Goal: Task Accomplishment & Management: Complete application form

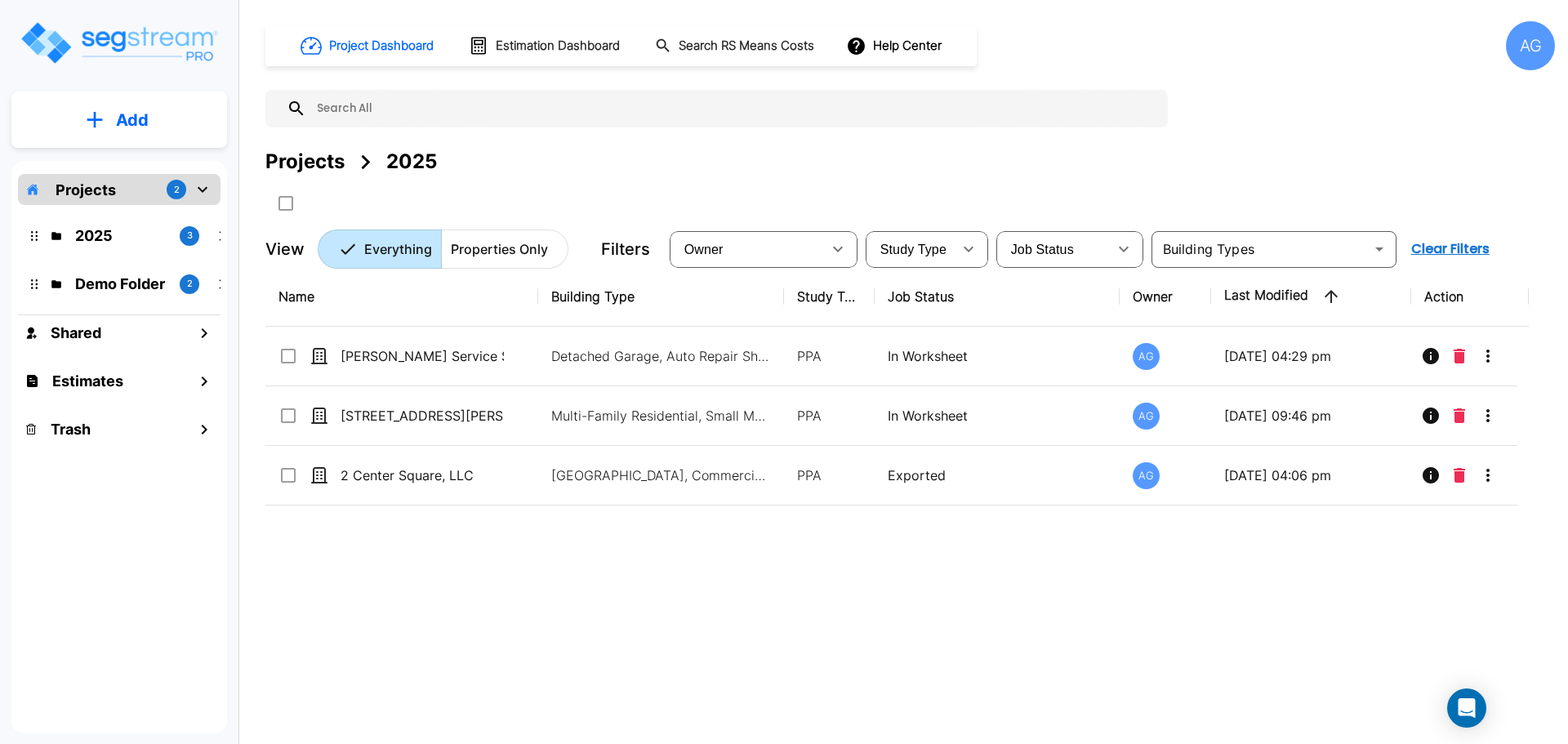
click at [1530, 46] on div "AG" at bounding box center [1530, 46] width 49 height 49
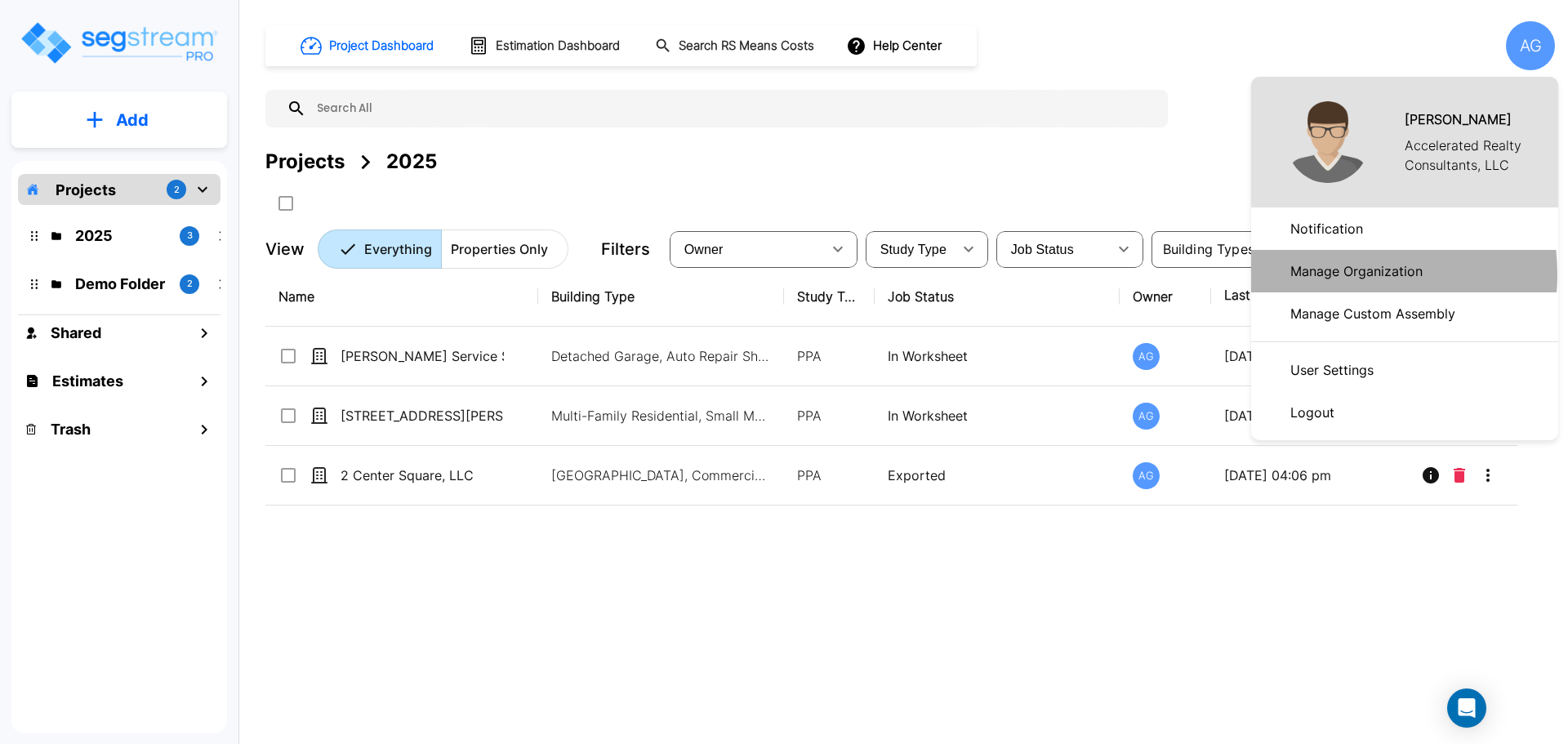
click at [1333, 274] on p "Manage Organization" at bounding box center [1355, 271] width 145 height 33
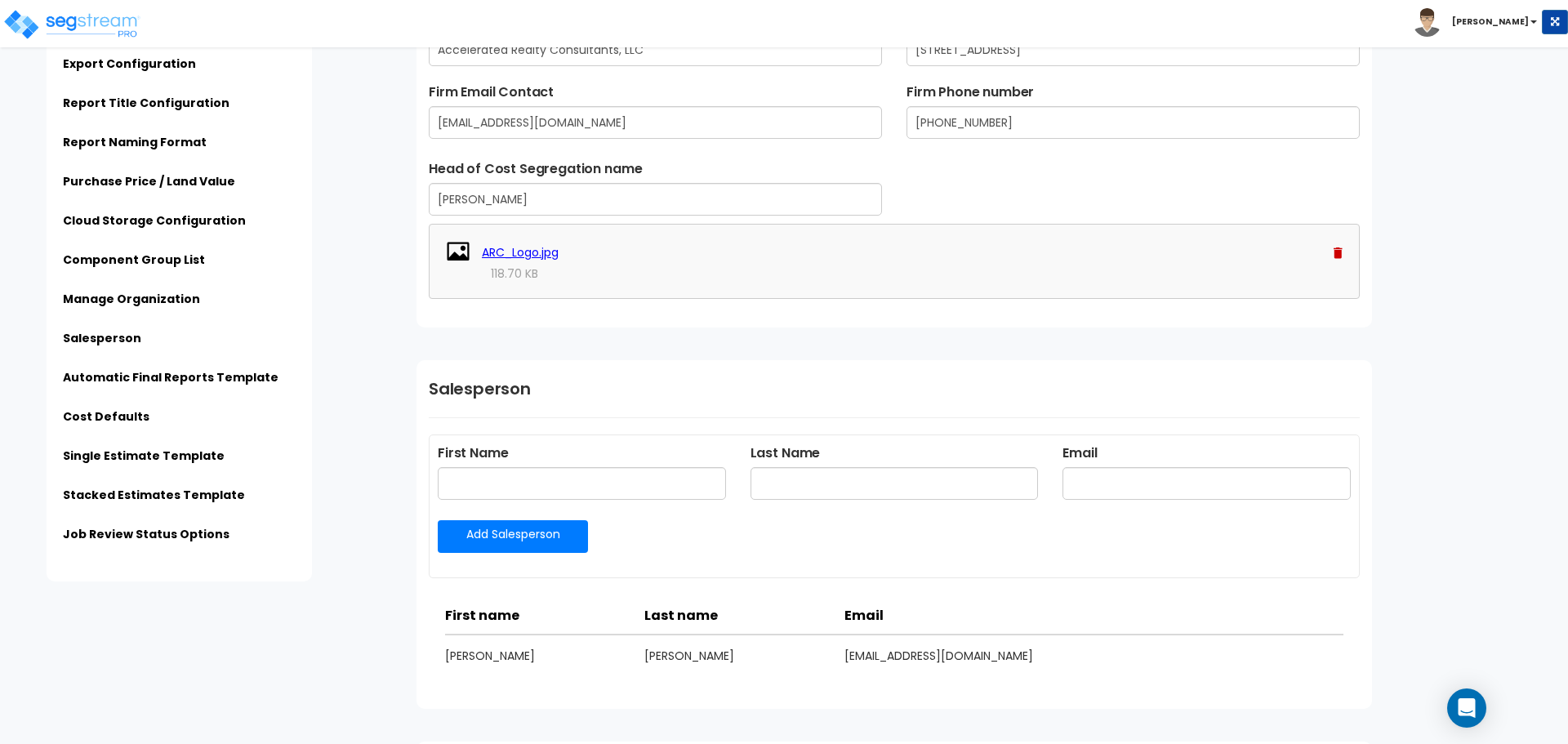
scroll to position [2323, 0]
click at [627, 480] on input "text" at bounding box center [582, 482] width 288 height 33
click at [642, 405] on div "Salesperson First Name Last Name Email Add Salesperson Update Salesperson Email" at bounding box center [894, 534] width 955 height 349
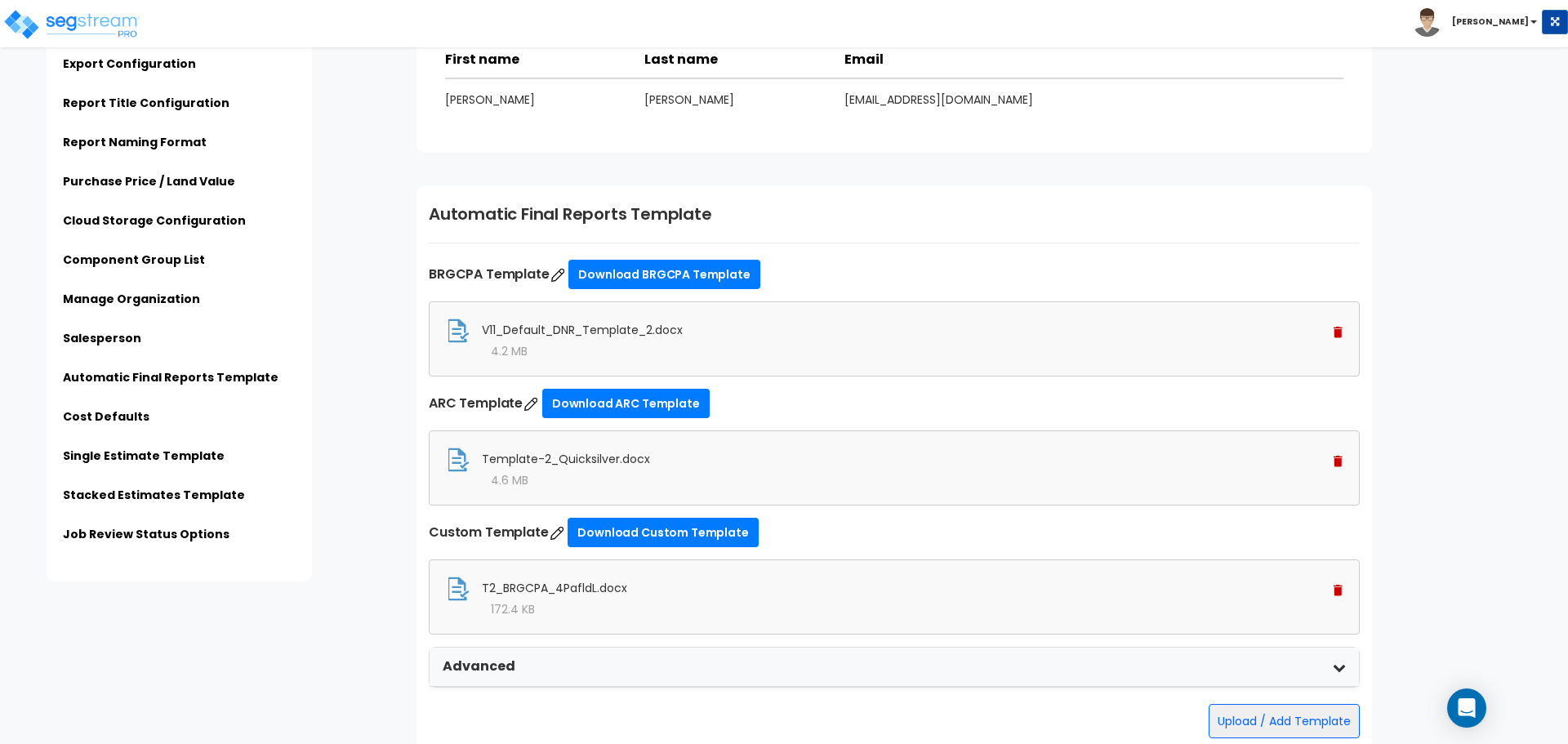
scroll to position [2879, 0]
click at [1344, 335] on div "V11_Default_DNR_Template_2.docx 4.2 MB" at bounding box center [894, 338] width 931 height 75
click at [1337, 334] on img at bounding box center [1338, 332] width 9 height 11
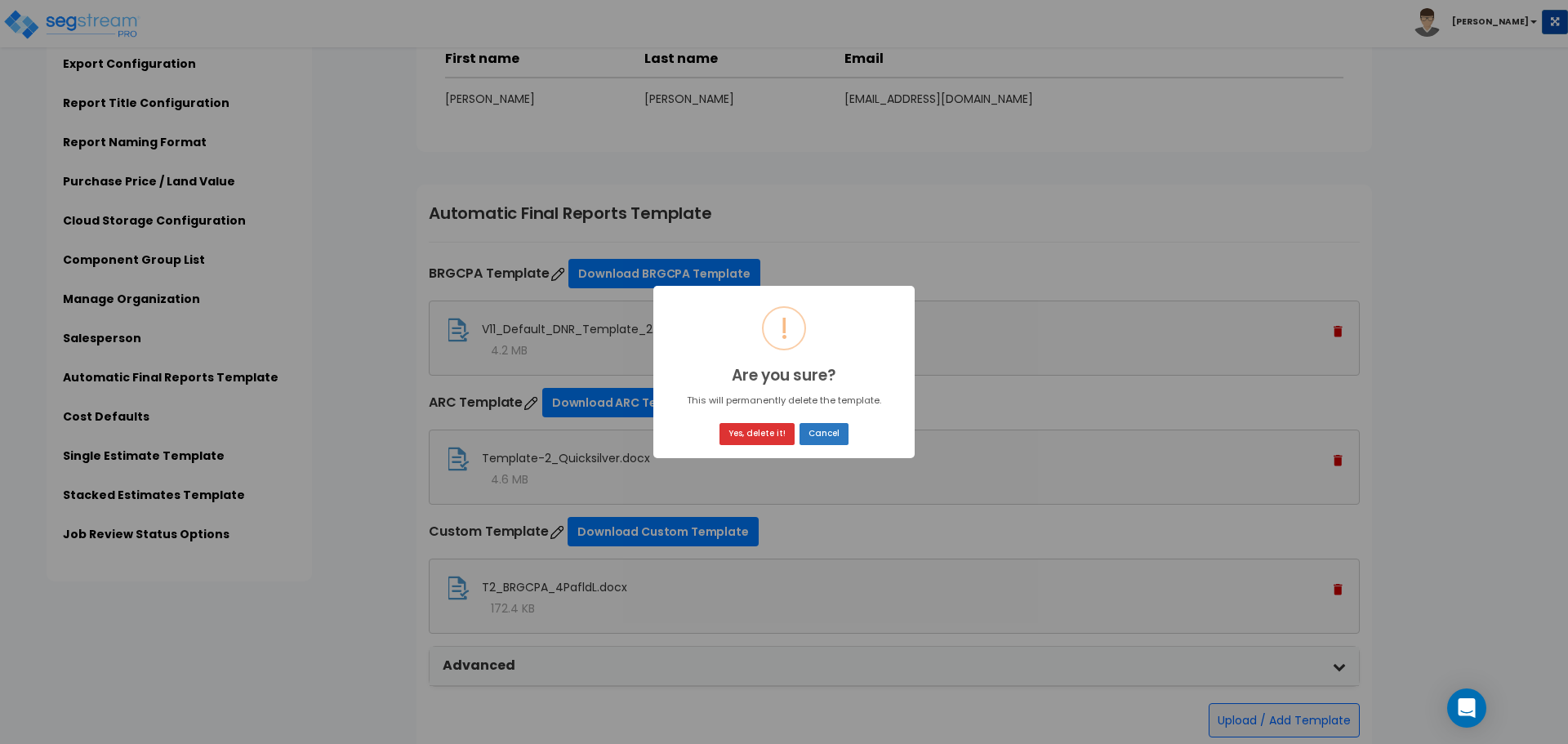
click at [823, 433] on button "Cancel" at bounding box center [824, 434] width 49 height 22
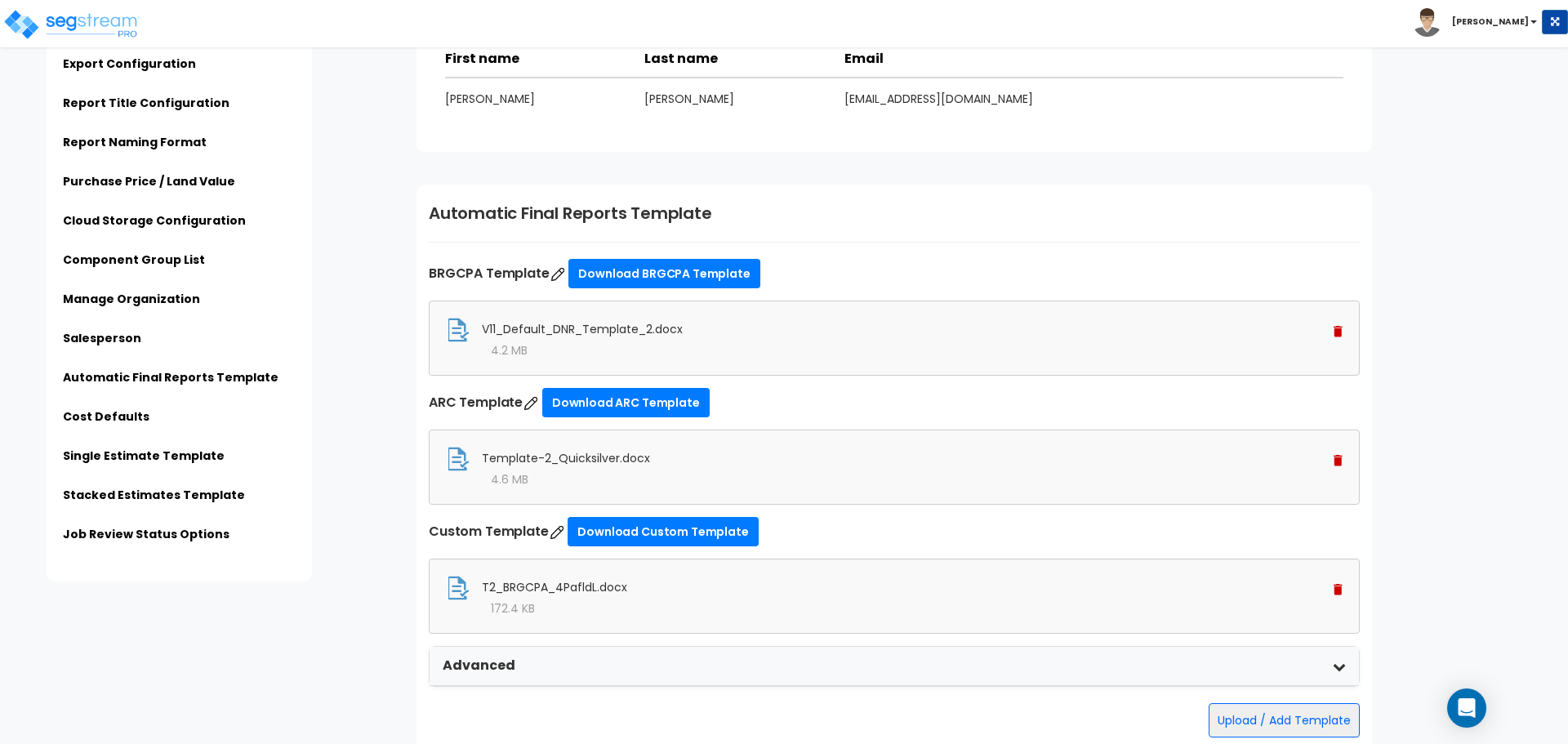
click at [1338, 589] on img at bounding box center [1338, 589] width 9 height 11
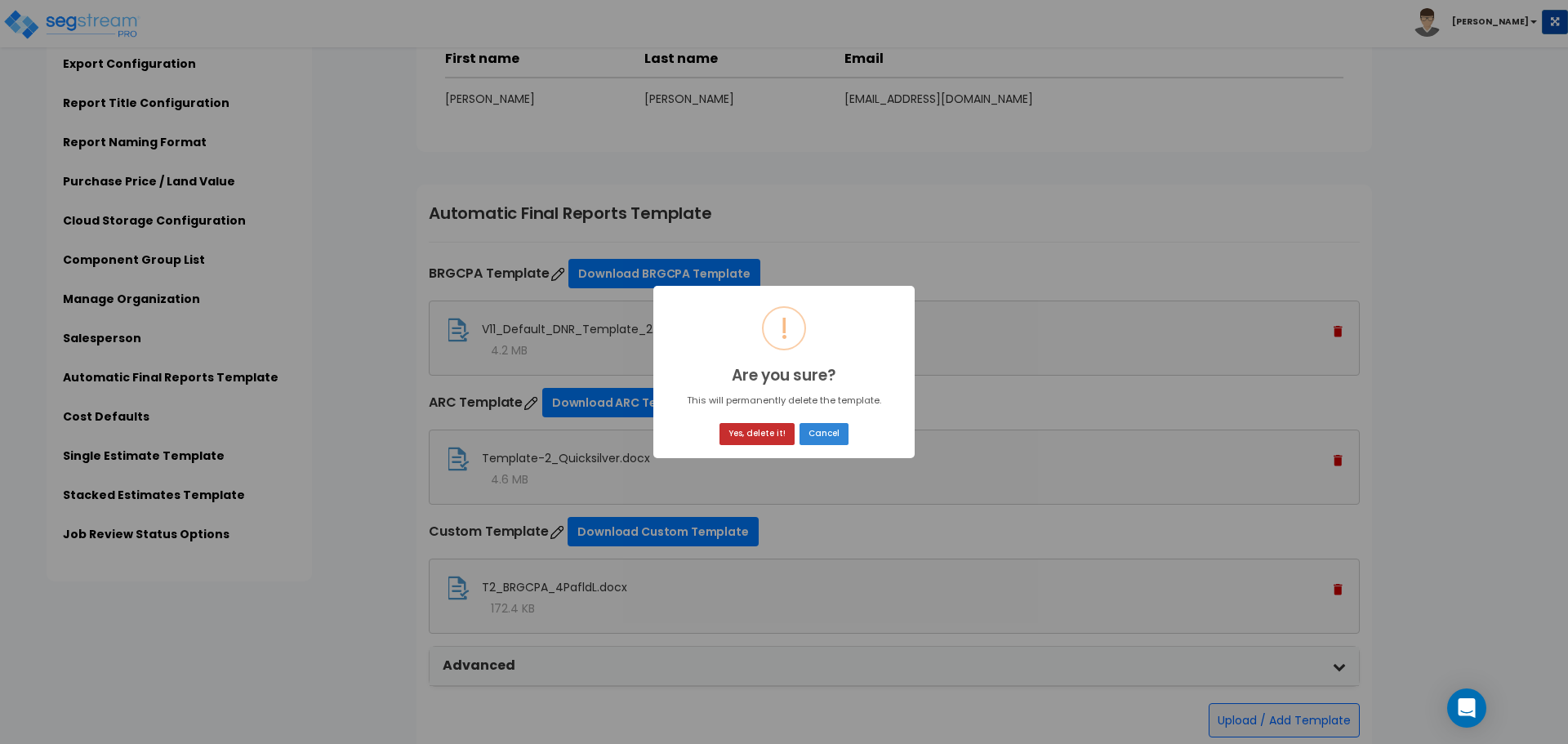
click at [763, 438] on button "Yes, delete it!" at bounding box center [756, 434] width 75 height 22
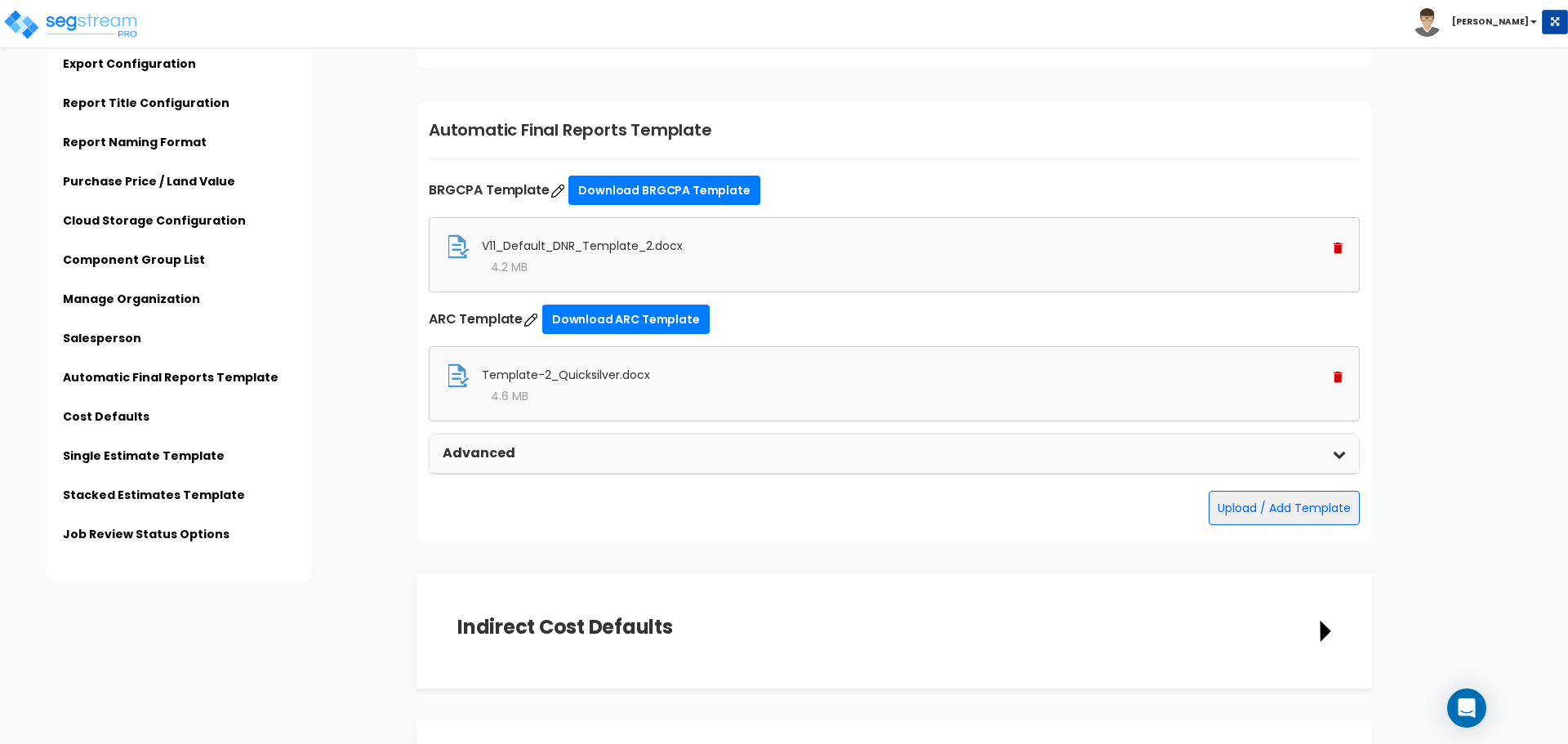
scroll to position [2963, 0]
click at [535, 315] on img at bounding box center [531, 319] width 17 height 17
type input "ARC Template"
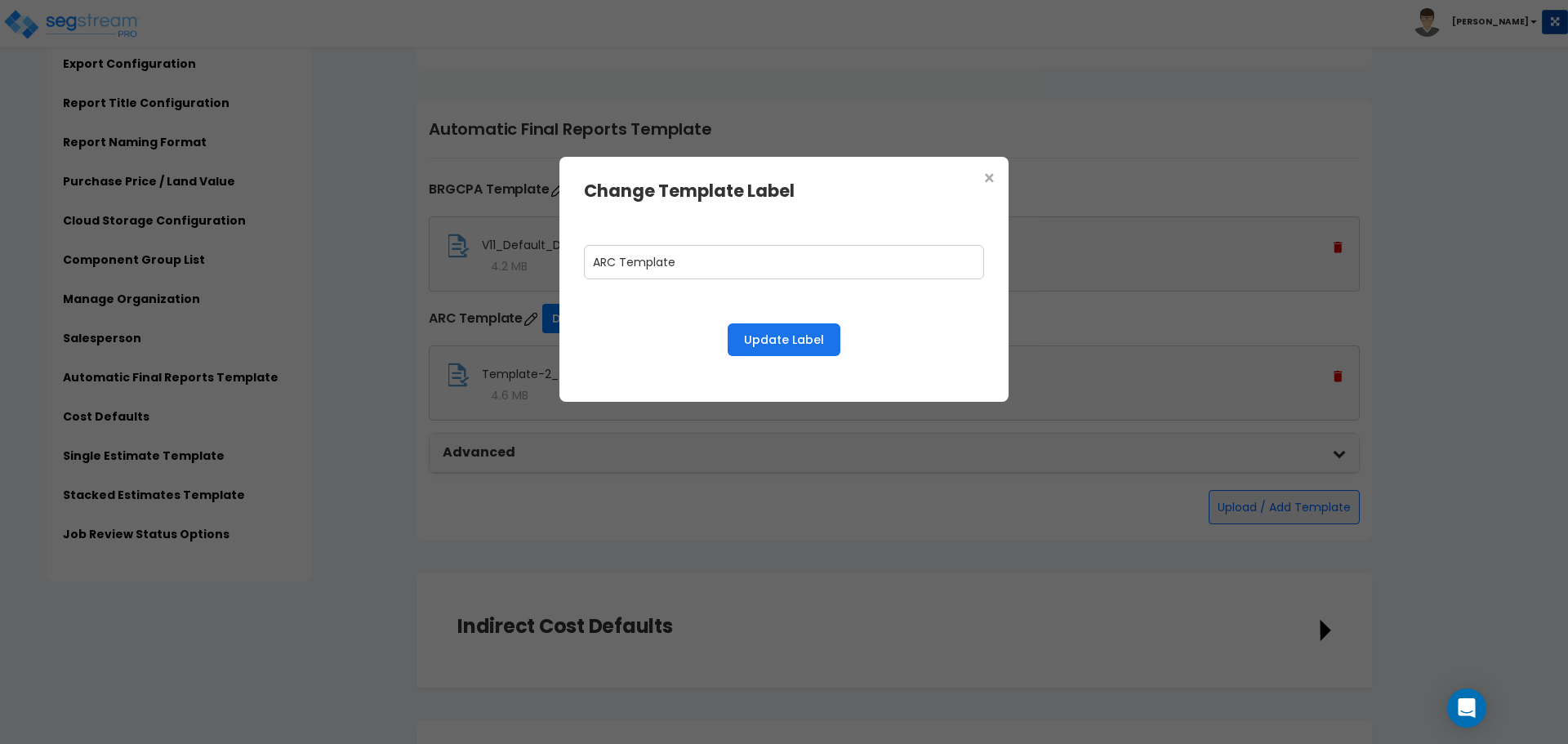
click at [783, 337] on button "Update Label" at bounding box center [784, 339] width 113 height 33
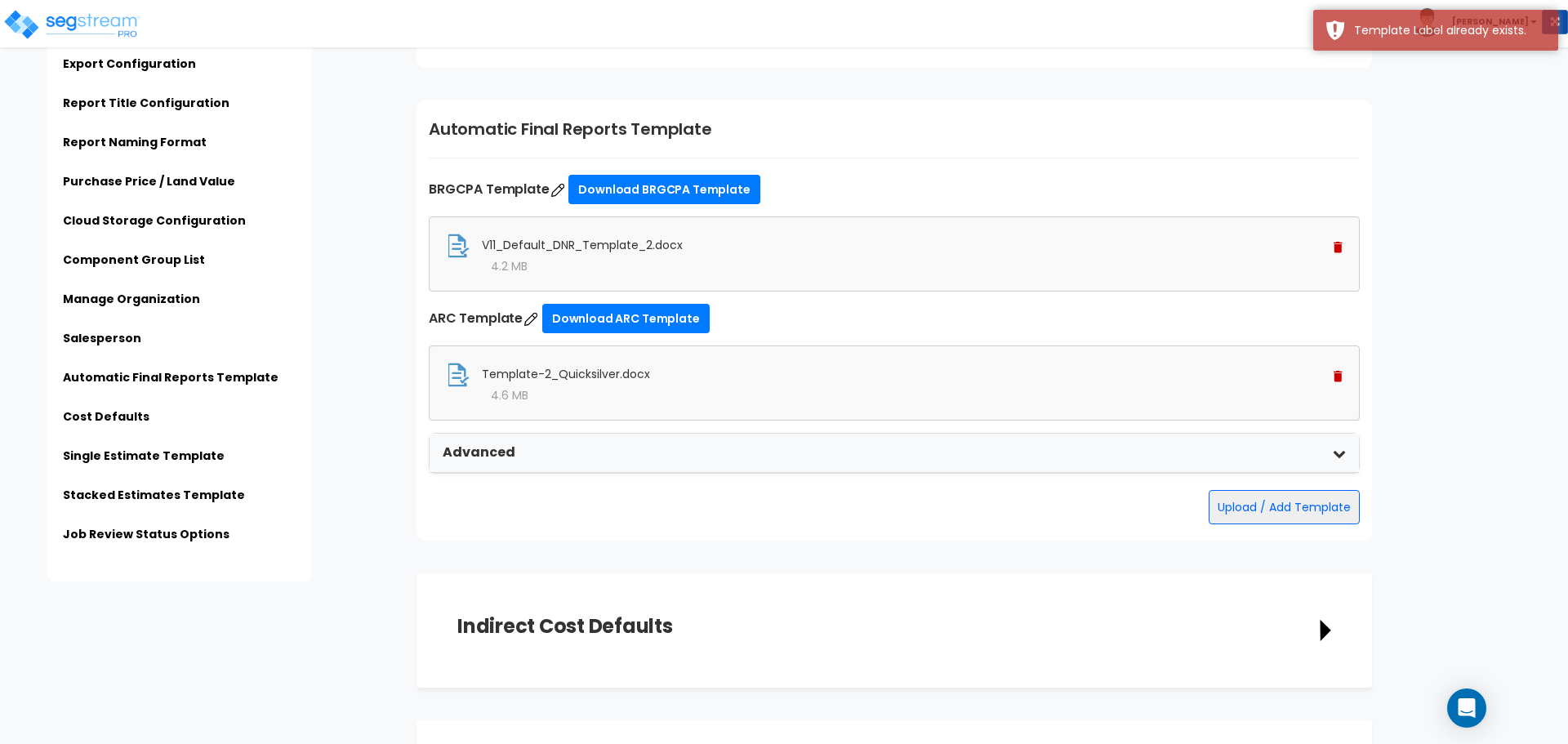
click at [1341, 374] on img at bounding box center [1338, 376] width 9 height 11
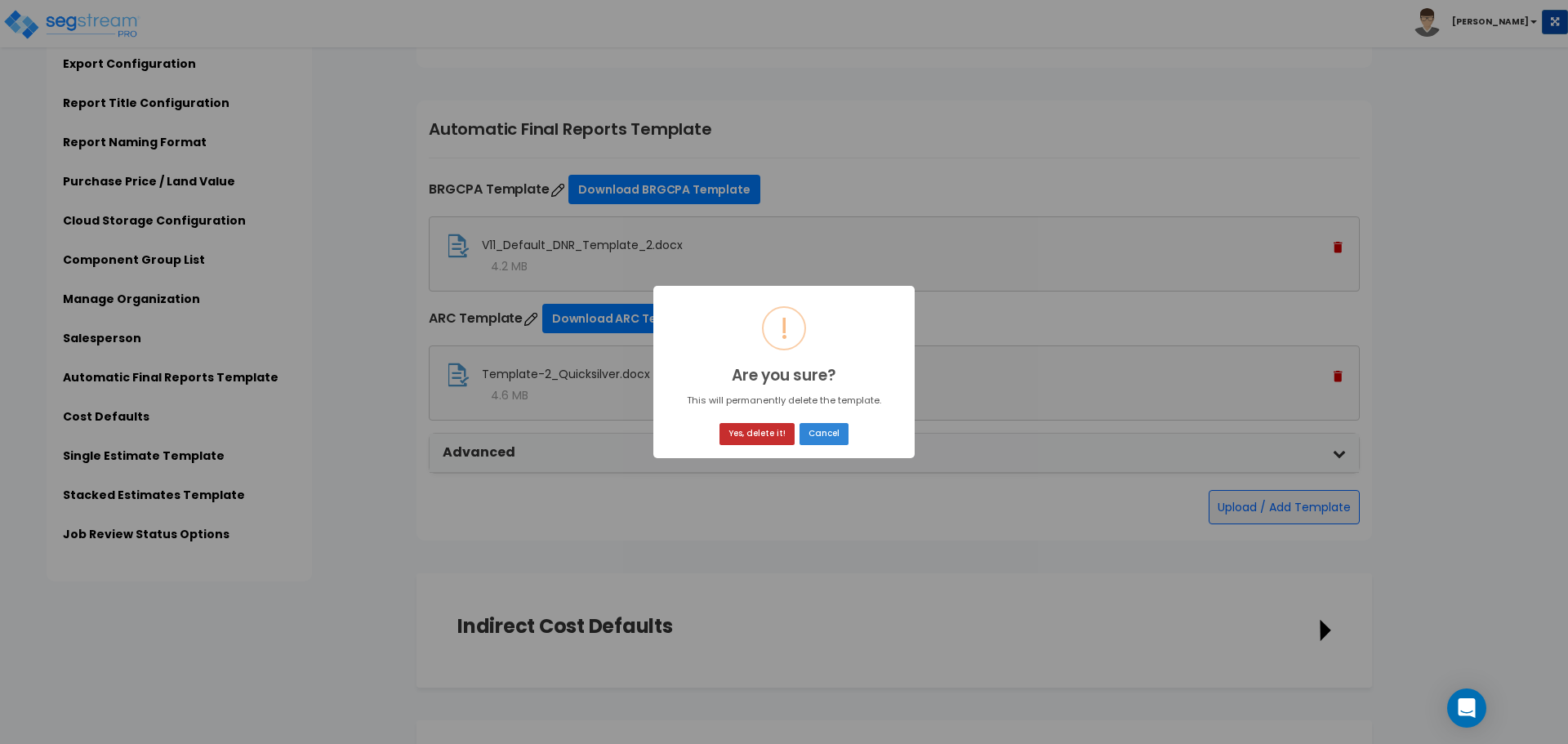
click at [744, 431] on button "Yes, delete it!" at bounding box center [756, 434] width 75 height 22
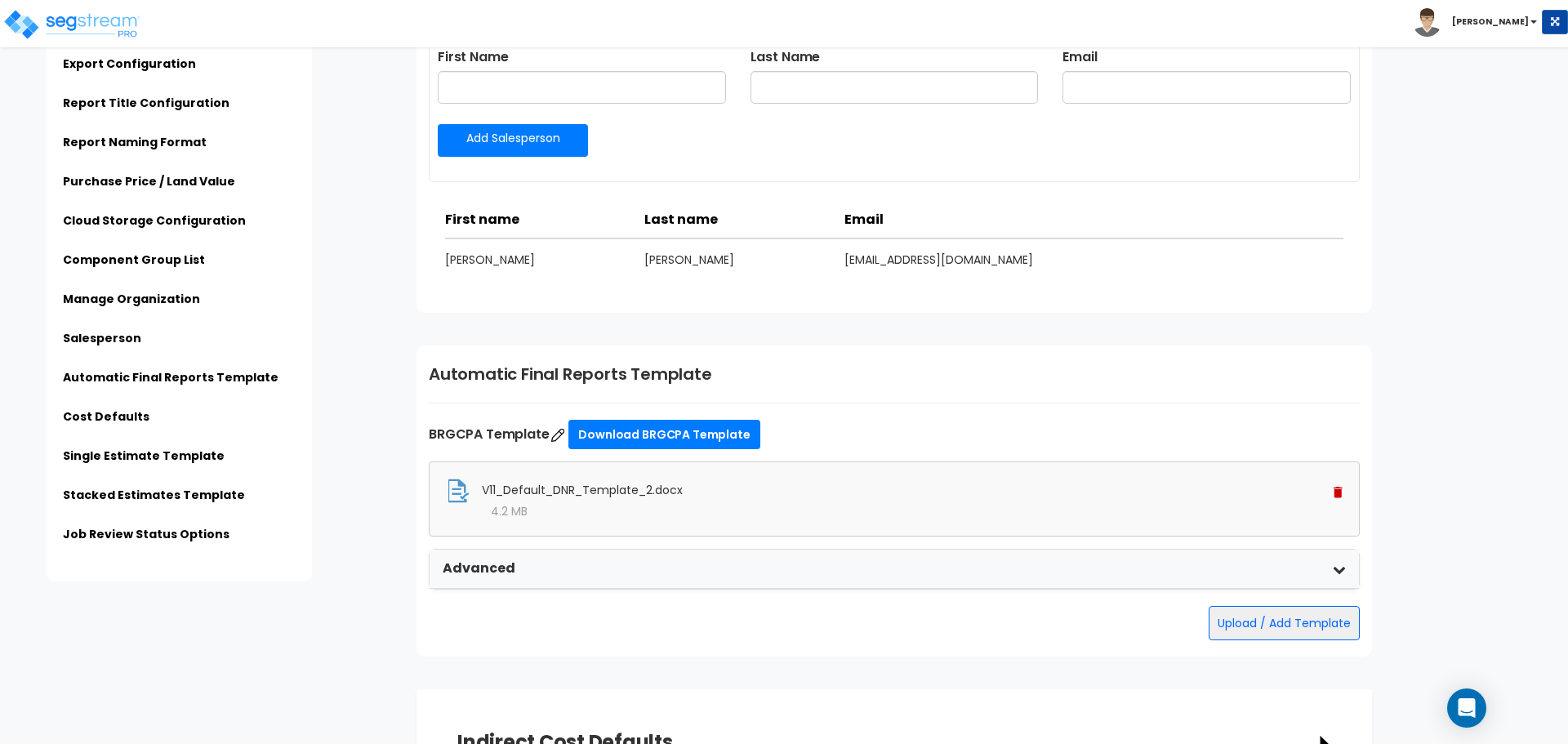
scroll to position [2719, 0]
click at [1305, 625] on button "Upload / Add Template" at bounding box center [1284, 622] width 151 height 34
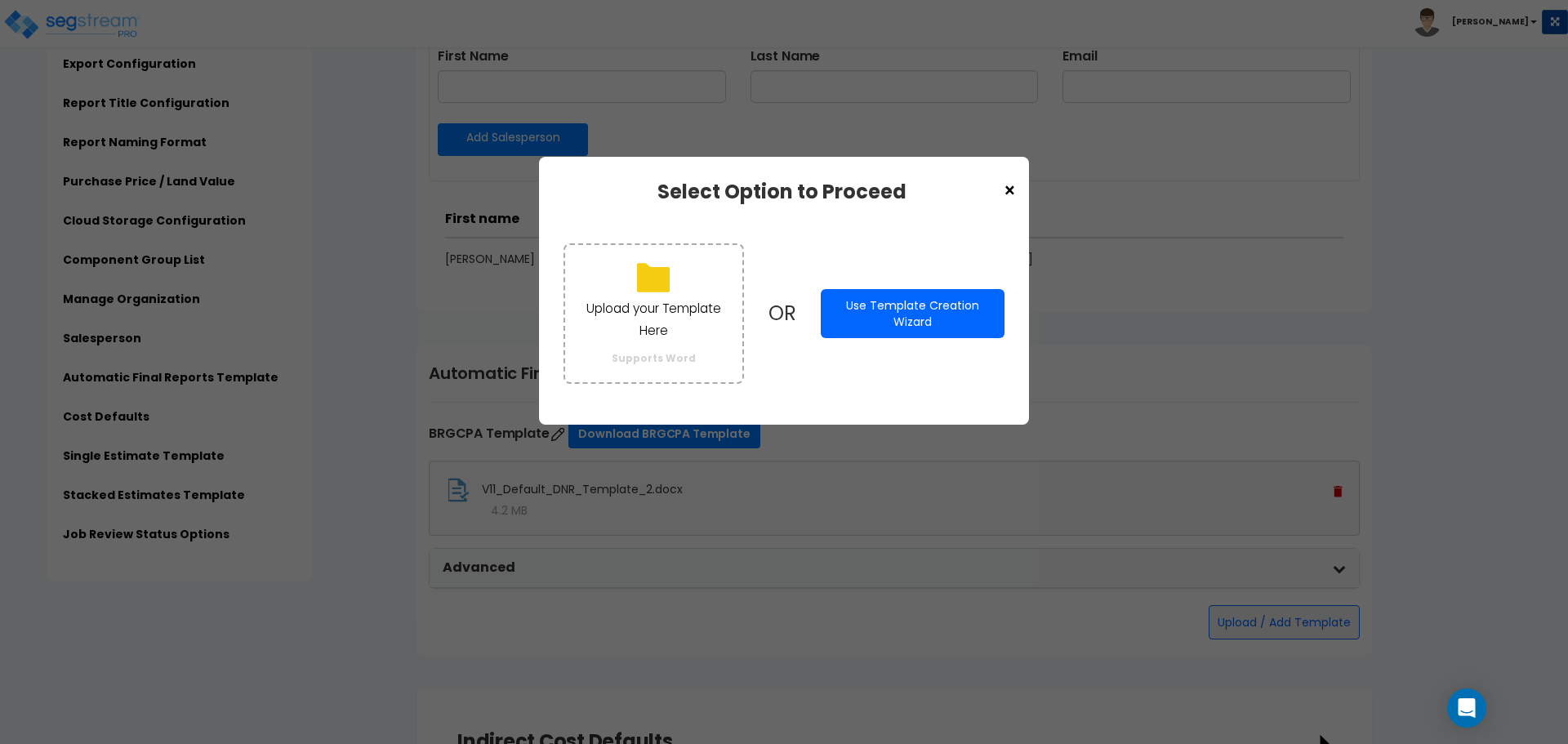
click at [902, 310] on button "Use Template Creation Wizard" at bounding box center [912, 314] width 184 height 49
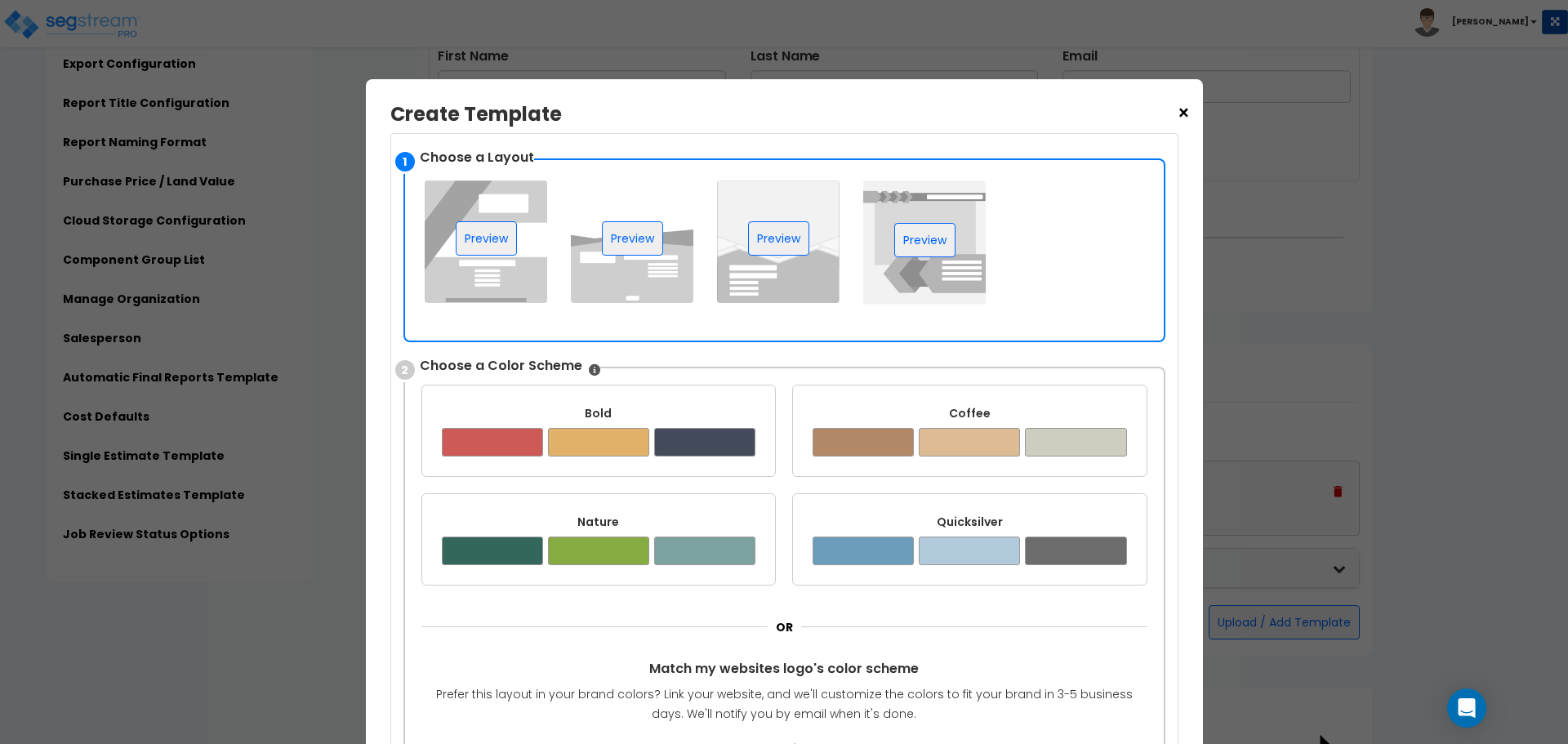
scroll to position [77, 0]
click at [626, 247] on button "Preview" at bounding box center [633, 238] width 62 height 34
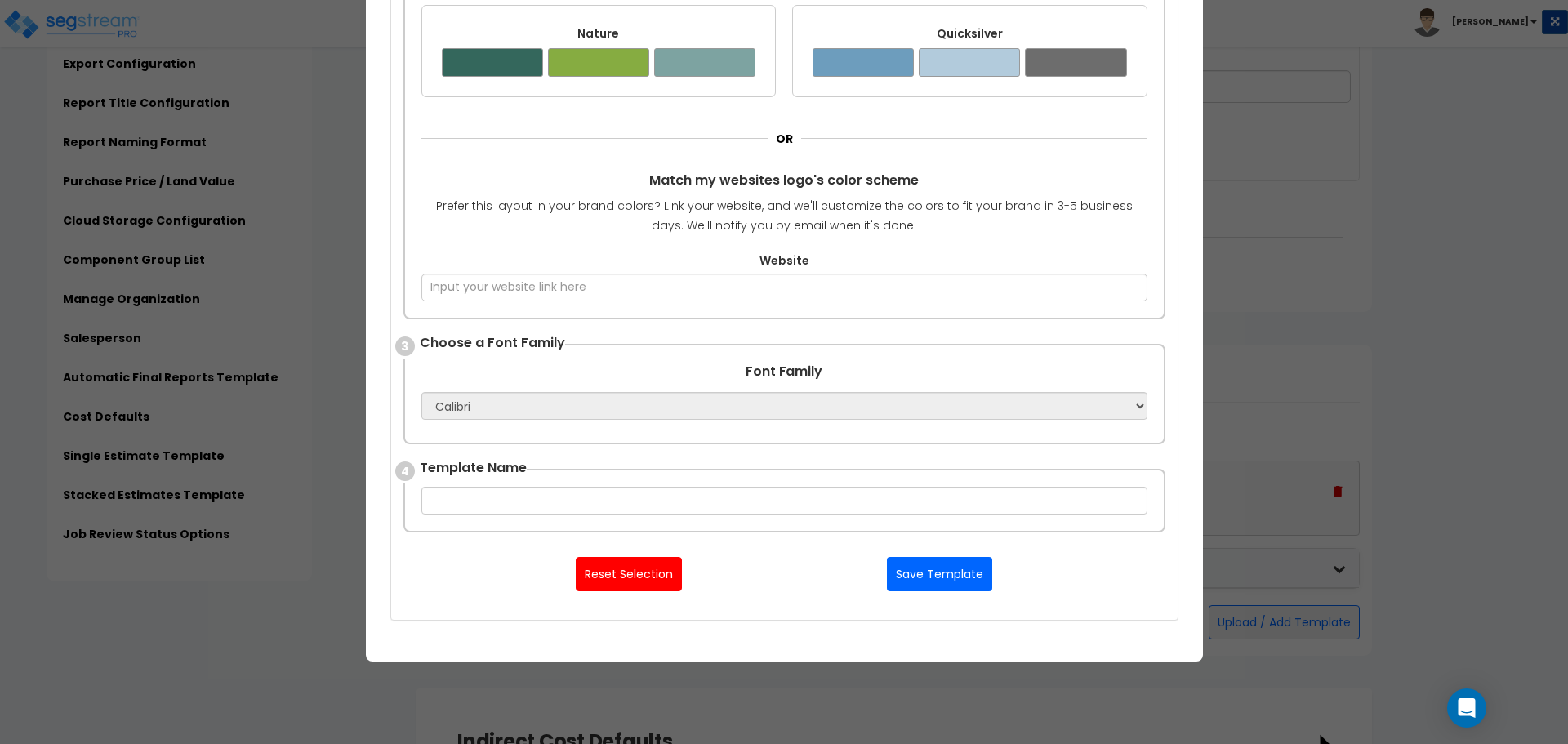
scroll to position [567, 0]
click at [642, 234] on p "Prefer this layout in your brand colors? Link your website, and we'll customize…" at bounding box center [784, 215] width 726 height 40
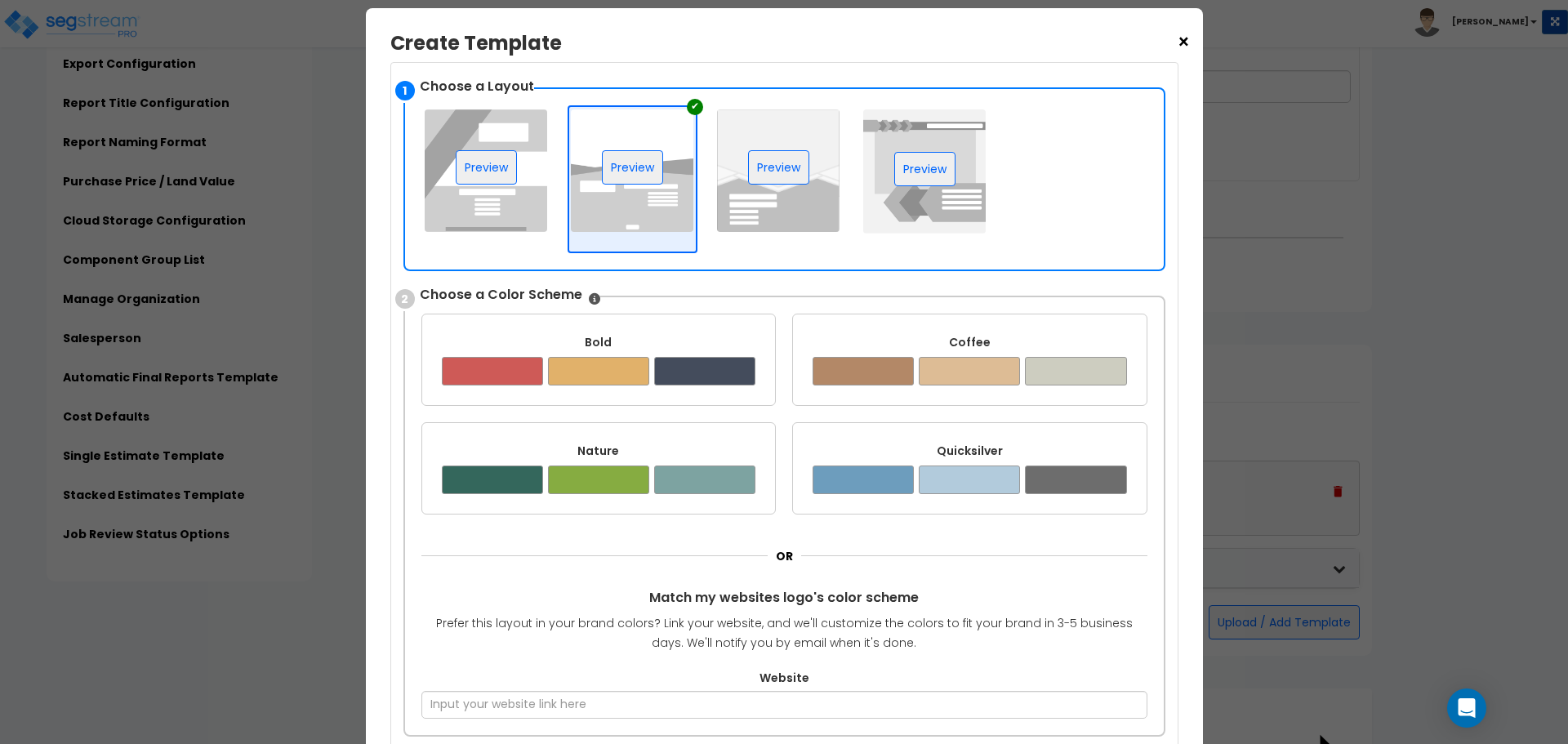
scroll to position [148, 0]
click at [1180, 36] on span "×" at bounding box center [1184, 43] width 14 height 28
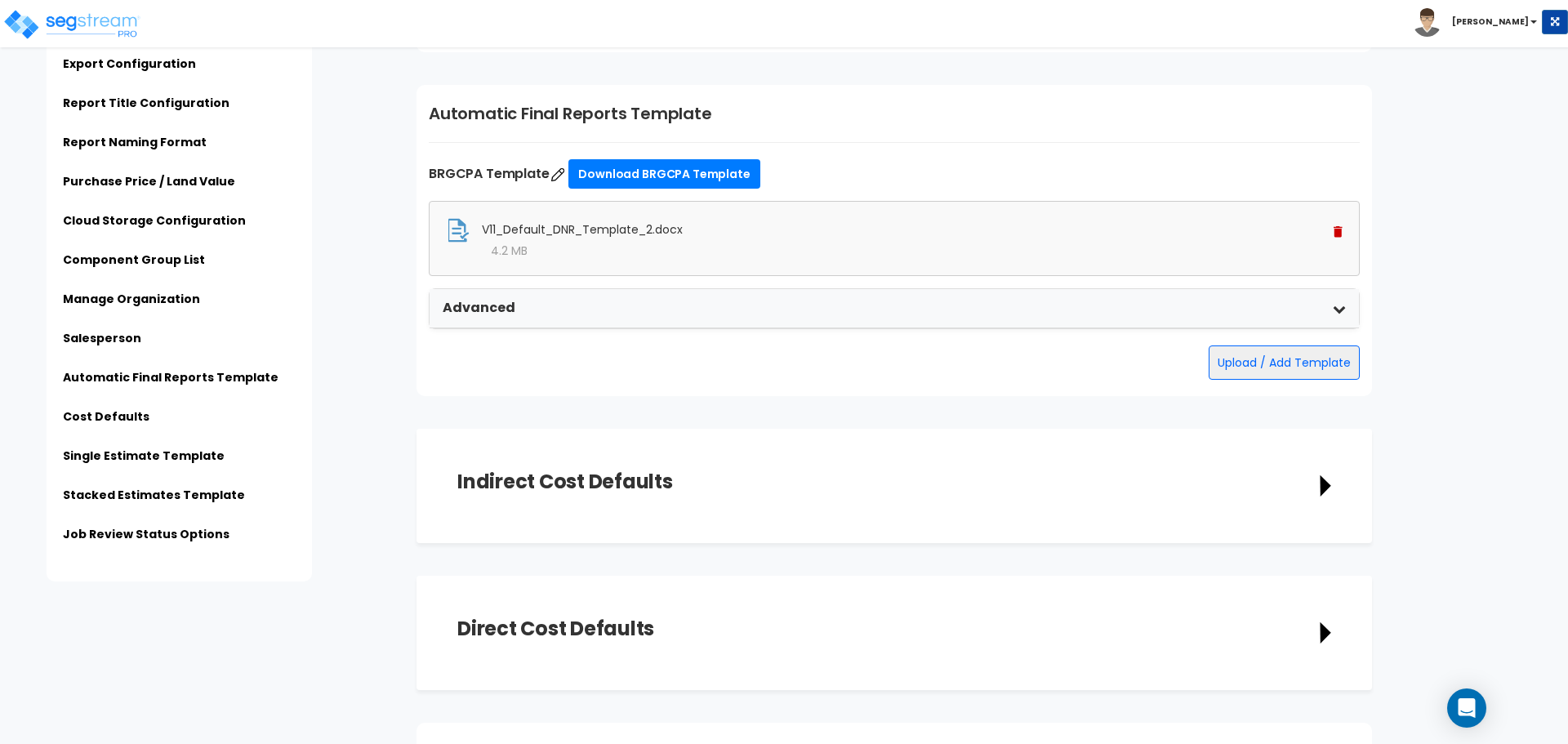
scroll to position [2980, 0]
click at [1345, 307] on icon at bounding box center [1339, 308] width 13 height 13
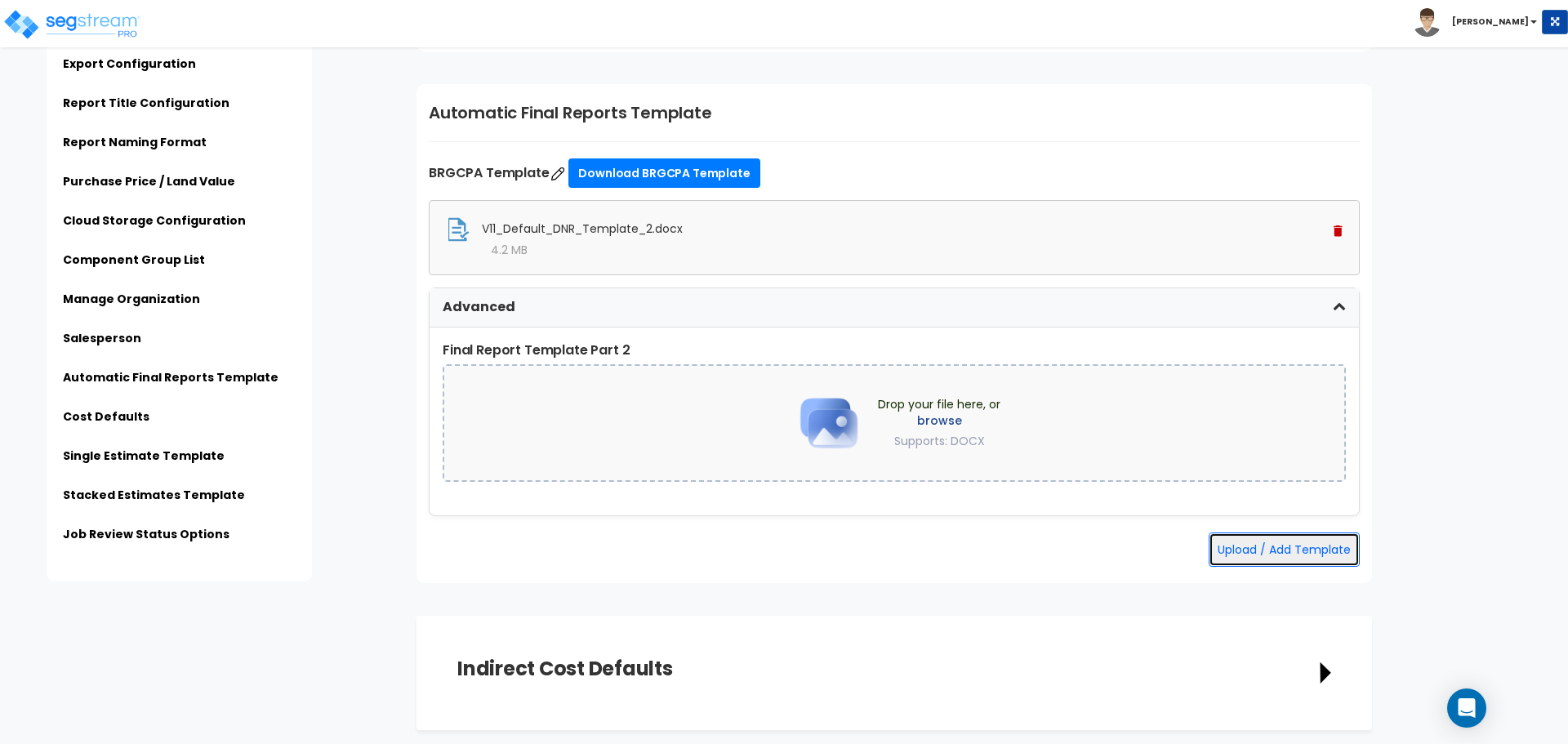
drag, startPoint x: 1281, startPoint y: 546, endPoint x: 1228, endPoint y: 542, distance: 53.2
click at [1228, 542] on button "Upload / Add Template" at bounding box center [1284, 550] width 151 height 34
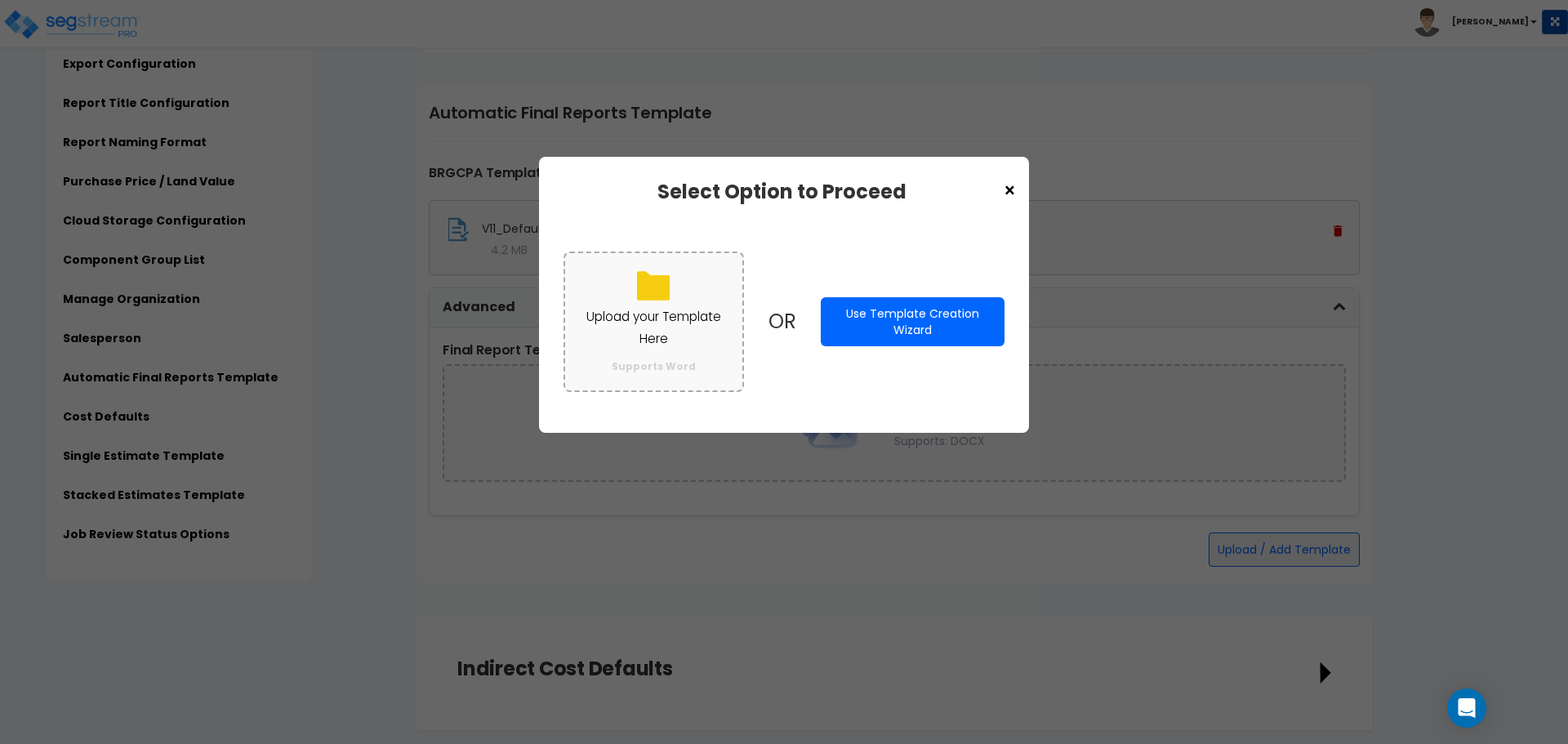
click at [661, 307] on p "Upload your Template Here" at bounding box center [653, 327] width 144 height 42
click at [0, 0] on input "Upload your Template Here Supports Word" at bounding box center [0, 0] width 0 height 0
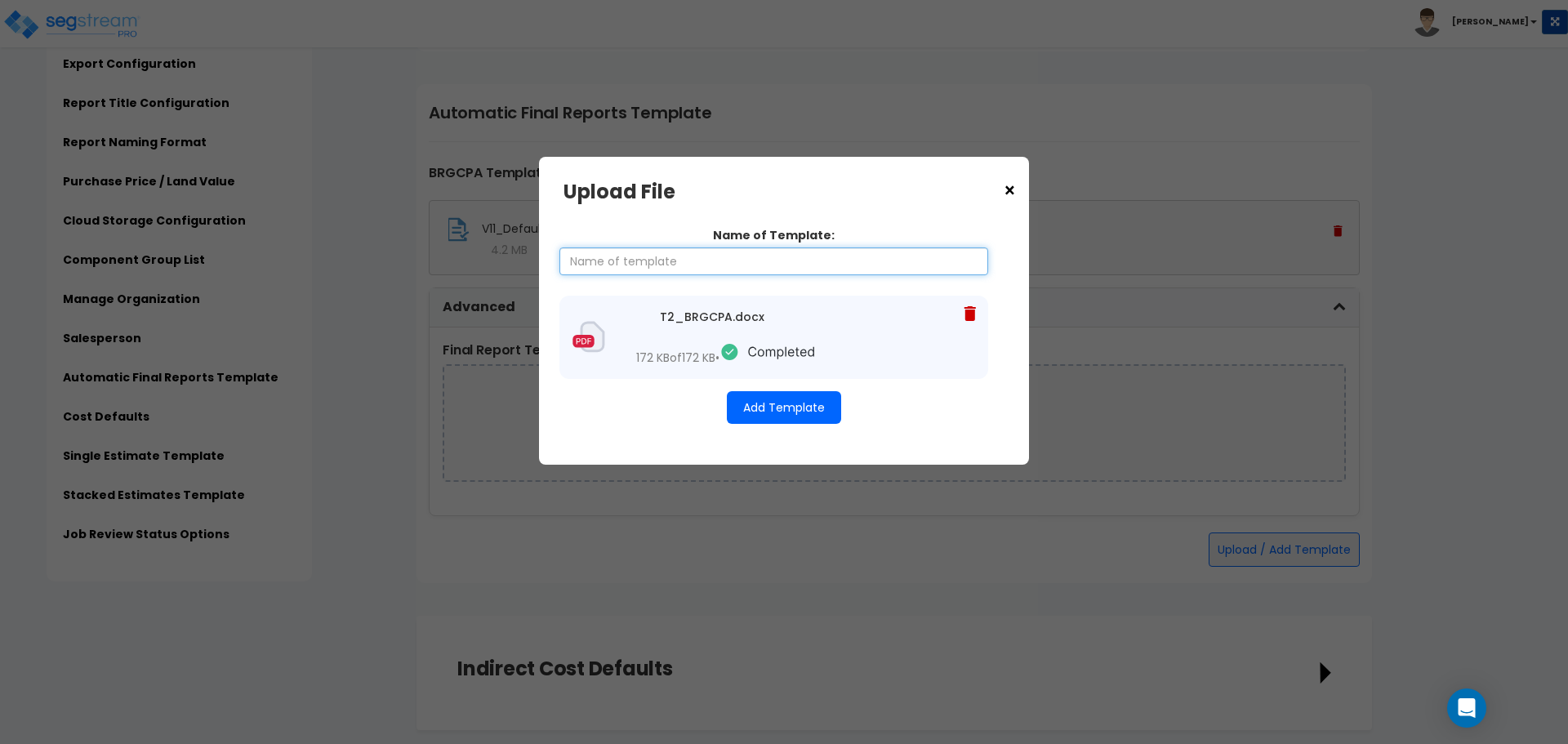
click at [744, 272] on input "Name of Template:" at bounding box center [773, 261] width 429 height 28
type input "ARC Template"
click at [759, 396] on button "Add Template" at bounding box center [784, 407] width 114 height 33
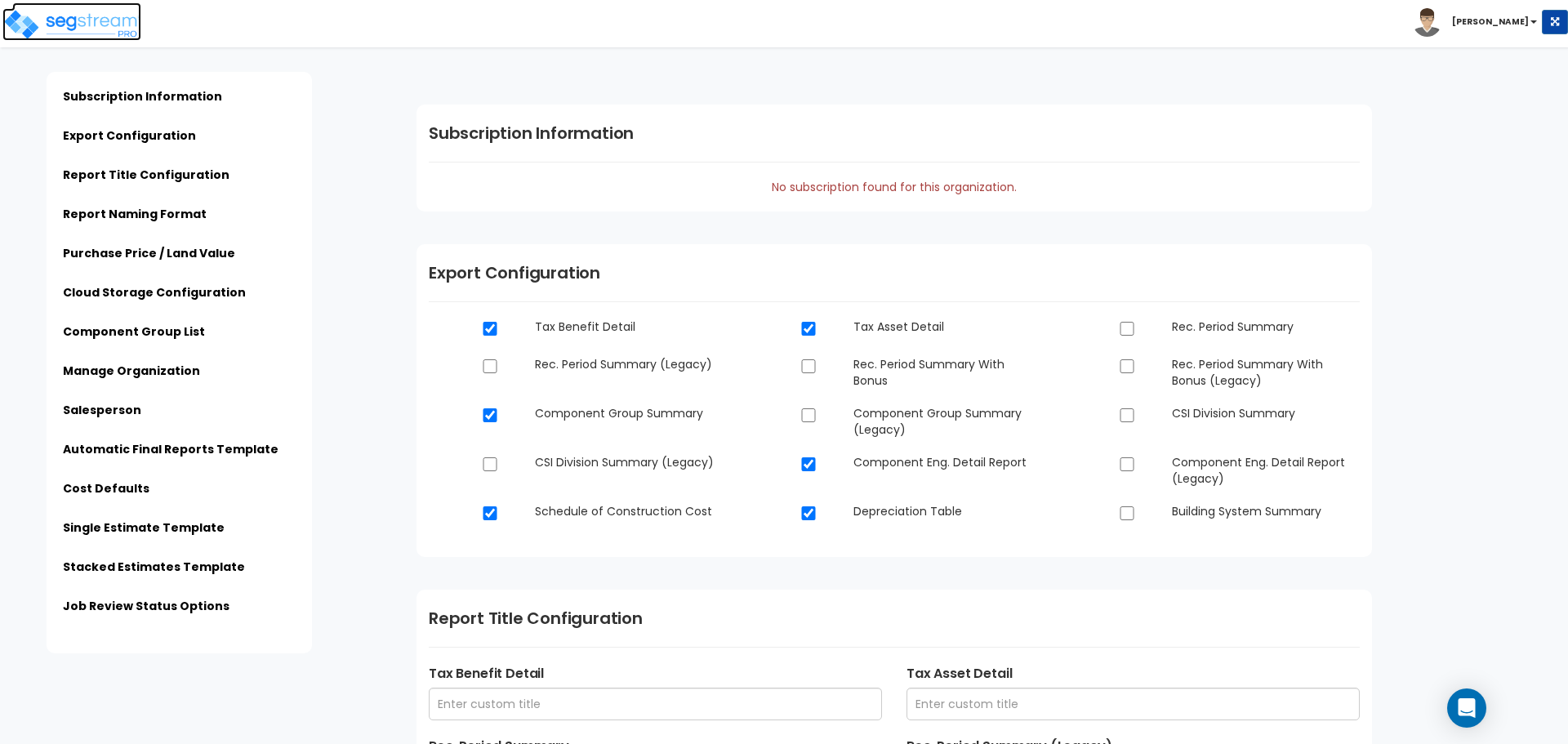
click at [25, 36] on img at bounding box center [72, 24] width 139 height 33
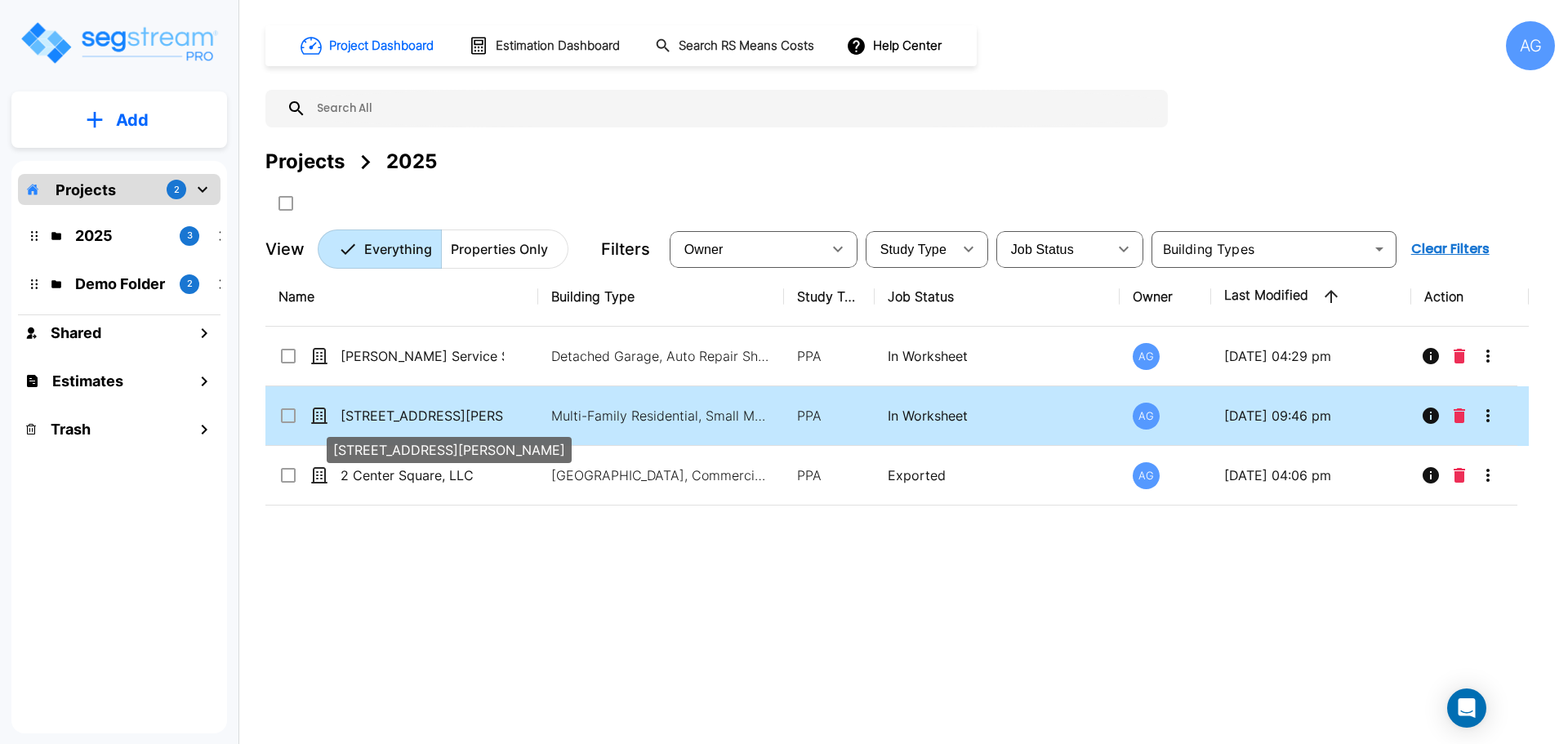
click at [396, 413] on p "[STREET_ADDRESS][PERSON_NAME]" at bounding box center [422, 416] width 163 height 19
checkbox input "true"
click at [396, 413] on p "[STREET_ADDRESS][PERSON_NAME]" at bounding box center [422, 416] width 163 height 19
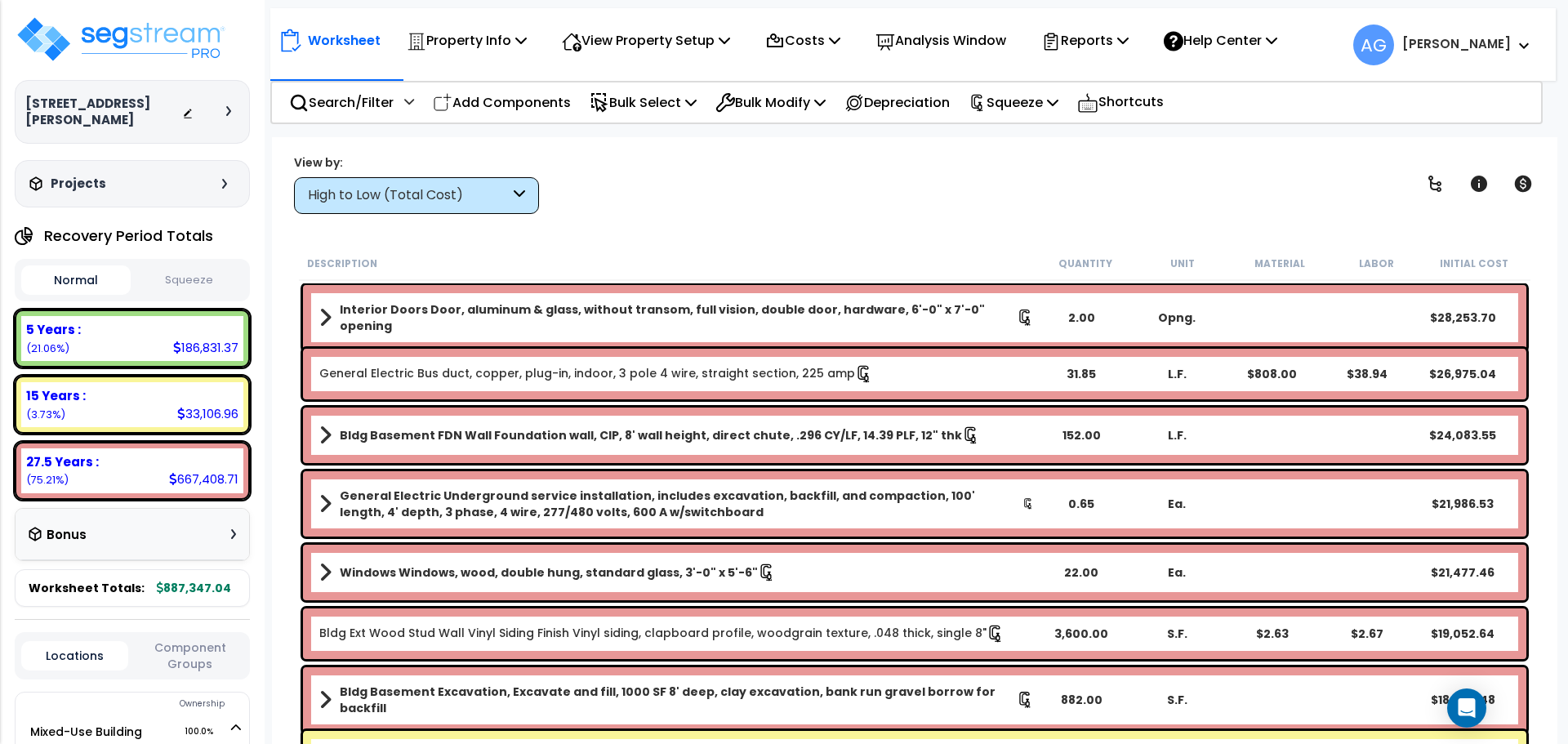
click at [179, 281] on button "Squeeze" at bounding box center [189, 281] width 109 height 29
click at [194, 318] on div "5 Years : 178,967.93 (21.06%)" at bounding box center [132, 338] width 222 height 45
click at [87, 347] on div "5 Years : 178,967.93 (21.06%)" at bounding box center [132, 338] width 222 height 45
click at [142, 345] on div "5 Years : 178,967.93 (21.06%)" at bounding box center [132, 338] width 222 height 45
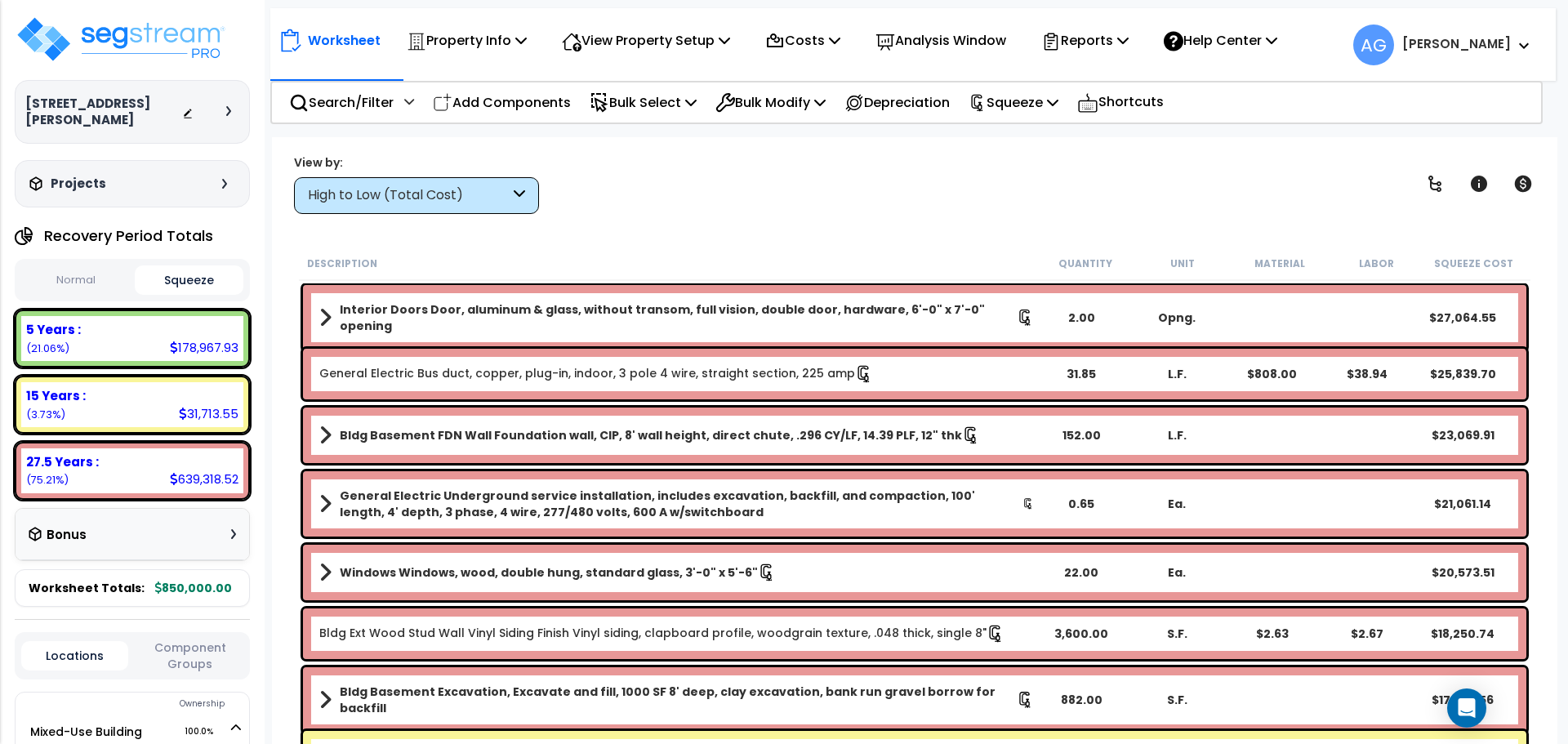
click at [142, 345] on div "5 Years : 178,967.93 (21.06%)" at bounding box center [132, 338] width 222 height 45
drag, startPoint x: 180, startPoint y: 329, endPoint x: 86, endPoint y: 286, distance: 103.4
click at [86, 286] on button "Normal" at bounding box center [76, 281] width 109 height 29
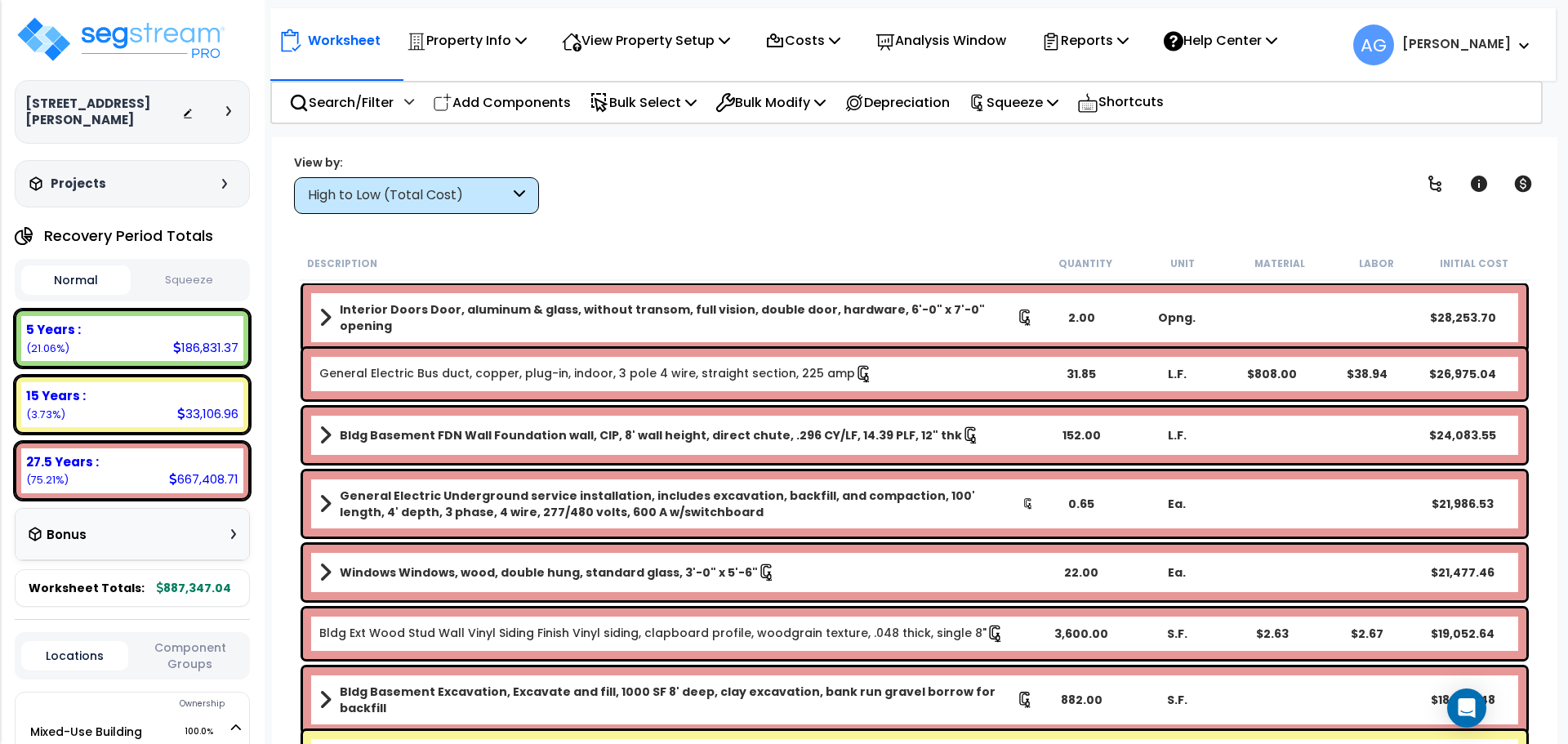
click at [159, 357] on div "5 Years : 186,831.37 (21.06%)" at bounding box center [132, 338] width 222 height 45
click at [193, 269] on button "Squeeze" at bounding box center [189, 281] width 109 height 29
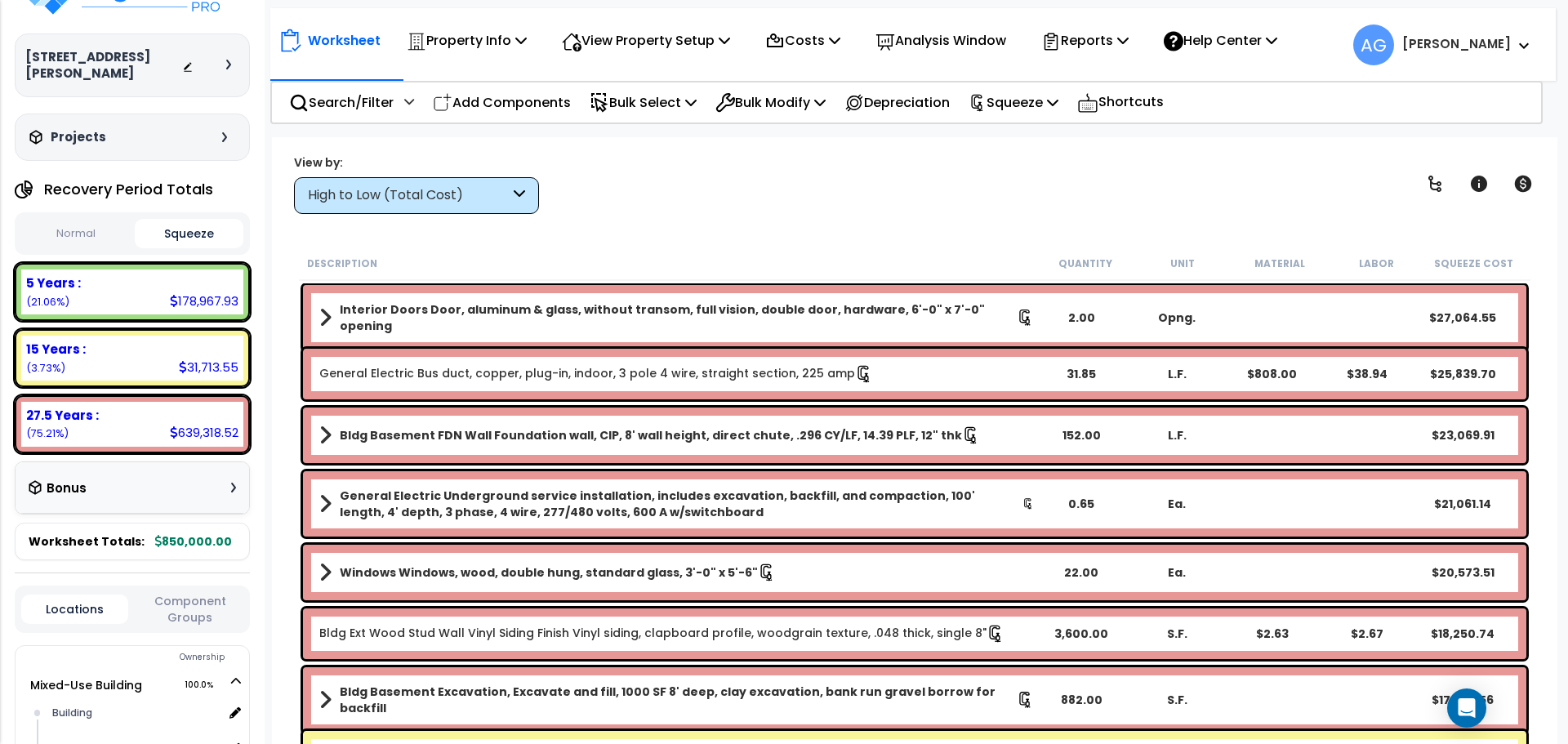
scroll to position [47, 0]
click at [526, 52] on div "Property Info" at bounding box center [467, 40] width 120 height 39
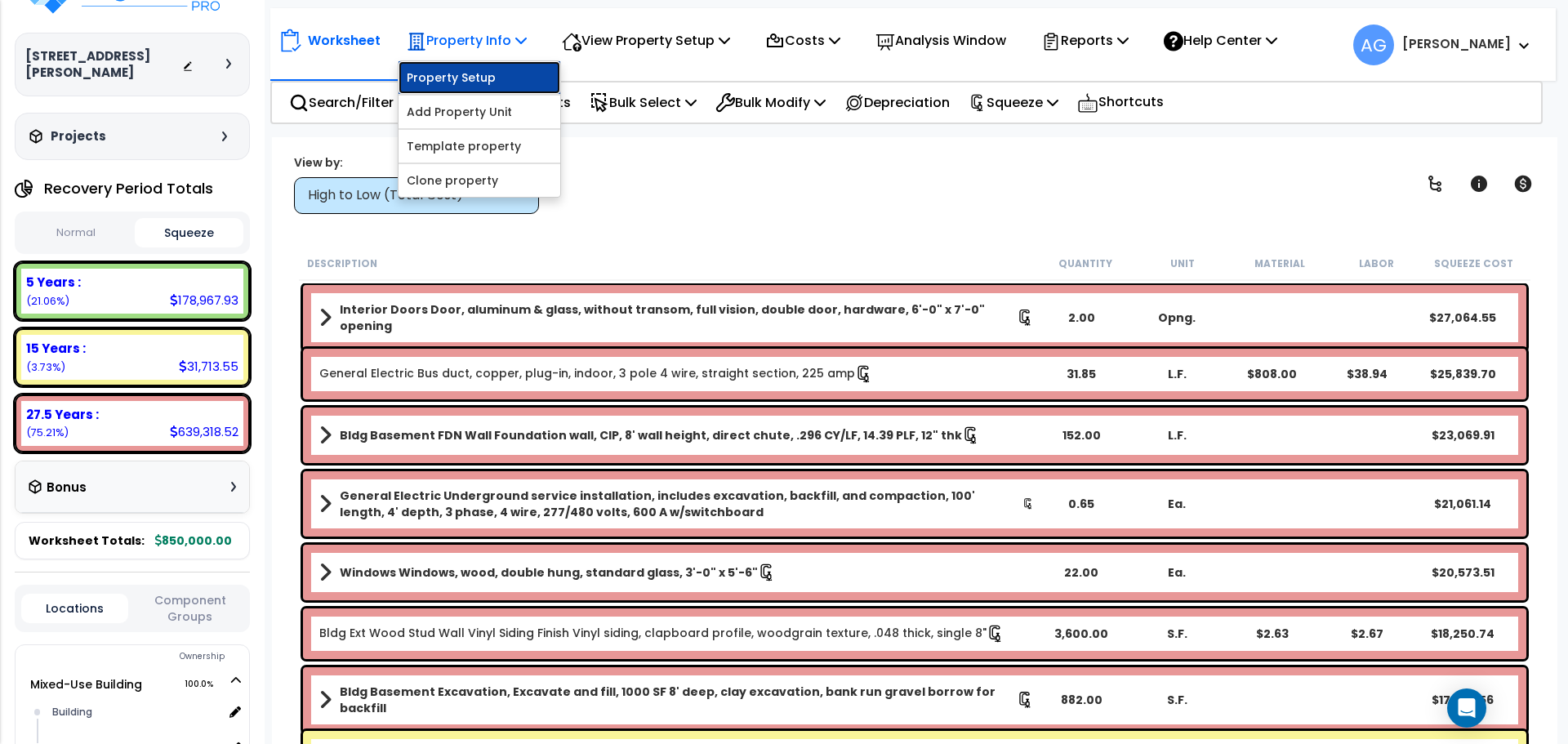
click at [475, 80] on link "Property Setup" at bounding box center [479, 77] width 162 height 33
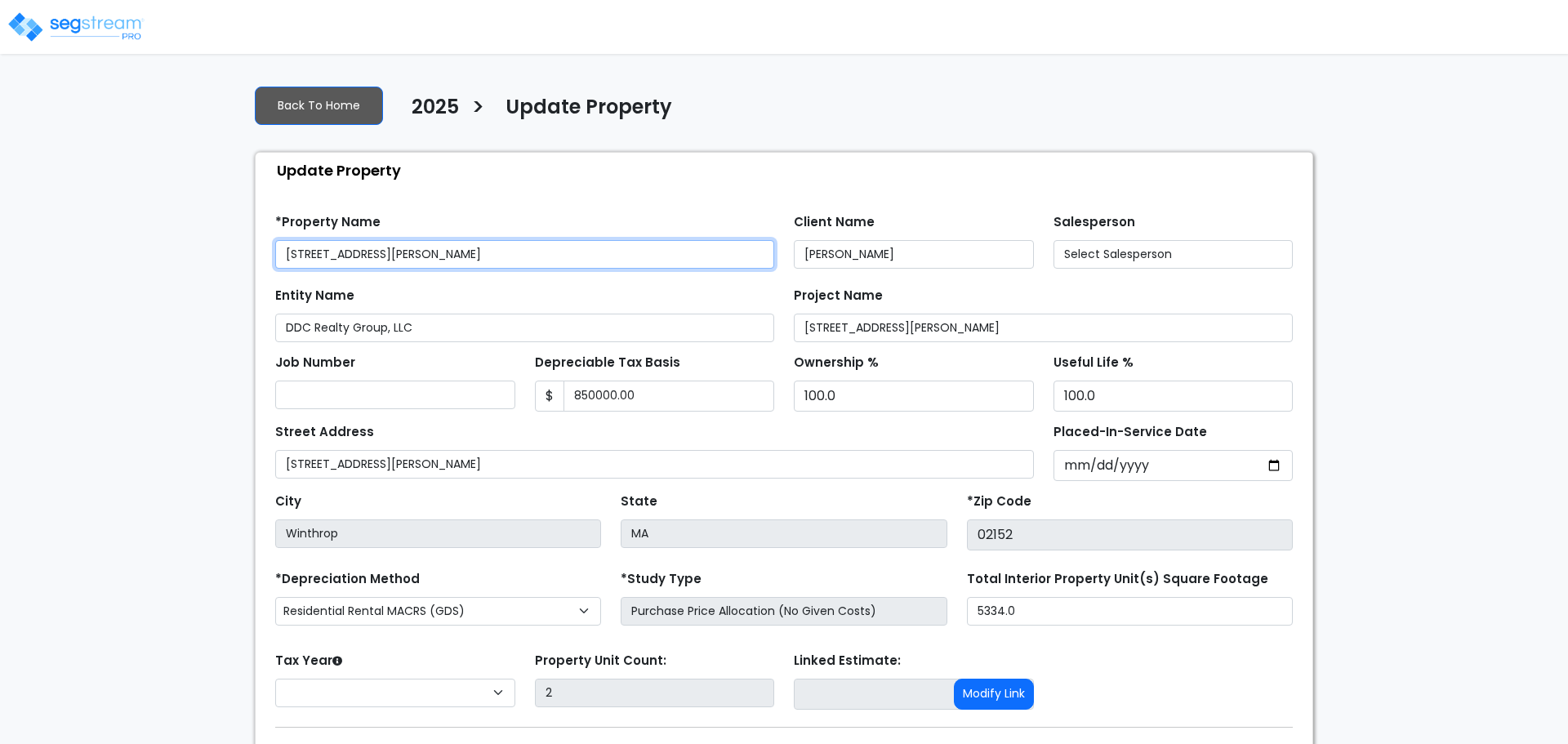
type input "850,000.00"
select select "2024"
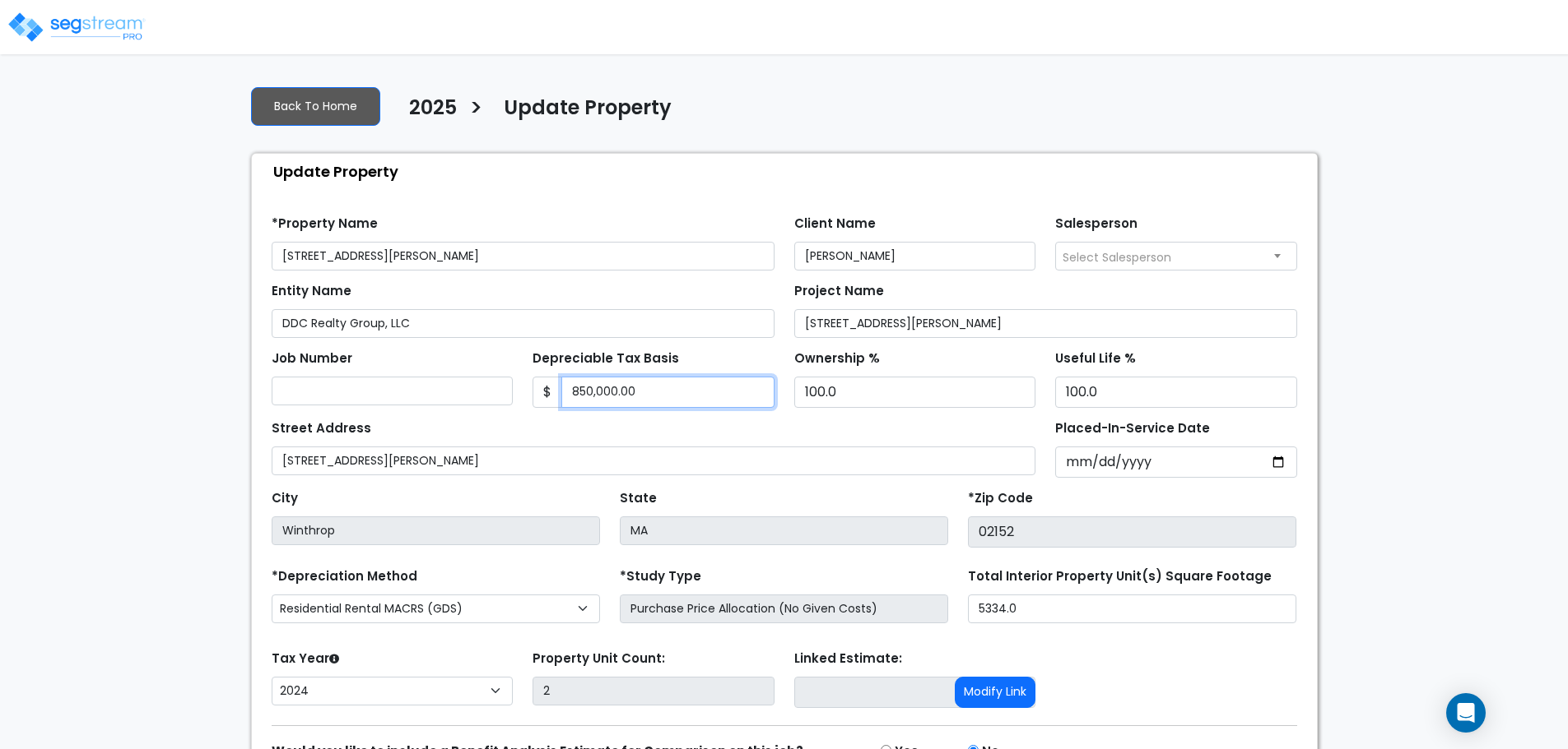
click at [586, 391] on input "850,000.00" at bounding box center [668, 391] width 213 height 31
type input "860,000.00"
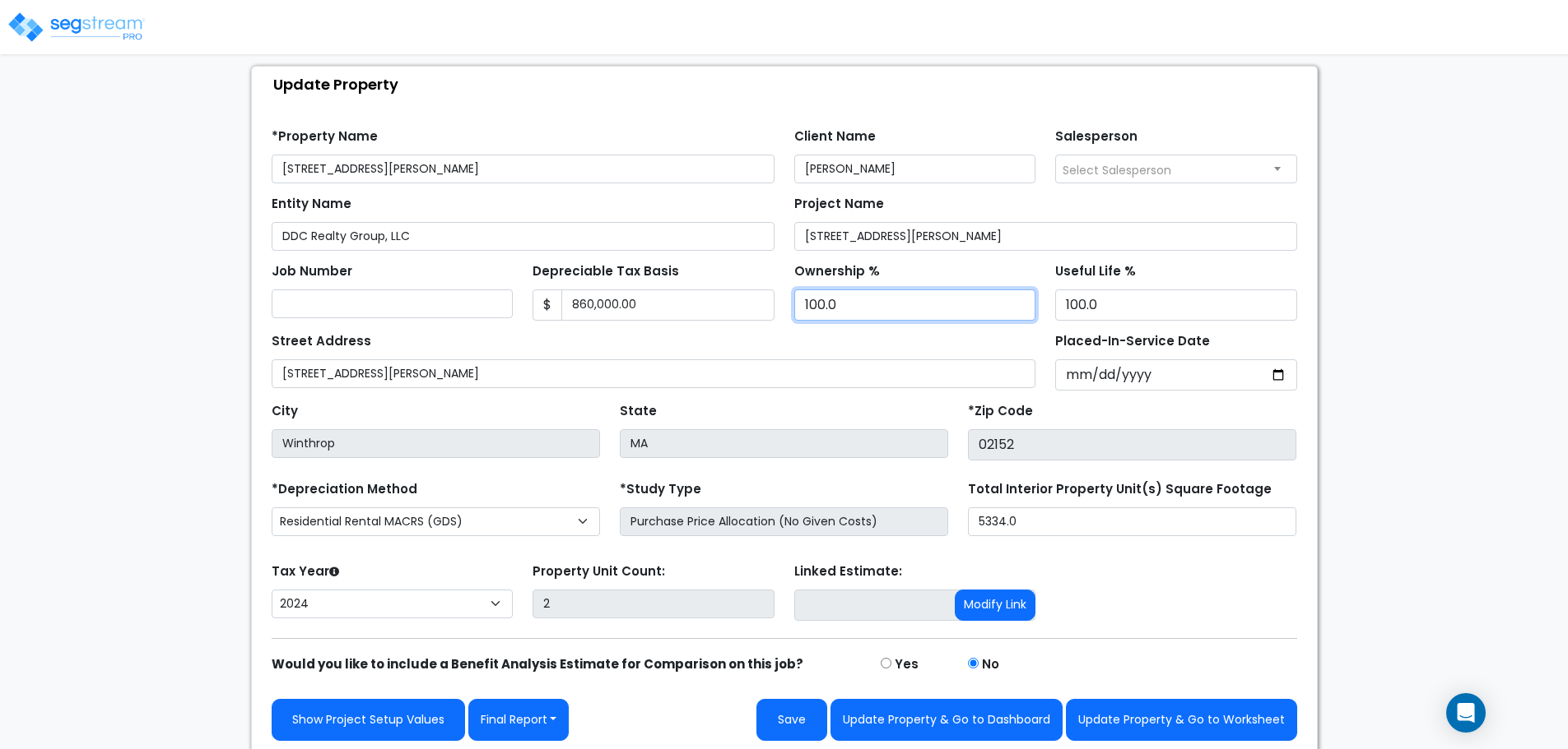
scroll to position [93, 0]
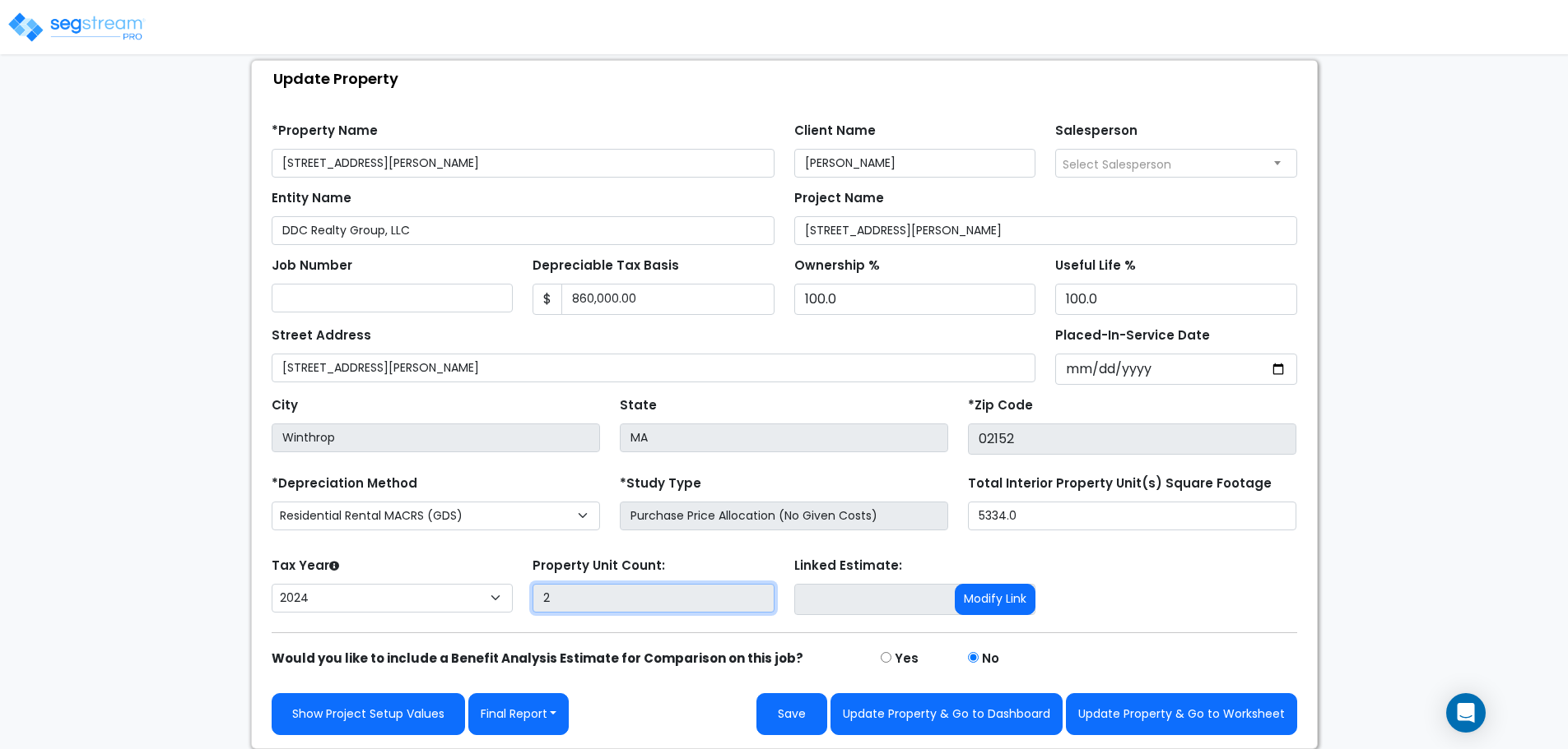
click at [618, 596] on input "2" at bounding box center [653, 598] width 242 height 29
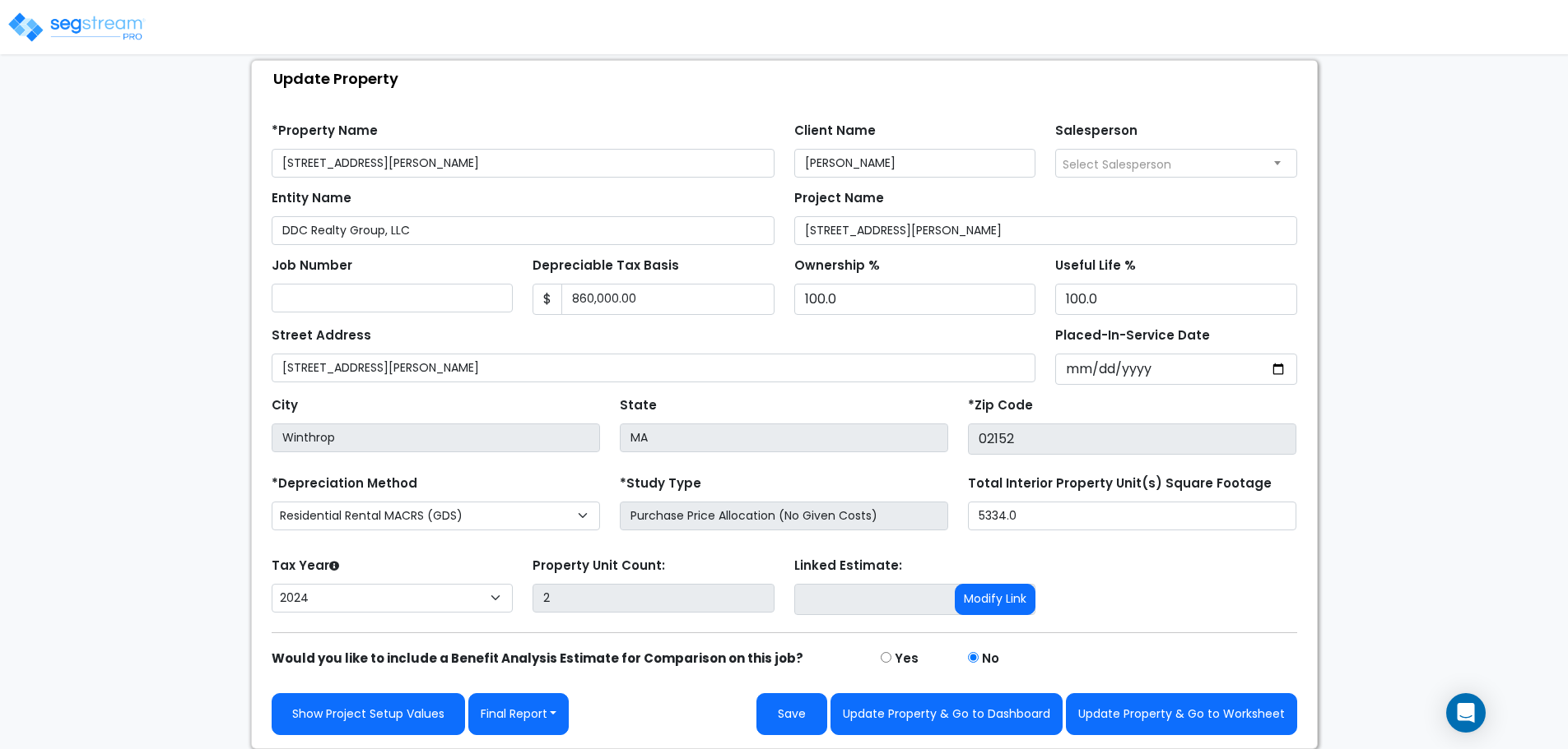
click at [578, 561] on label "Property Unit Count:" at bounding box center [599, 566] width 133 height 19
click at [925, 710] on button "Update Property & Go to Dashboard" at bounding box center [946, 714] width 232 height 42
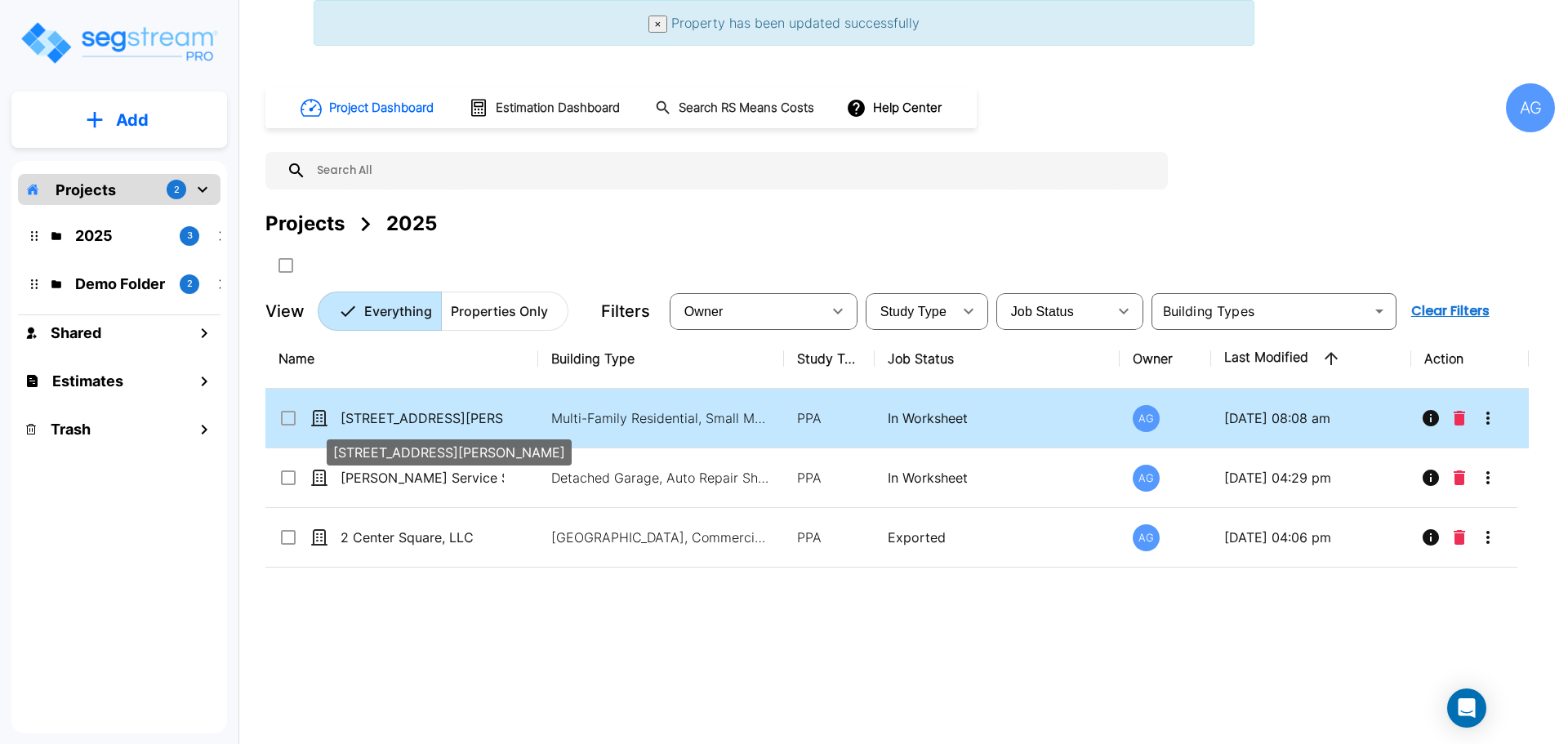
click at [372, 421] on p "[STREET_ADDRESS][PERSON_NAME]" at bounding box center [422, 418] width 163 height 19
checkbox input "true"
click at [372, 421] on p "[STREET_ADDRESS][PERSON_NAME]" at bounding box center [422, 418] width 163 height 19
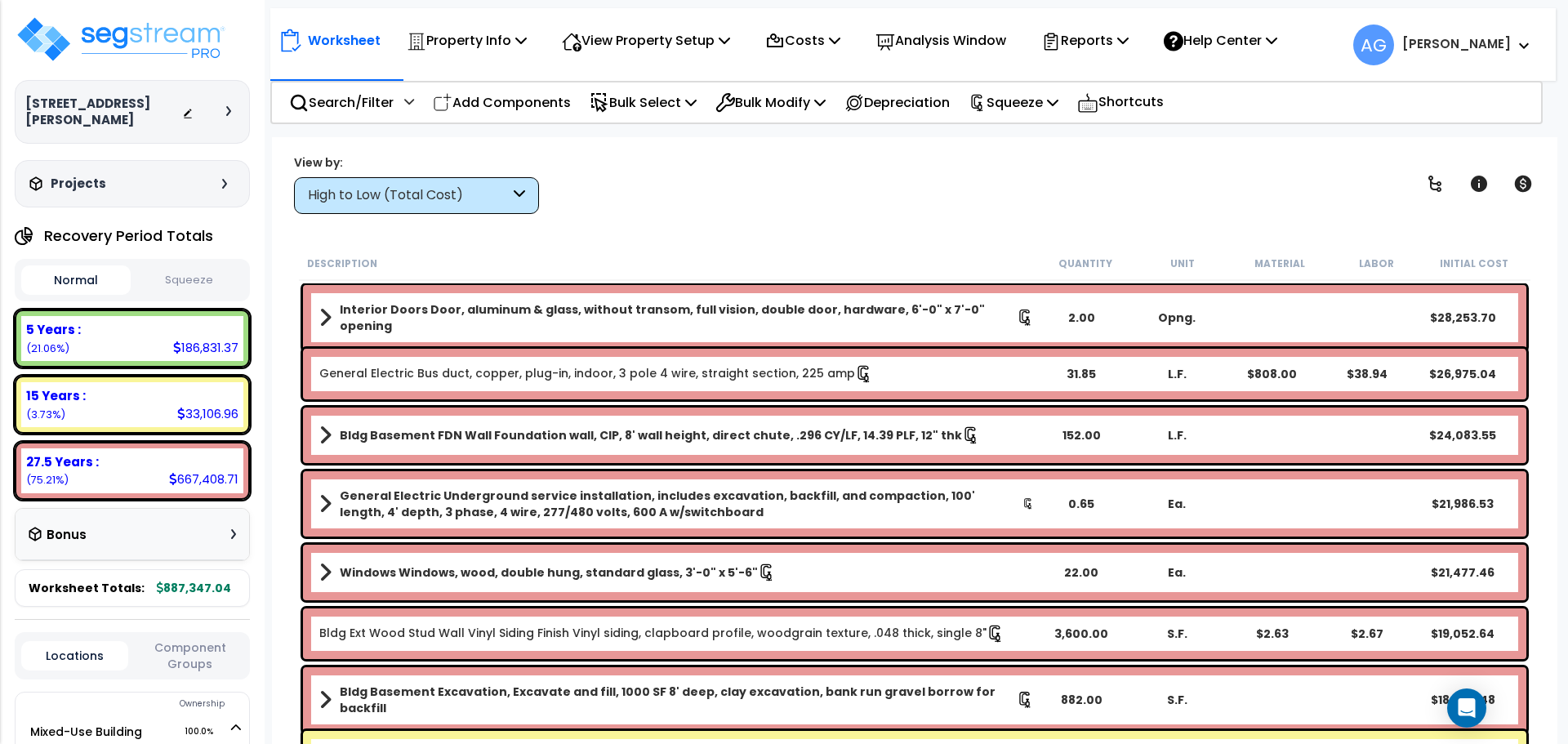
click at [190, 274] on button "Squeeze" at bounding box center [189, 281] width 109 height 29
click at [1058, 99] on p "Squeeze" at bounding box center [1013, 102] width 90 height 22
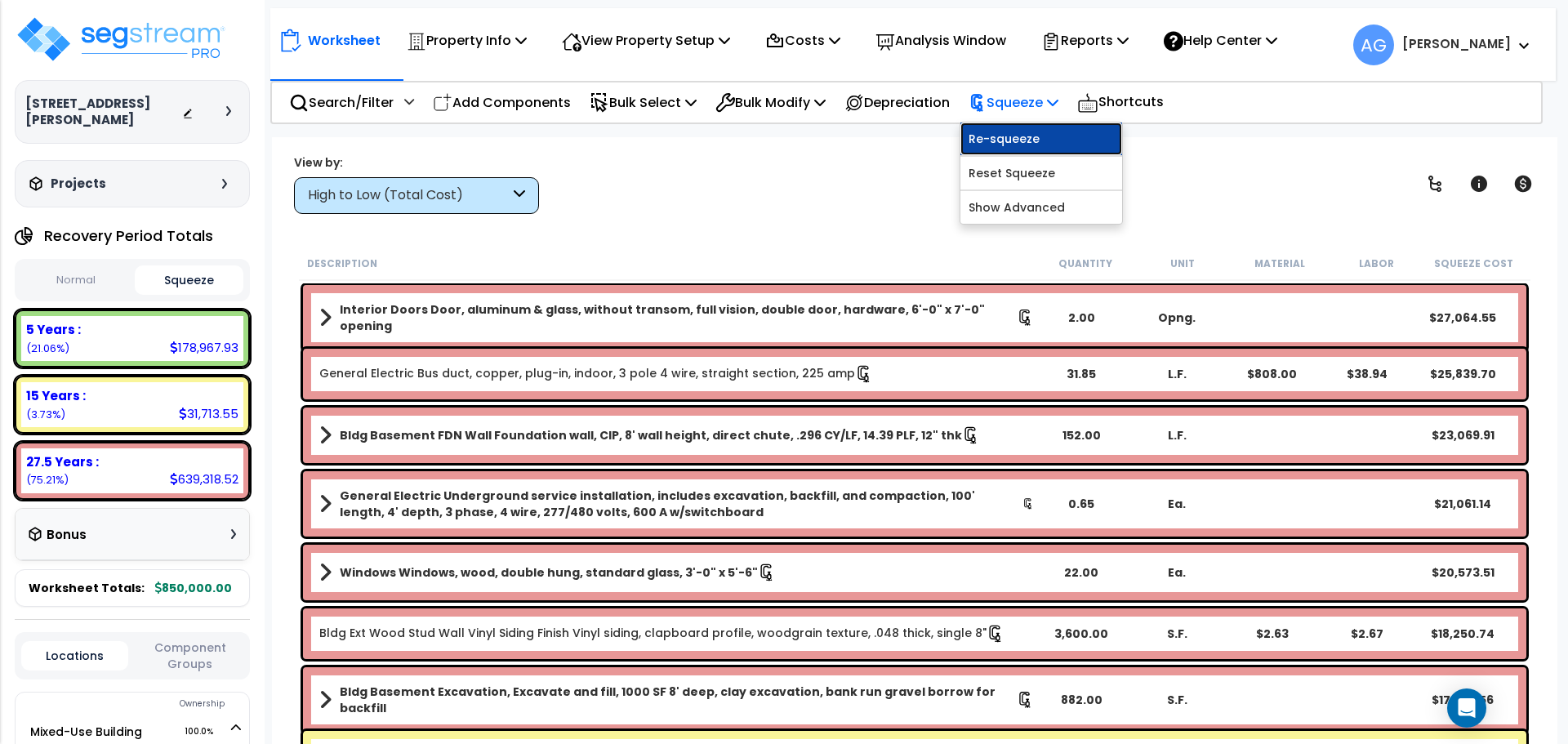
click at [1042, 140] on link "Re-squeeze" at bounding box center [1041, 138] width 162 height 33
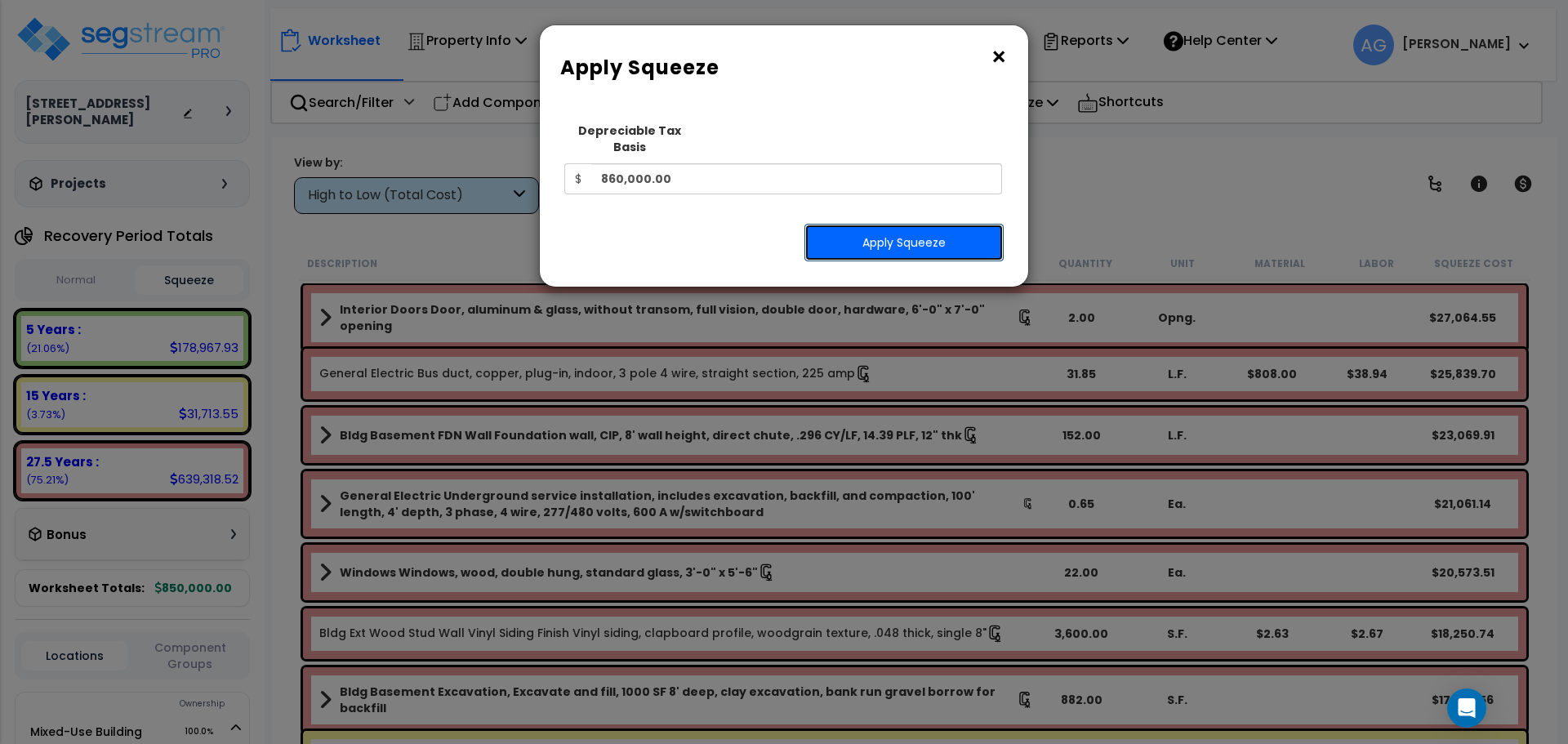
click at [890, 224] on button "Apply Squeeze" at bounding box center [904, 243] width 200 height 38
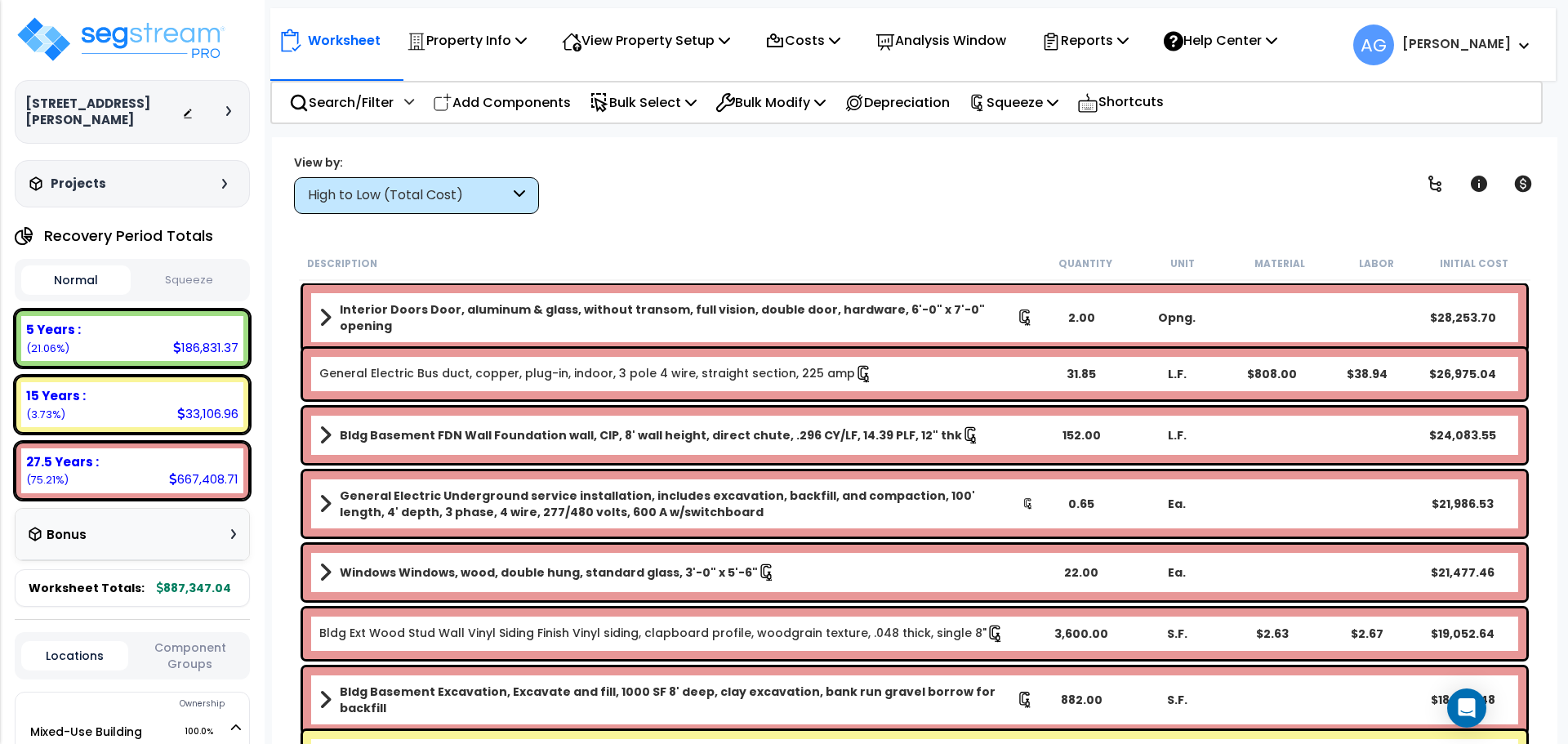
scroll to position [48, 0]
click at [196, 329] on div "5 Years :" at bounding box center [133, 330] width 213 height 18
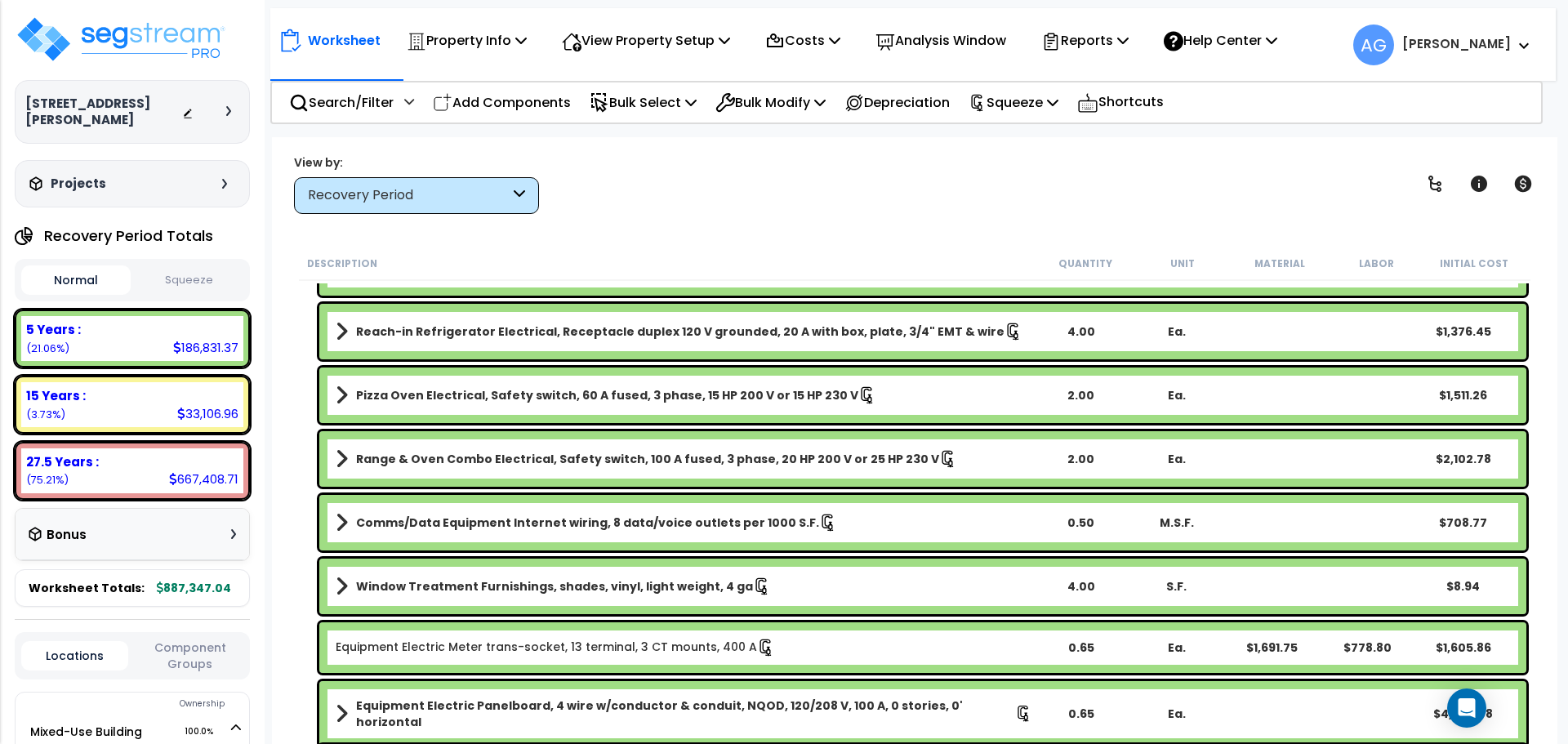
scroll to position [1330, 0]
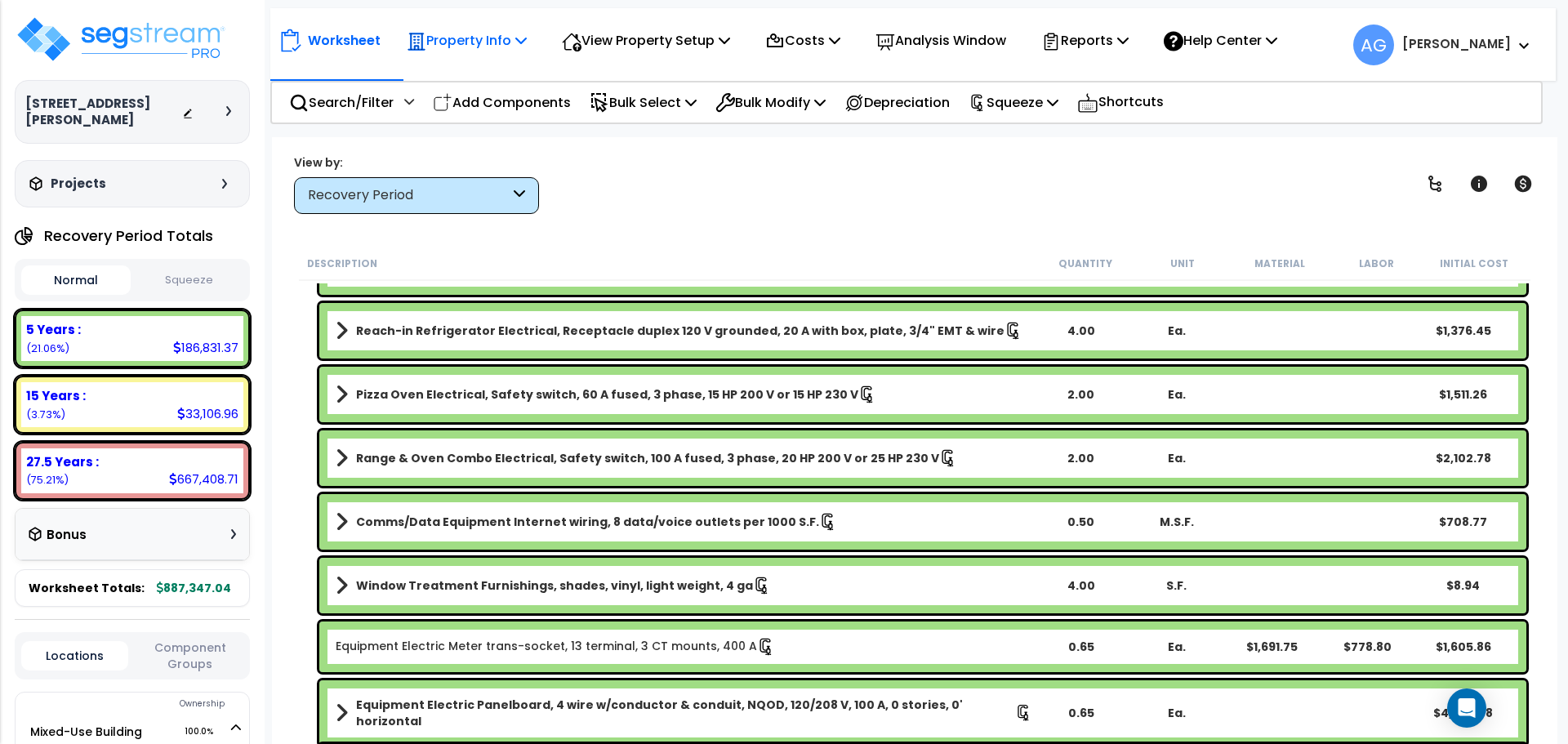
click at [510, 45] on p "Property Info" at bounding box center [467, 40] width 120 height 22
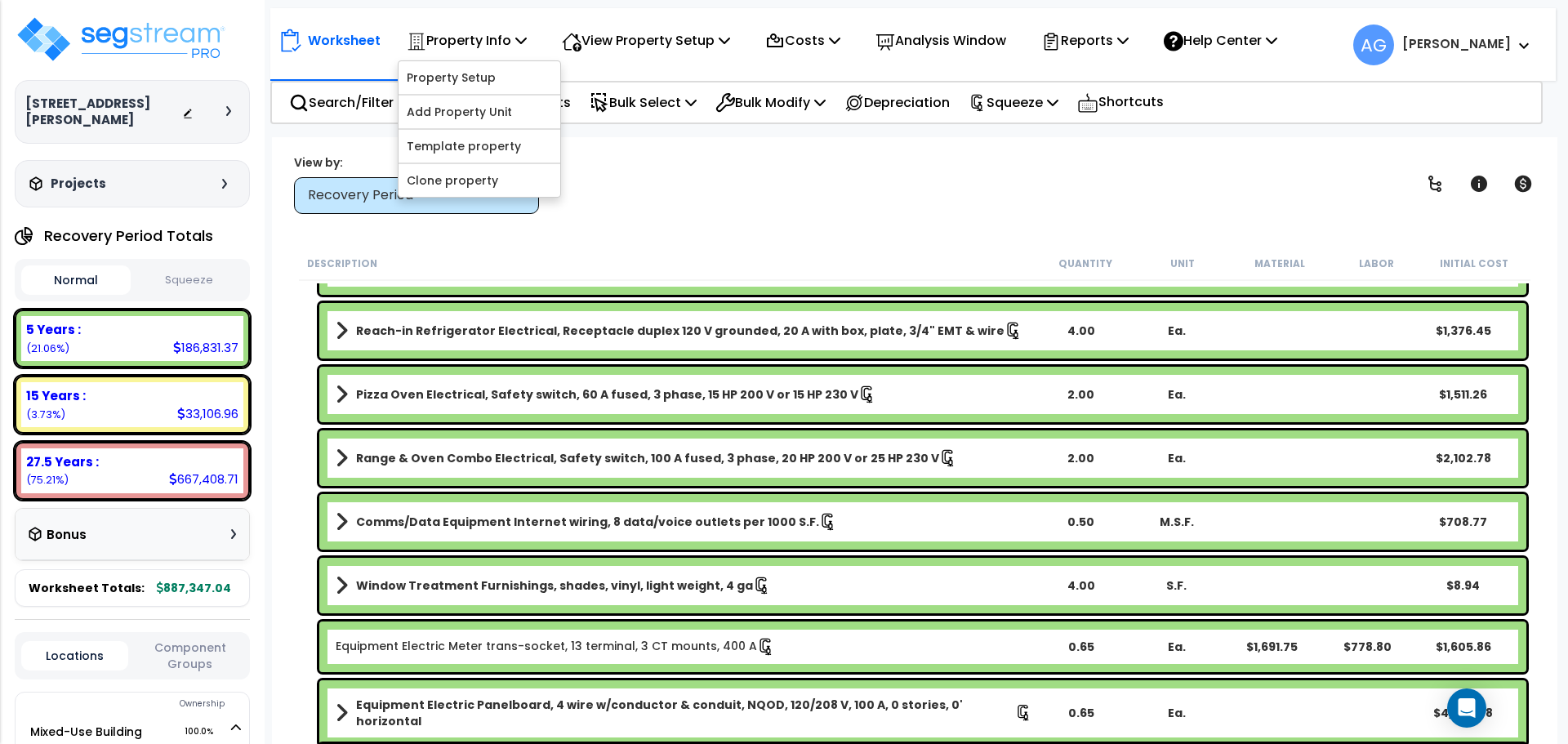
click at [777, 214] on div "Worksheet Property Info Property Setup Add Property Unit Template property Clon…" at bounding box center [914, 509] width 1285 height 744
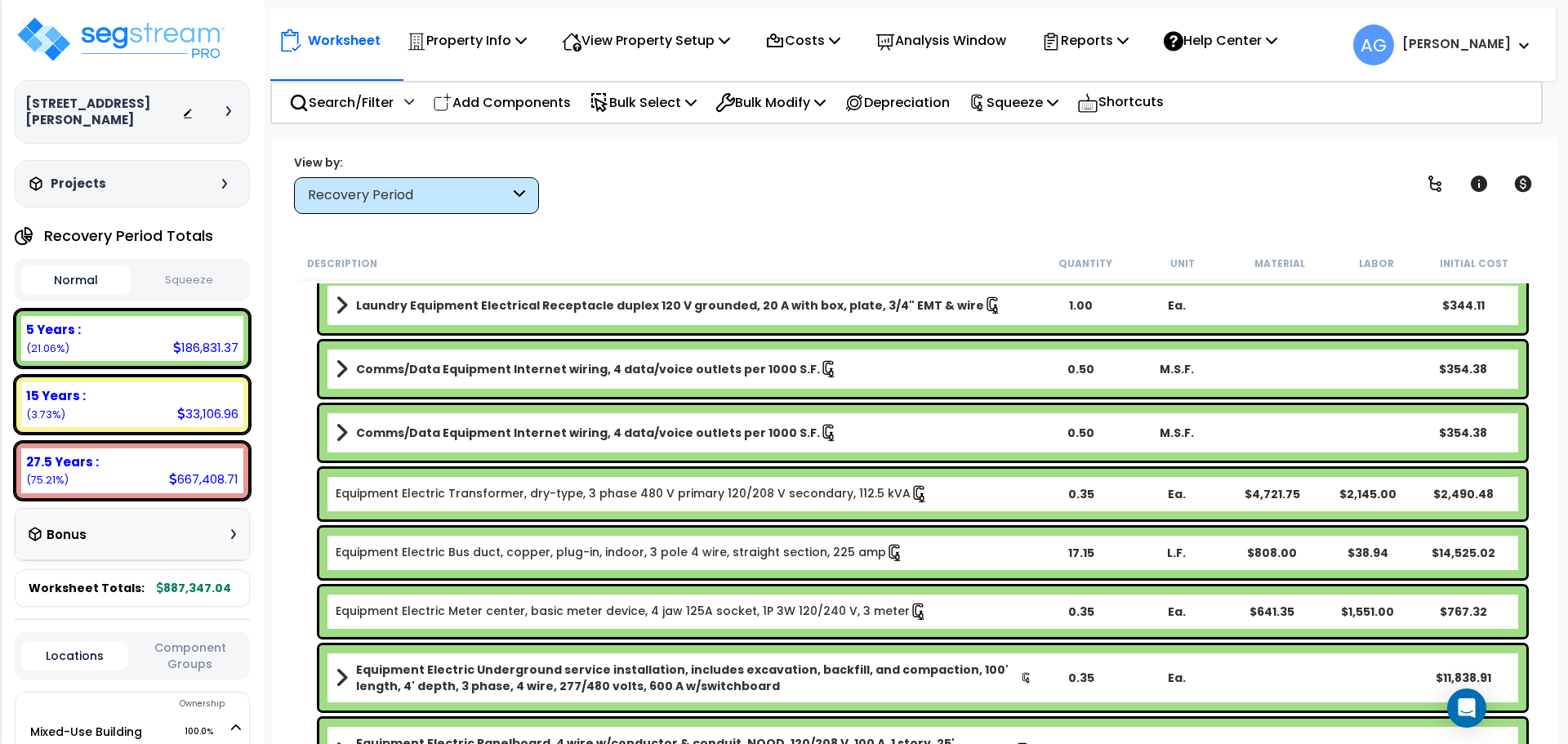
scroll to position [6571, 0]
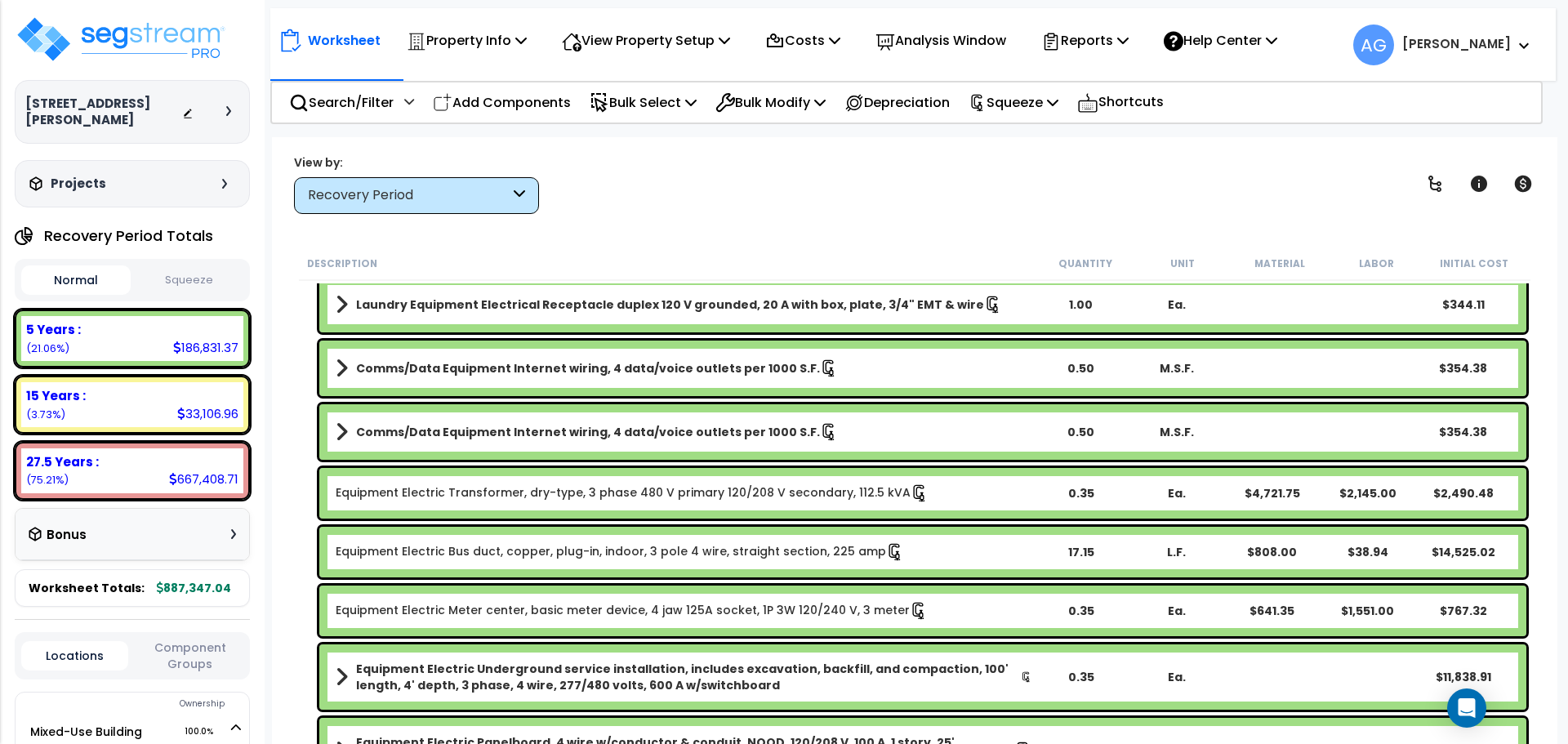
click at [684, 552] on link "Equipment Electric Bus duct, copper, plug-in, indoor, 3 pole 4 wire, straight s…" at bounding box center [620, 552] width 569 height 18
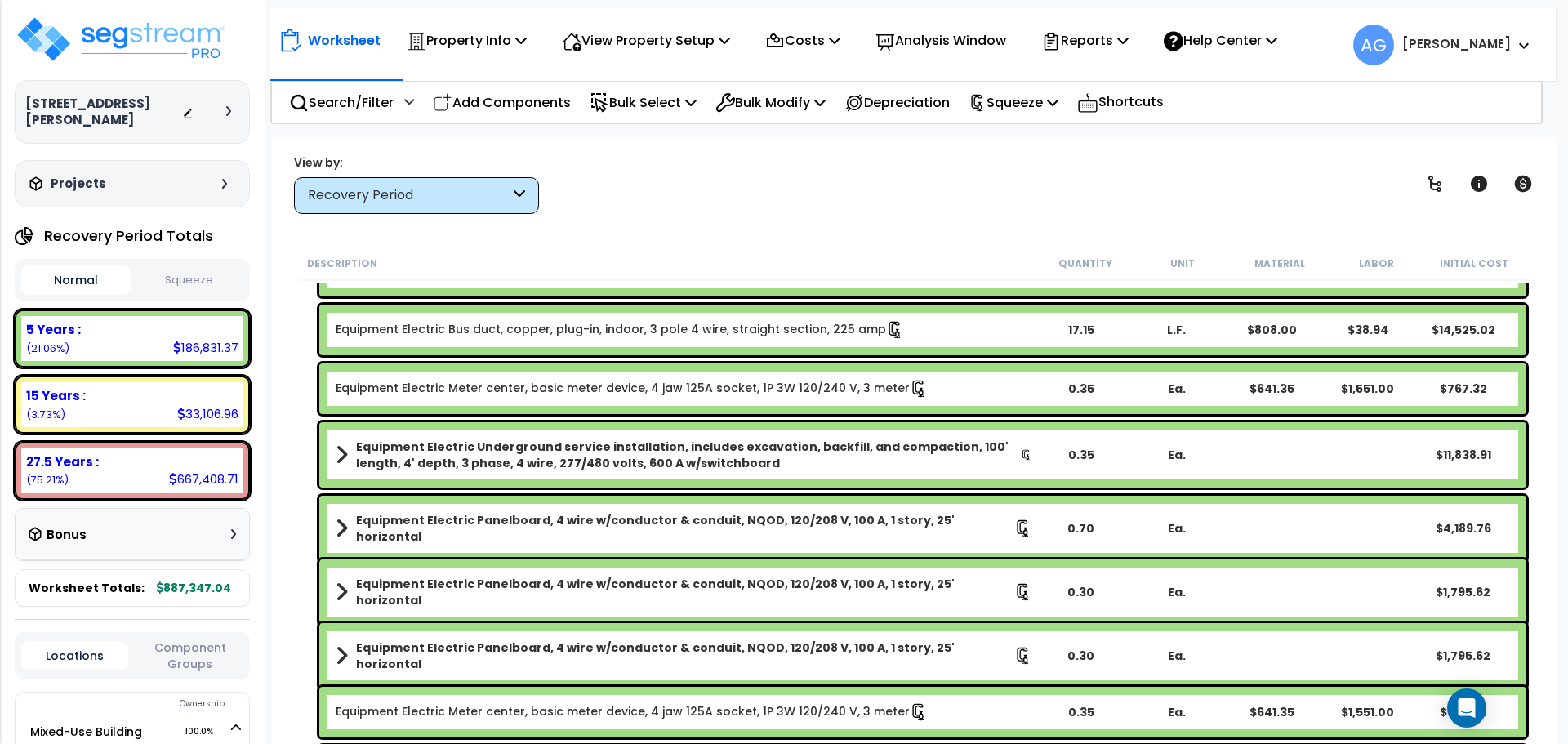
scroll to position [6794, 0]
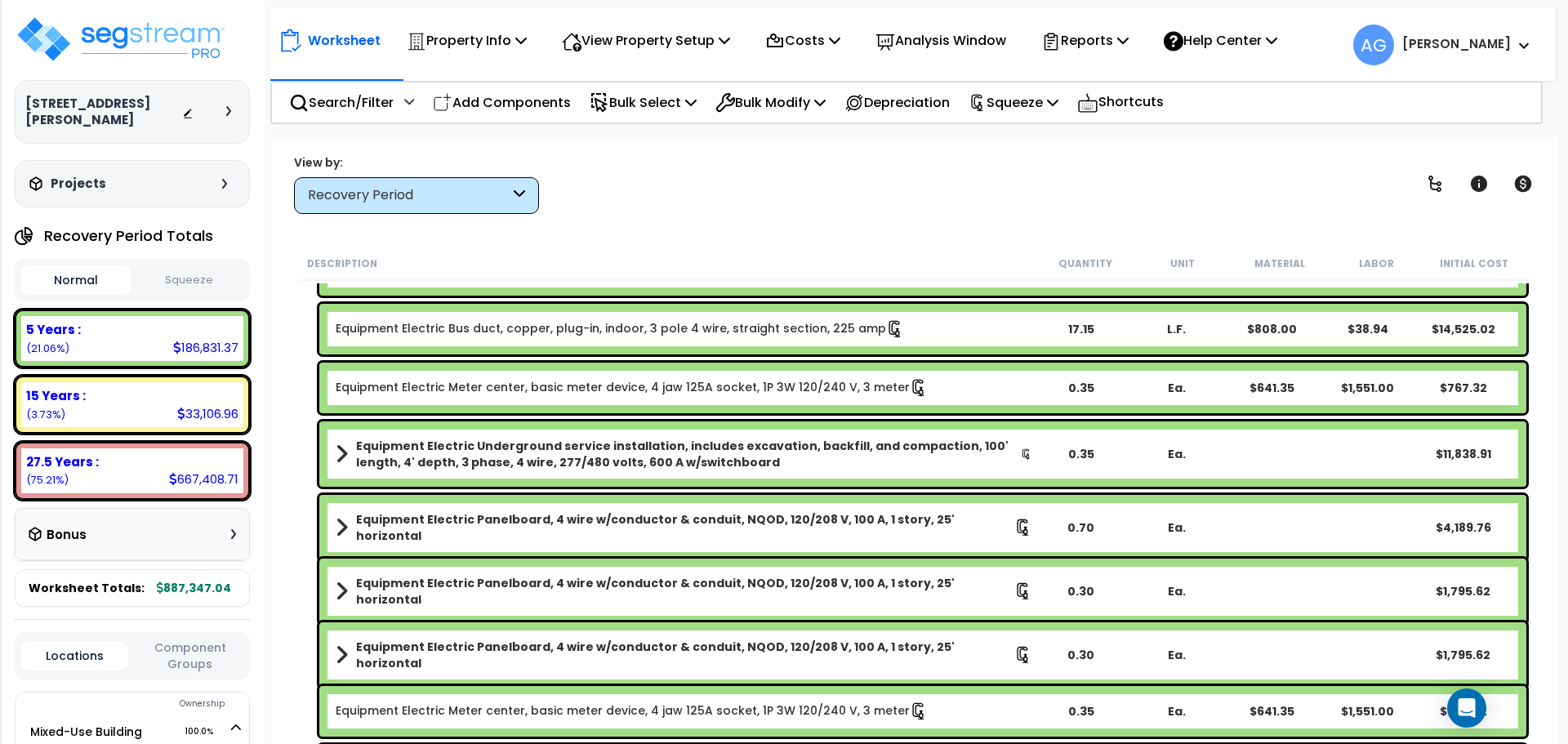
click at [337, 454] on span at bounding box center [342, 454] width 12 height 23
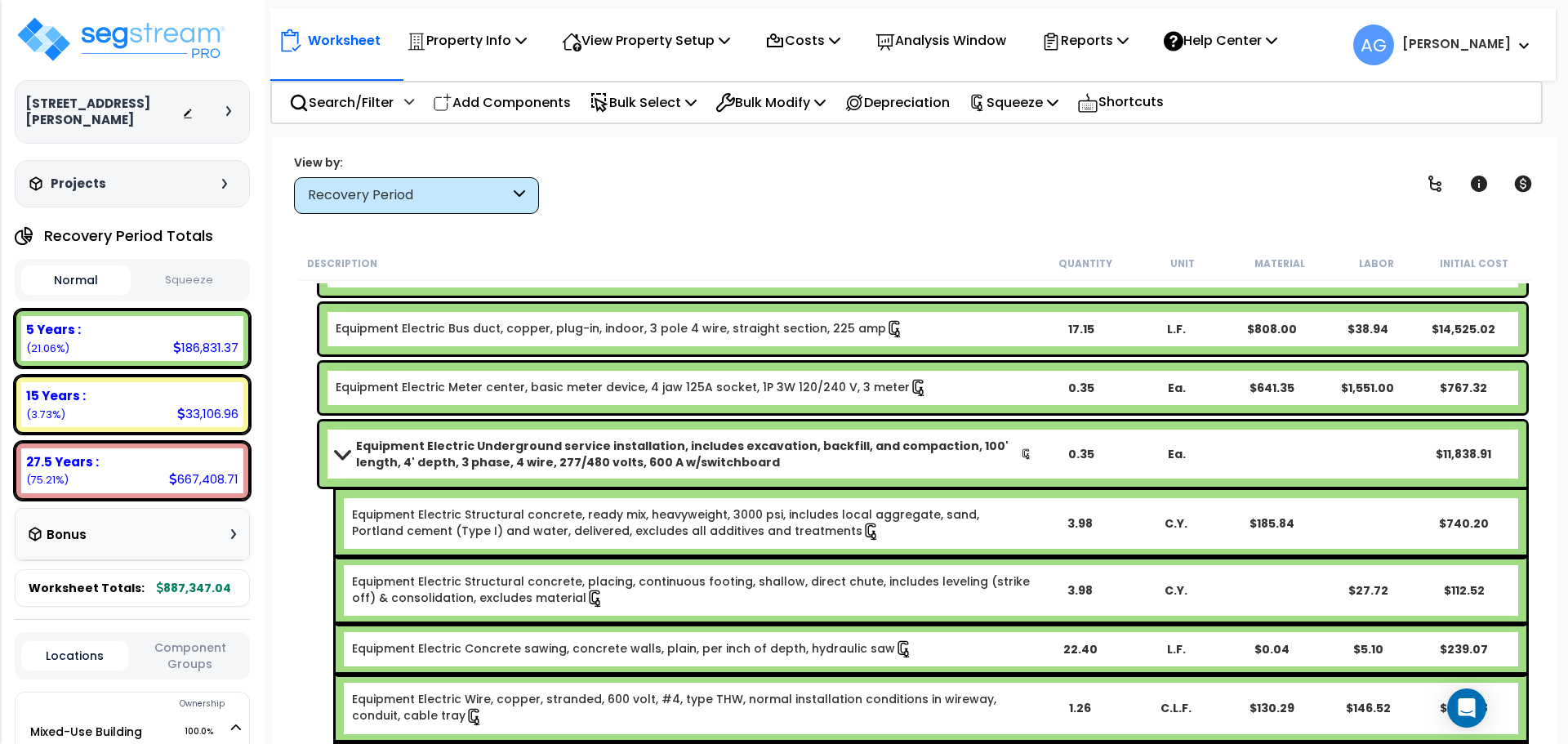
click at [337, 454] on span at bounding box center [342, 454] width 23 height 12
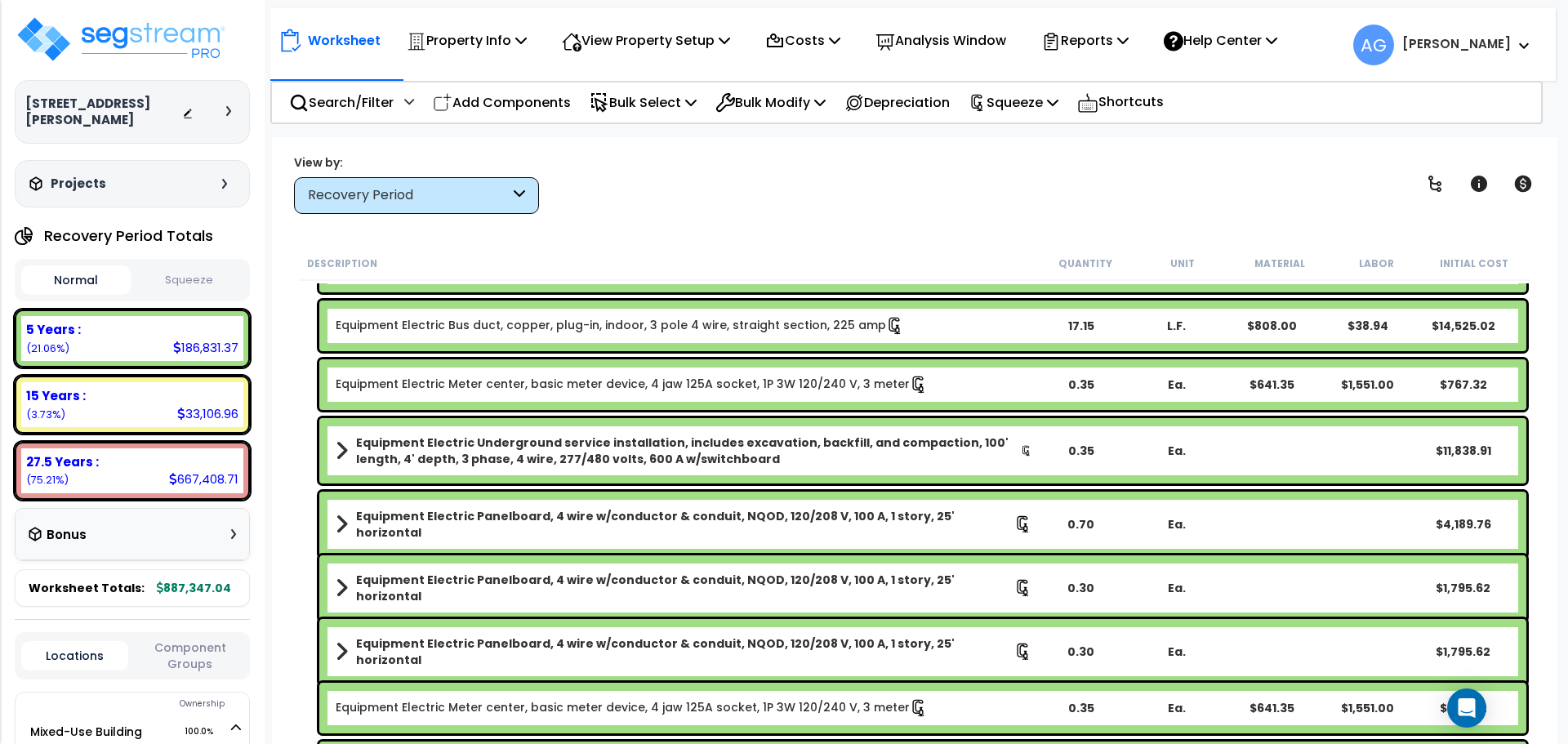
scroll to position [6798, 0]
click at [337, 454] on span at bounding box center [342, 451] width 12 height 23
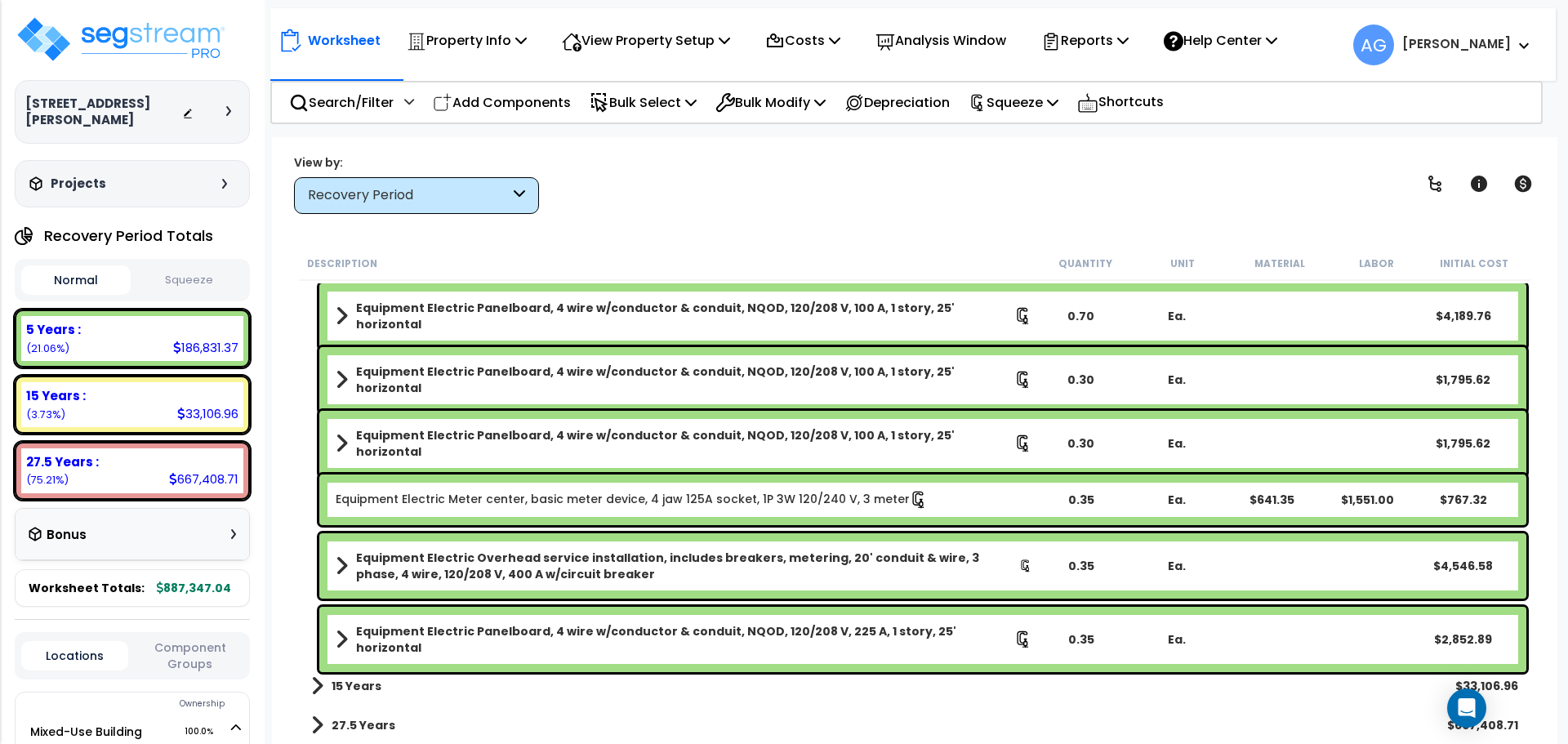
scroll to position [72, 0]
click at [139, 334] on div "5 Years :" at bounding box center [133, 330] width 213 height 18
click at [78, 325] on b "5 Years :" at bounding box center [54, 330] width 54 height 18
click at [314, 690] on span at bounding box center [317, 686] width 12 height 23
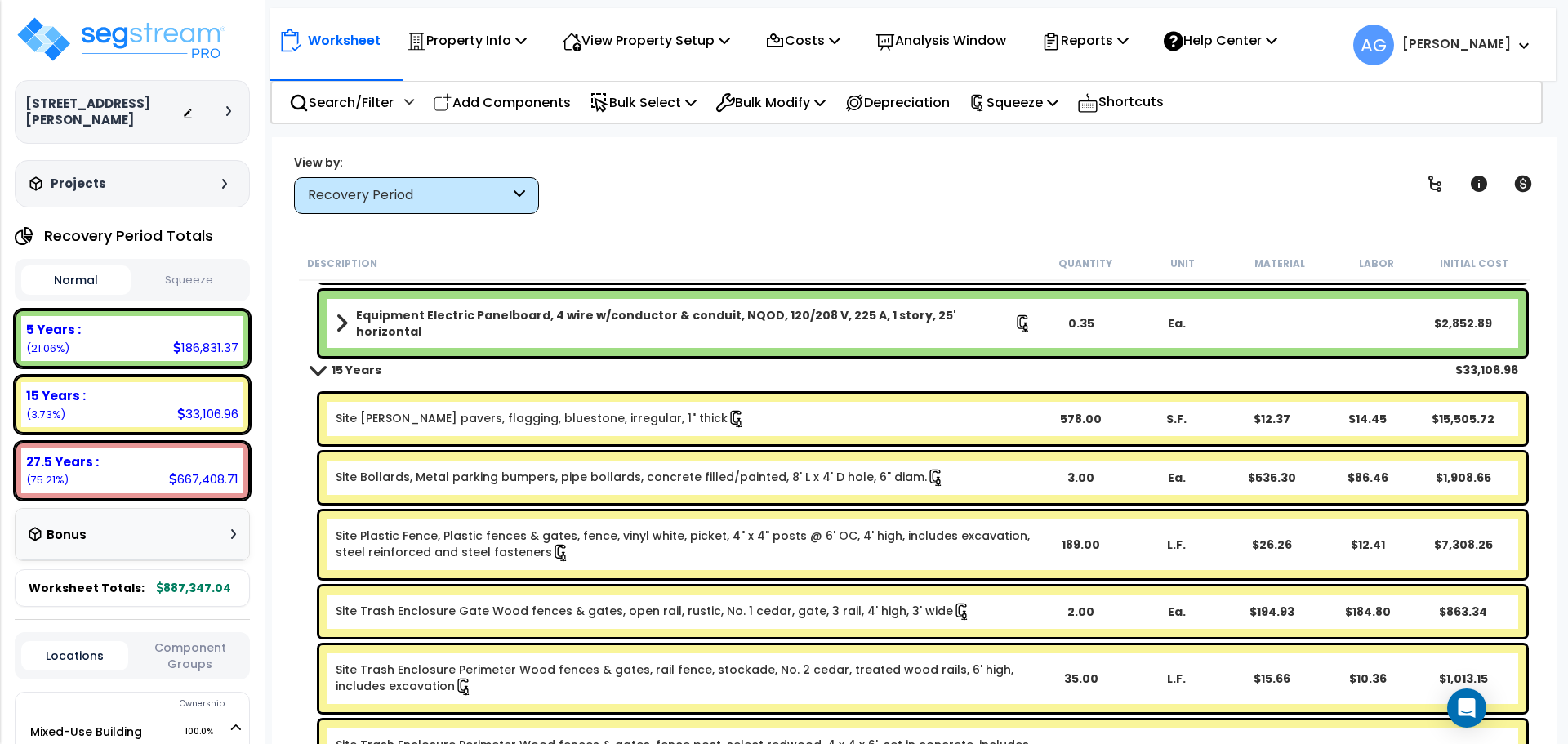
scroll to position [8536, 0]
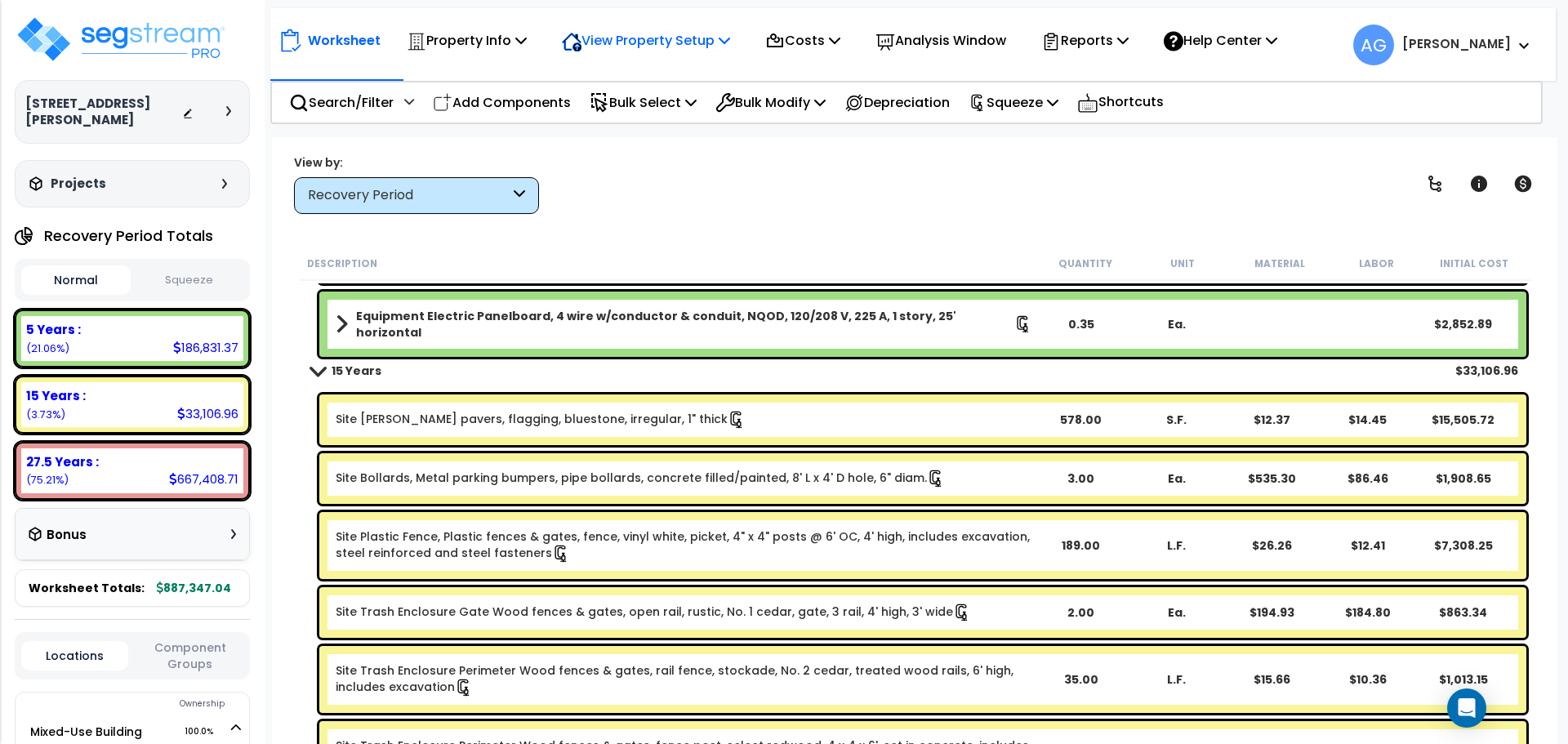
click at [730, 47] on p "View Property Setup" at bounding box center [645, 40] width 168 height 22
click at [619, 73] on link "Building Setup" at bounding box center [635, 77] width 162 height 33
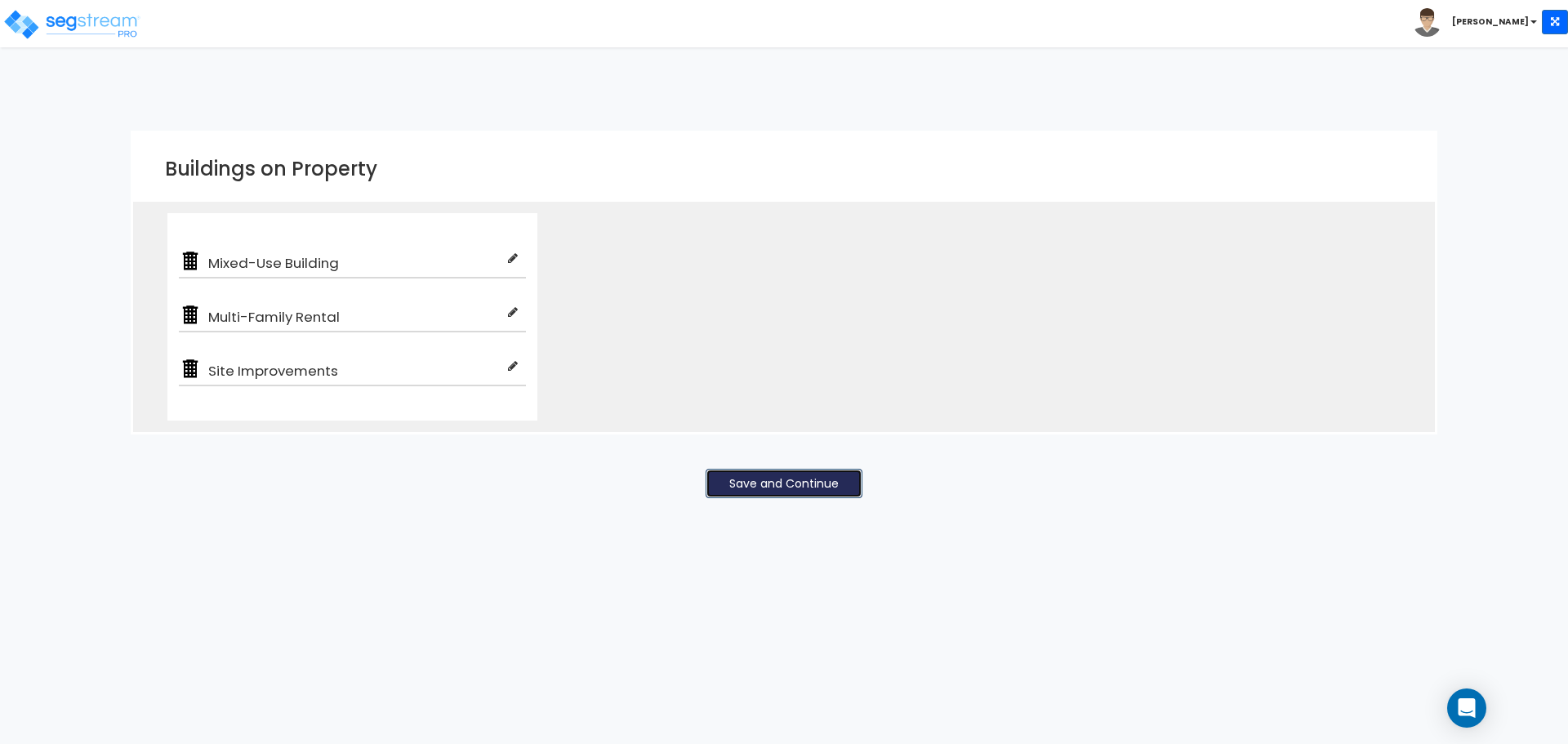
click at [764, 496] on button "Save and Continue" at bounding box center [784, 483] width 156 height 29
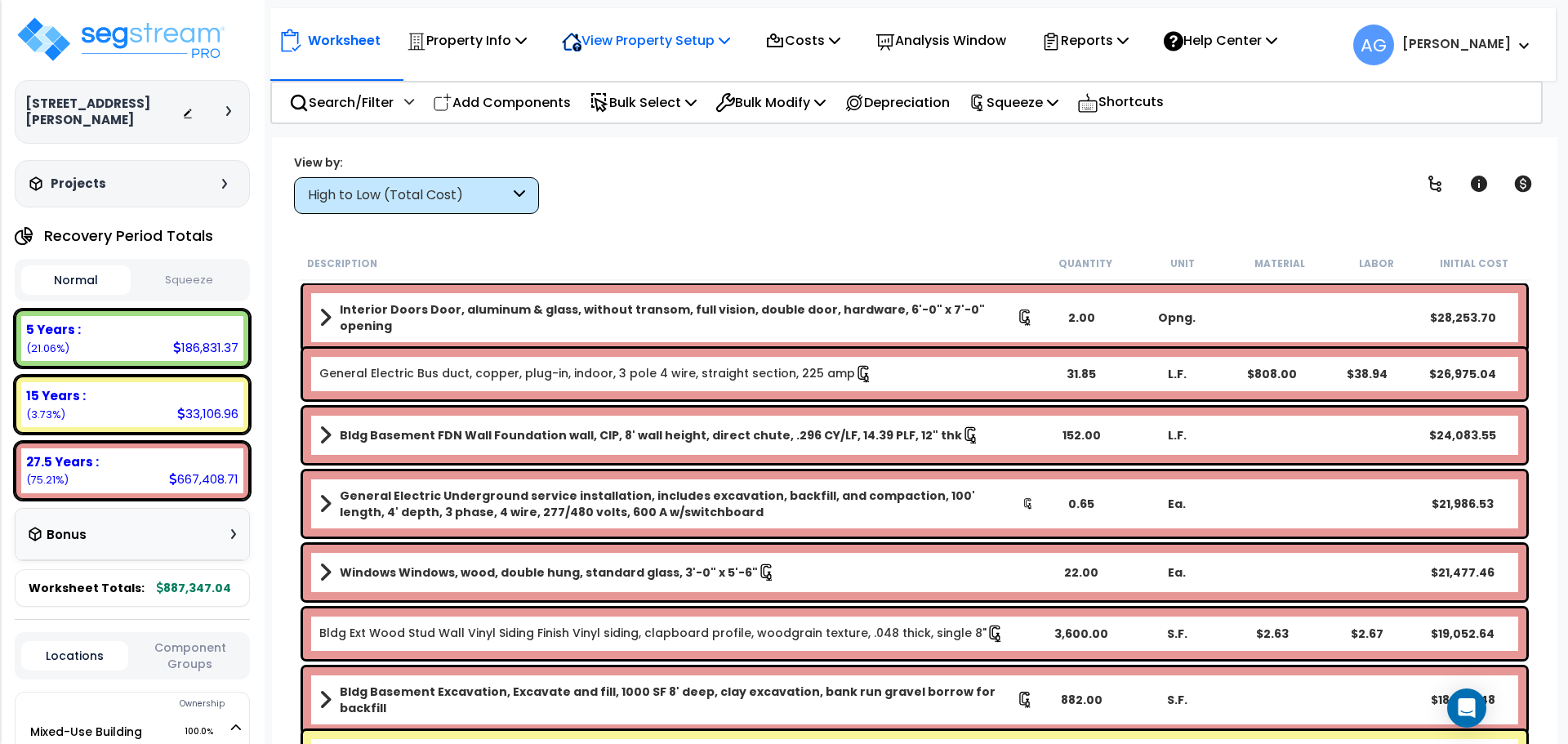
click at [730, 46] on icon at bounding box center [723, 40] width 11 height 13
click at [665, 111] on link "View Questionnaire" at bounding box center [635, 112] width 162 height 33
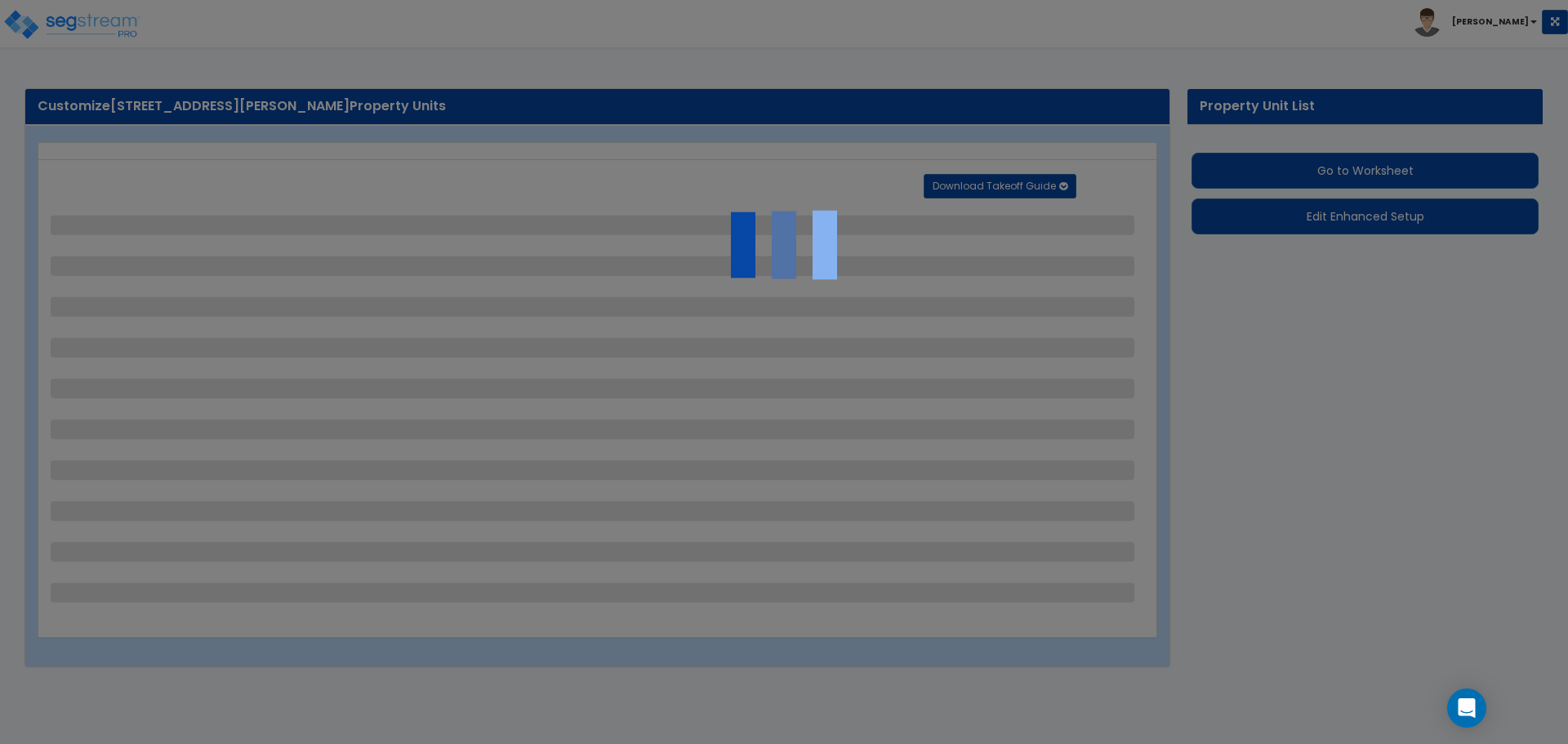
select select "2"
select select "4"
select select "1"
select select "2"
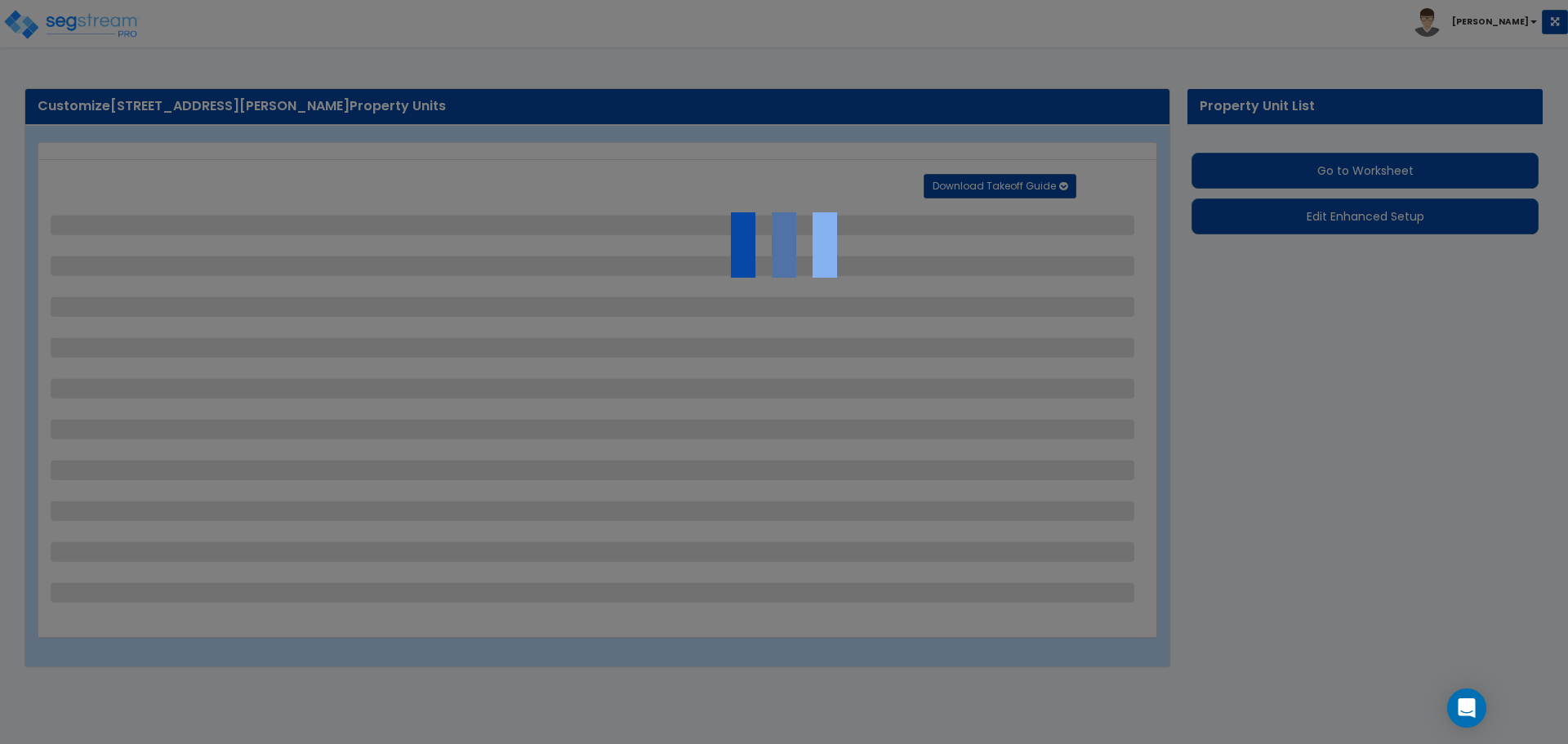
select select "1"
select select "2"
select select "1"
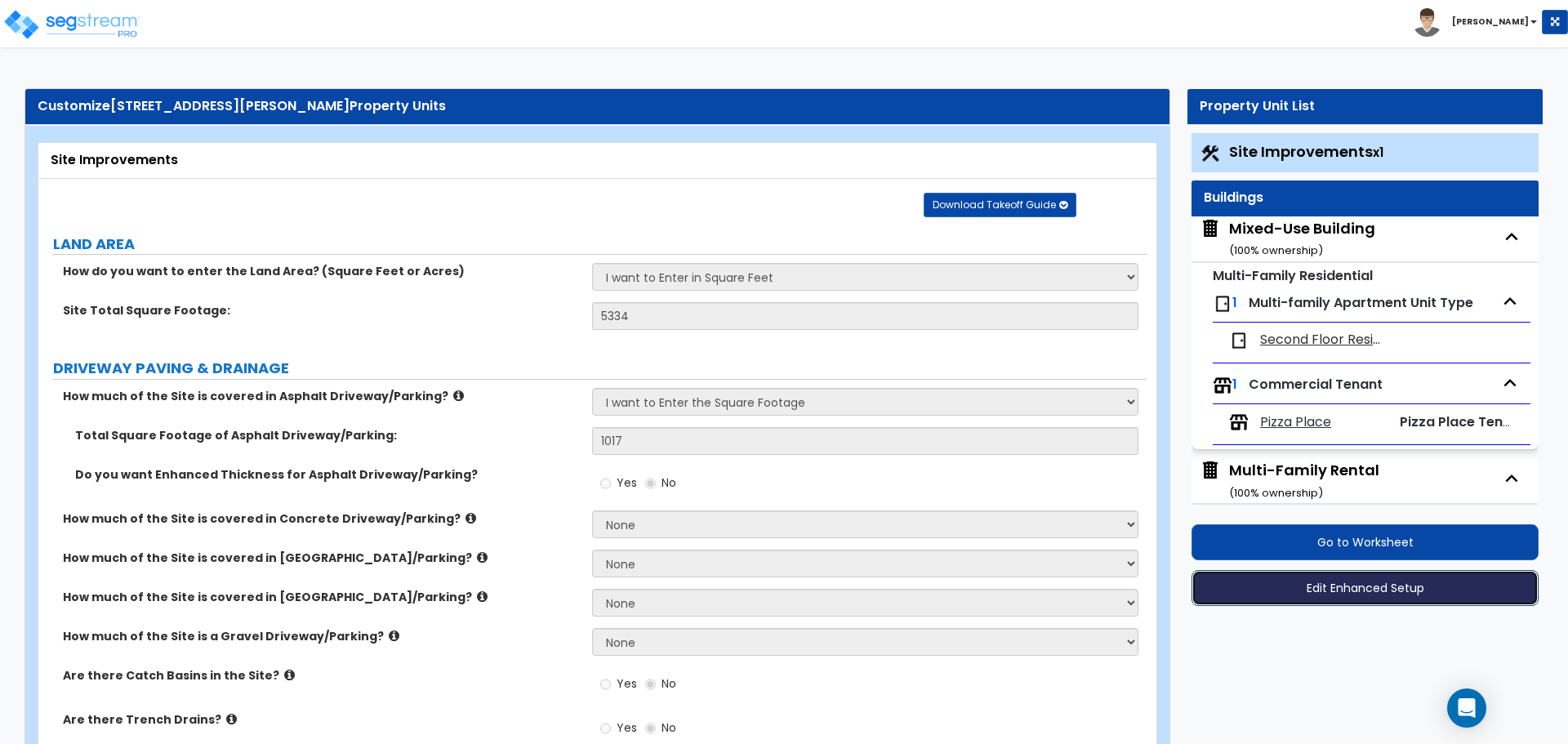
click at [1366, 588] on button "Edit Enhanced Setup" at bounding box center [1364, 587] width 347 height 36
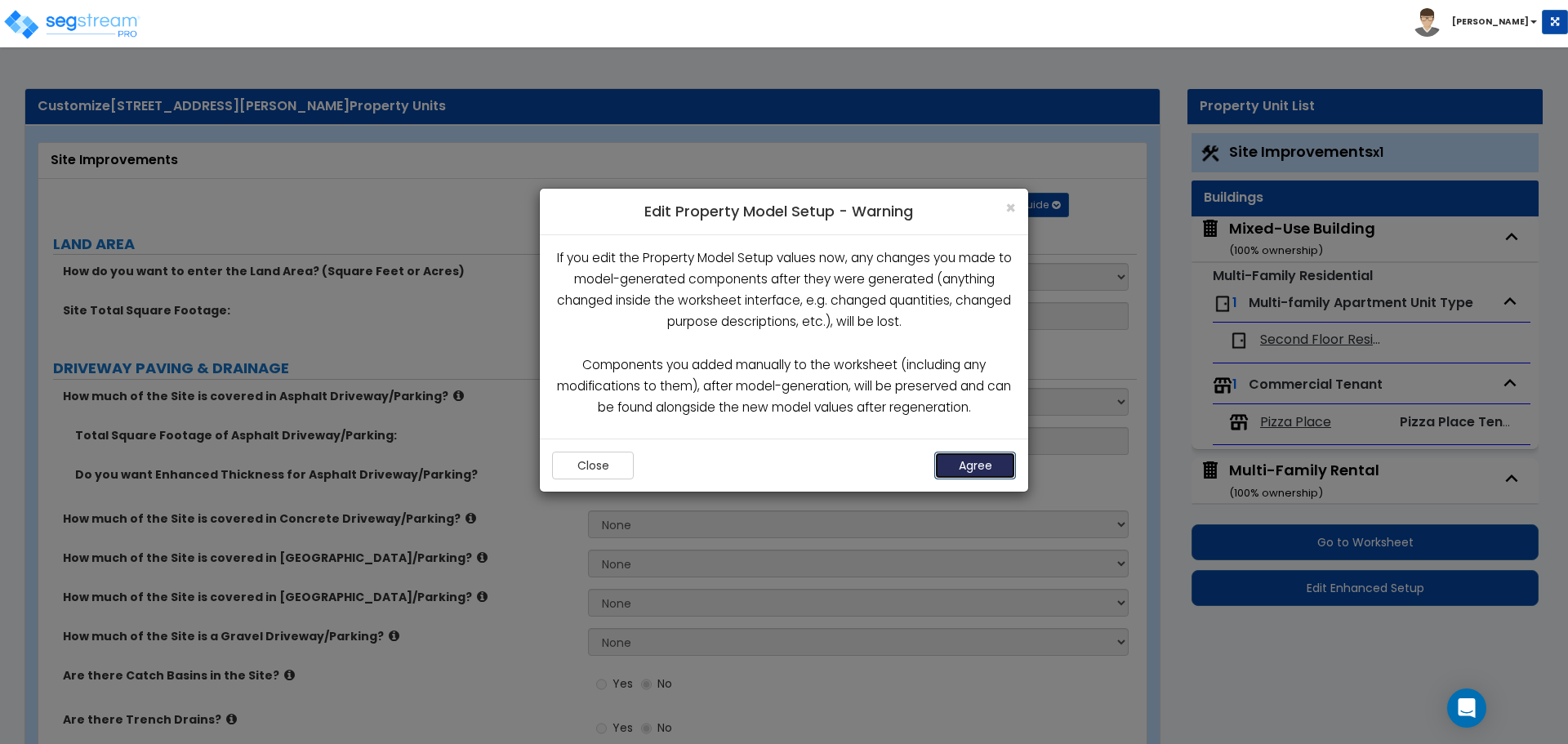
click at [962, 473] on button "Agree" at bounding box center [975, 466] width 82 height 28
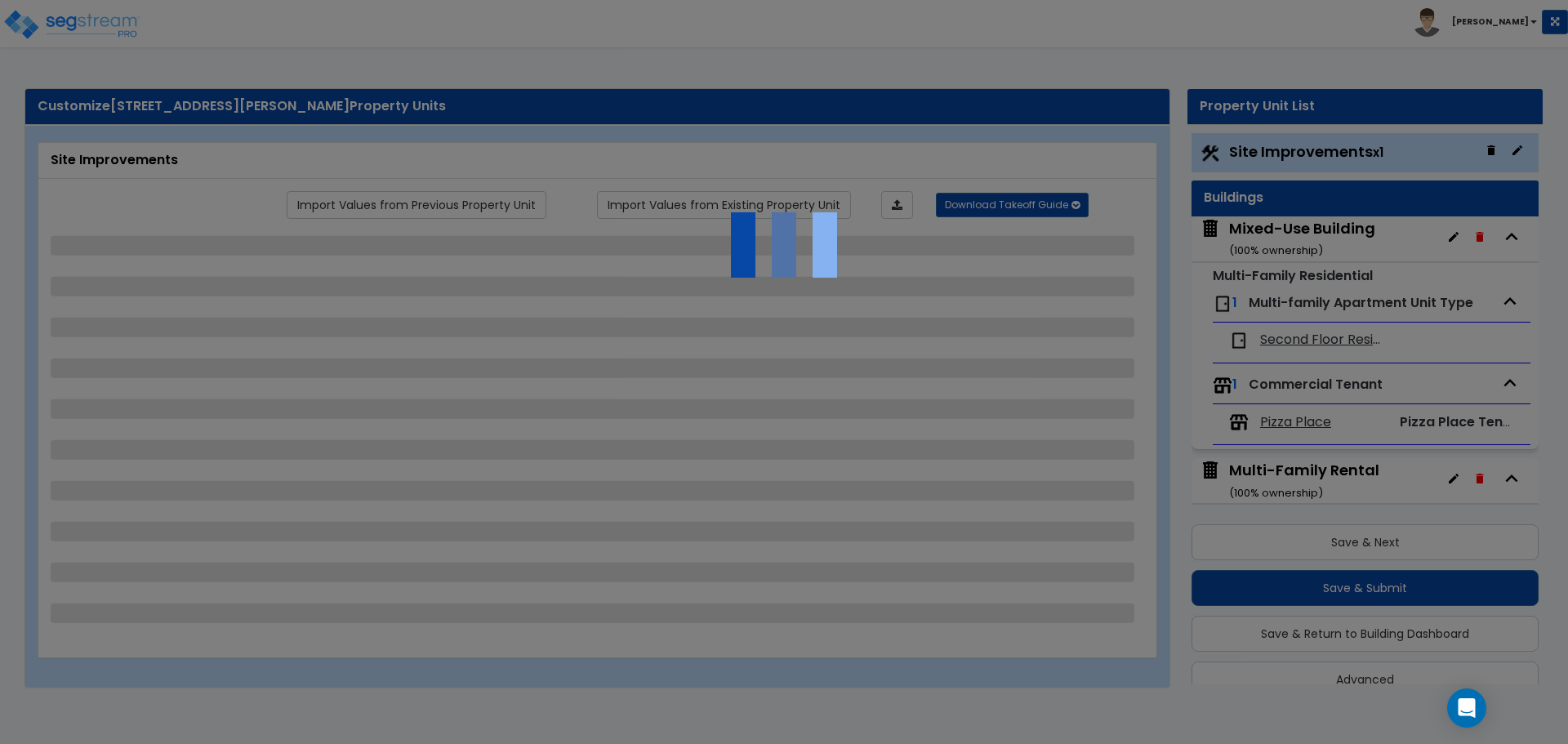
scroll to position [29, 0]
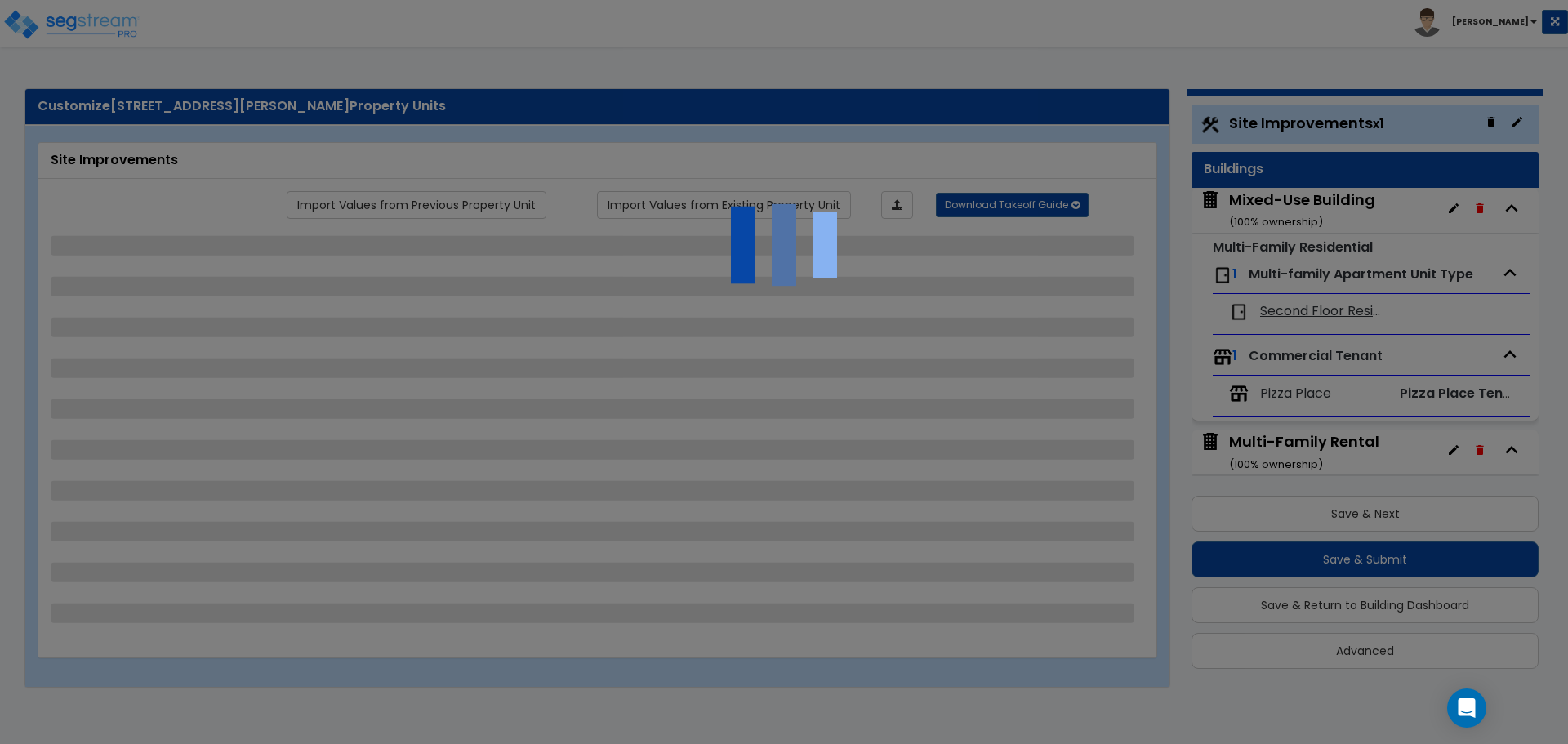
select select "2"
select select "4"
select select "1"
select select "2"
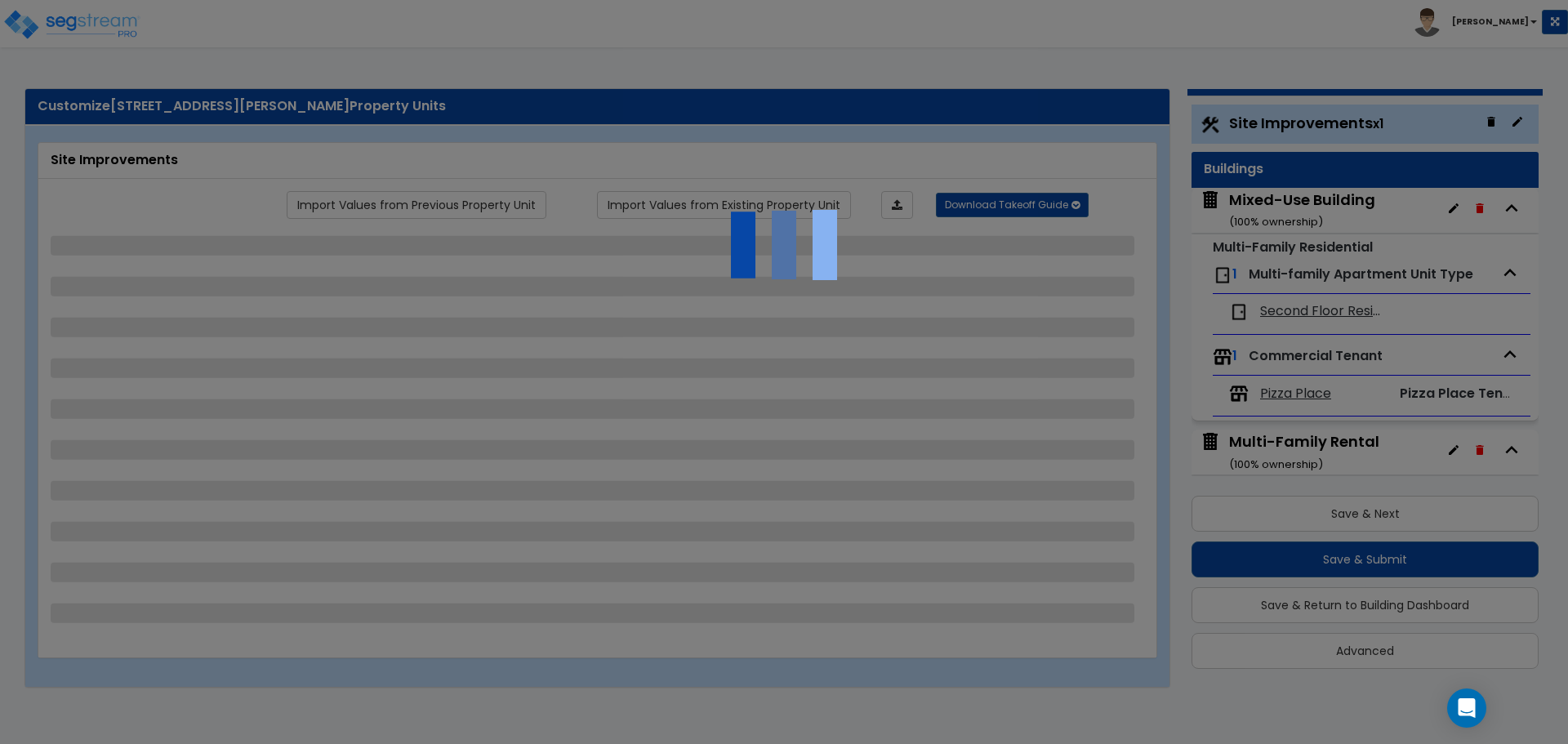
select select "1"
select select "2"
select select "1"
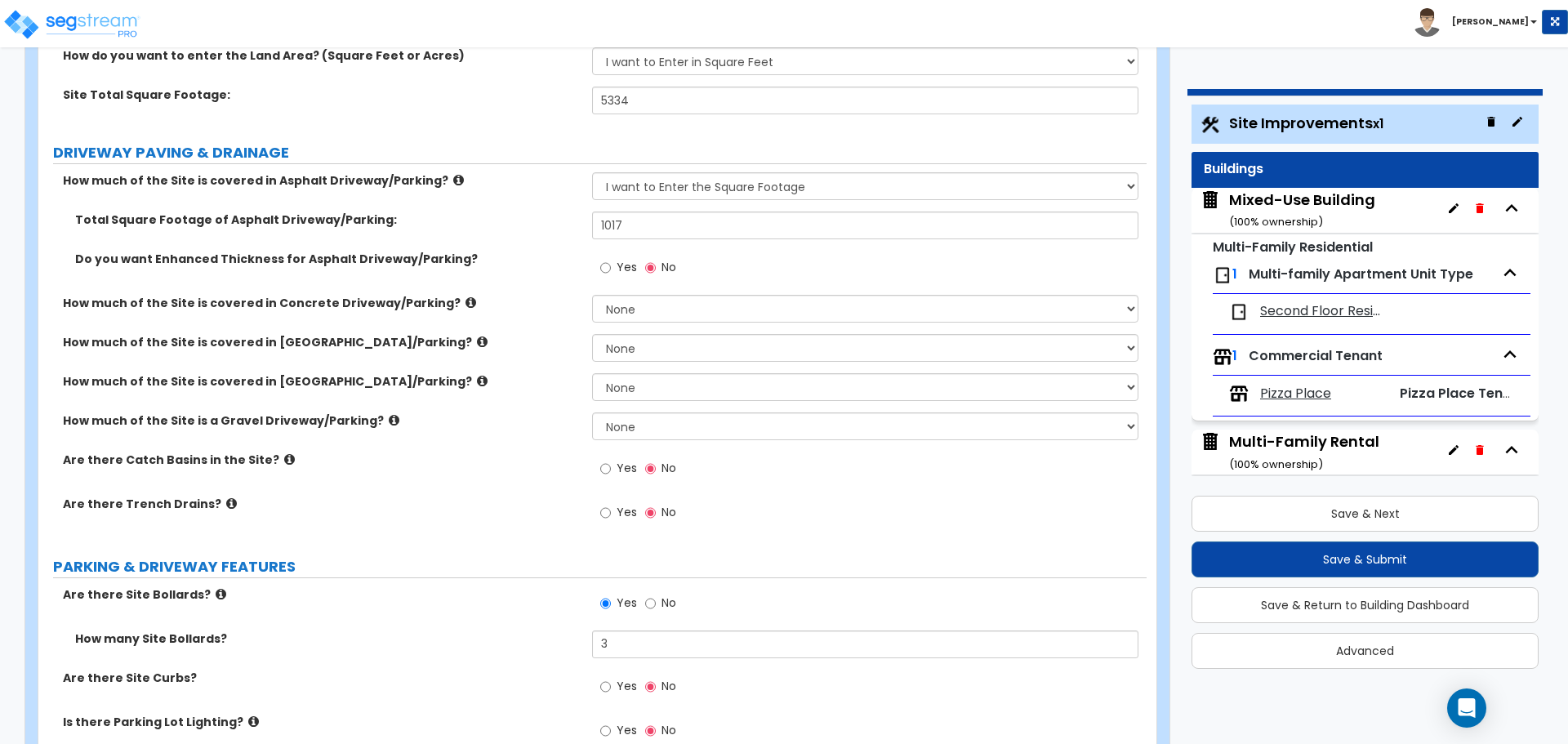
scroll to position [216, 0]
click at [636, 222] on input "1017" at bounding box center [864, 227] width 546 height 28
type input "1,595"
click at [326, 396] on div "How much of the Site is covered in [GEOGRAPHIC_DATA]/Parking? None I want to En…" at bounding box center [592, 393] width 1108 height 40
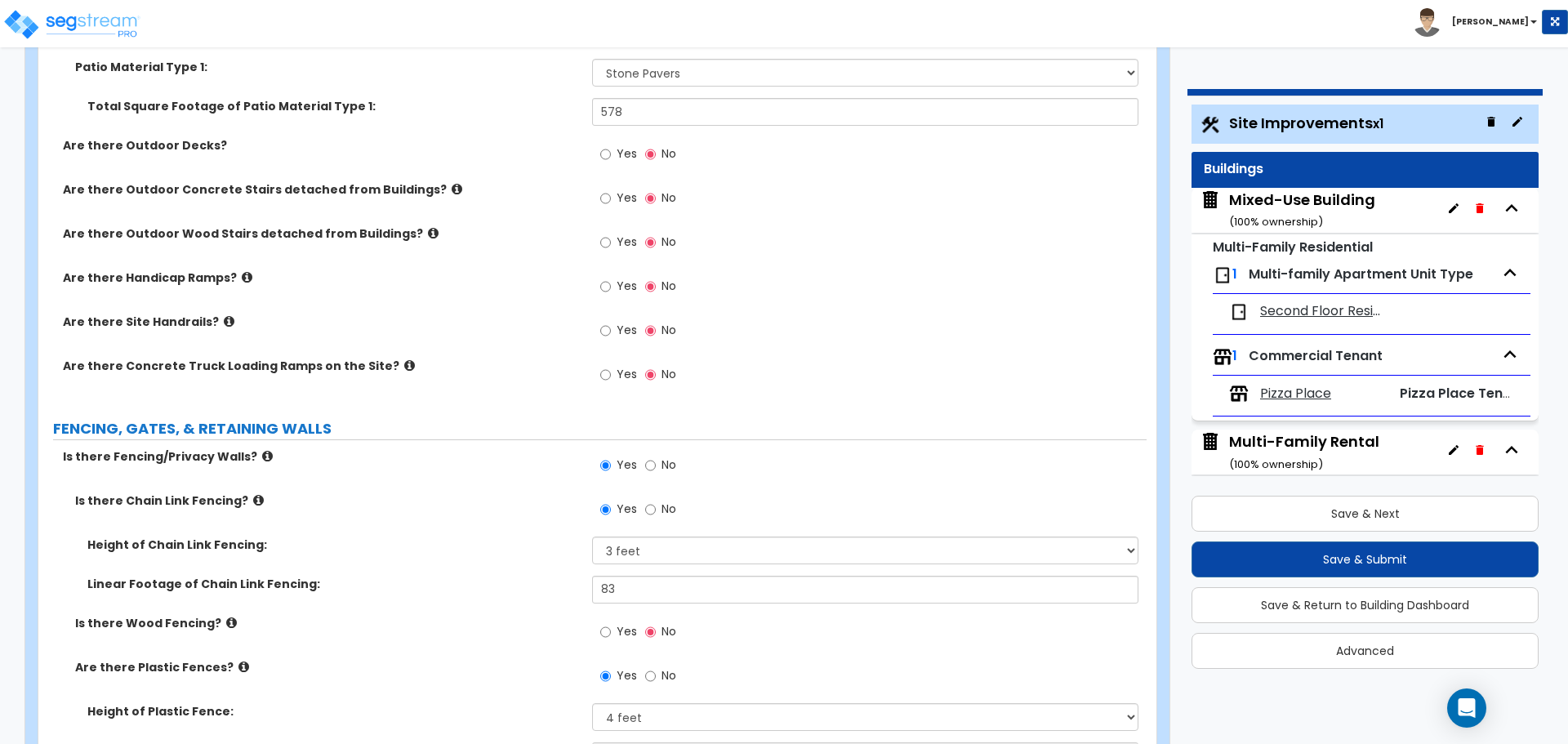
scroll to position [1494, 0]
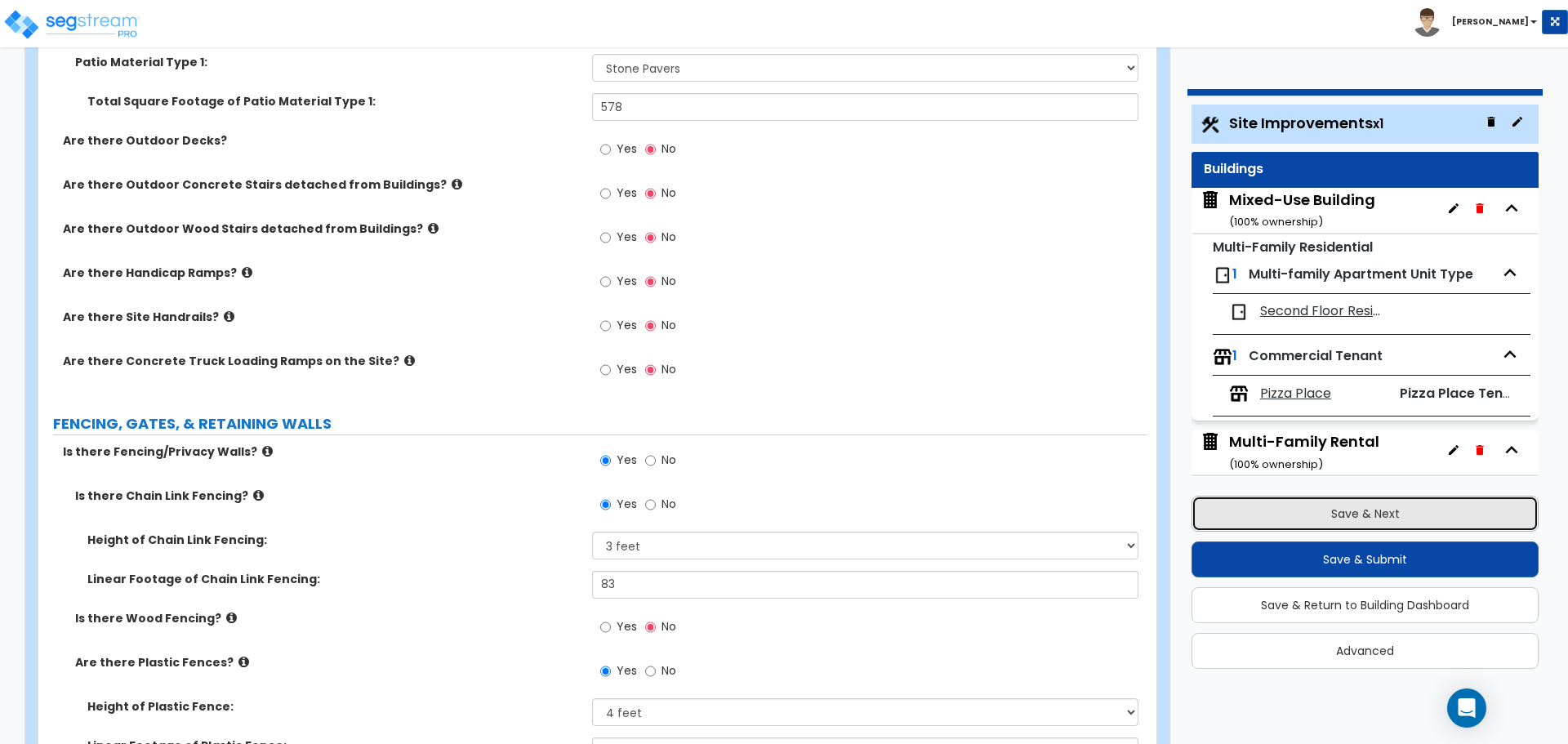
click at [1276, 516] on button "Save & Next" at bounding box center [1364, 514] width 347 height 36
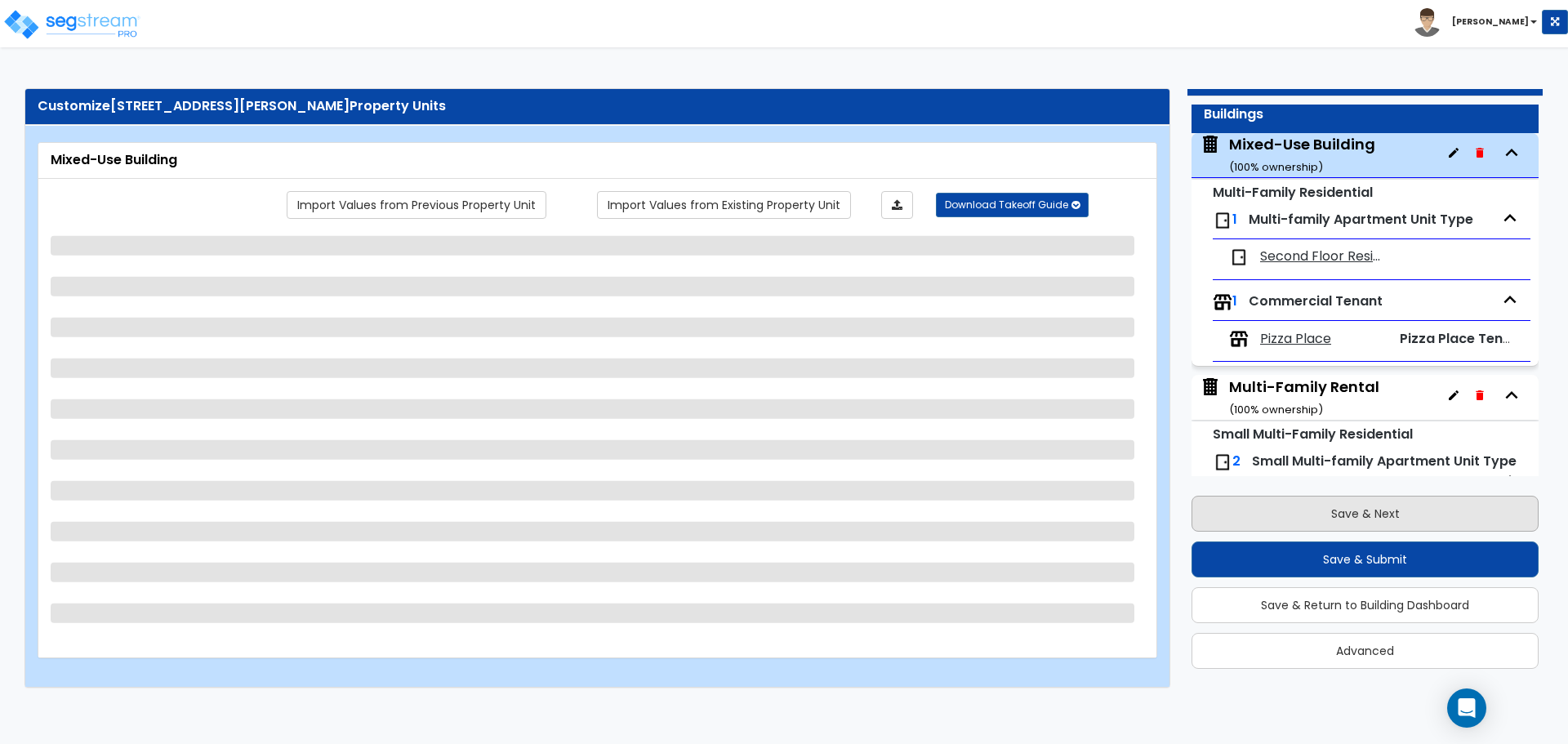
scroll to position [84, 0]
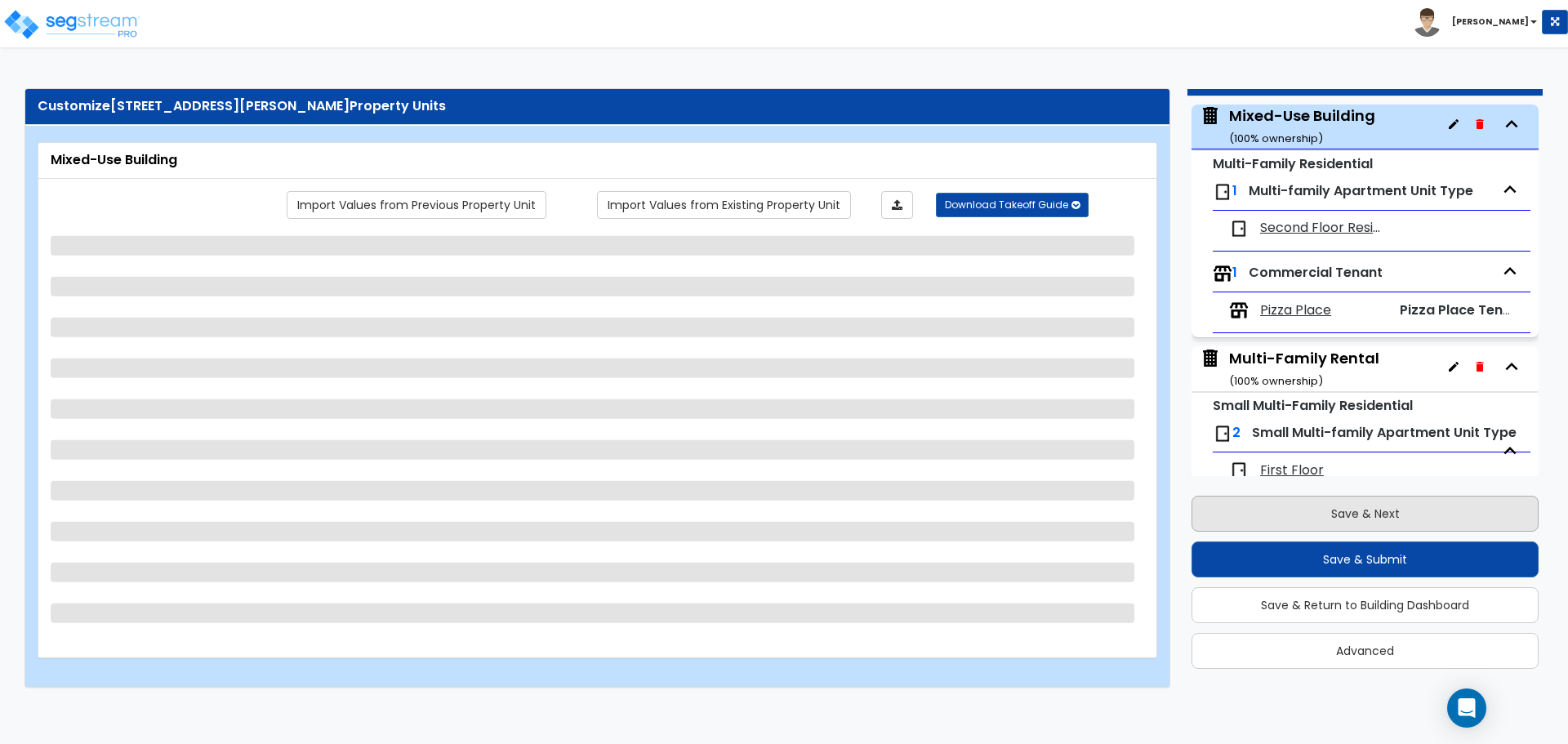
select select "1"
select select "2"
select select "7"
select select "2"
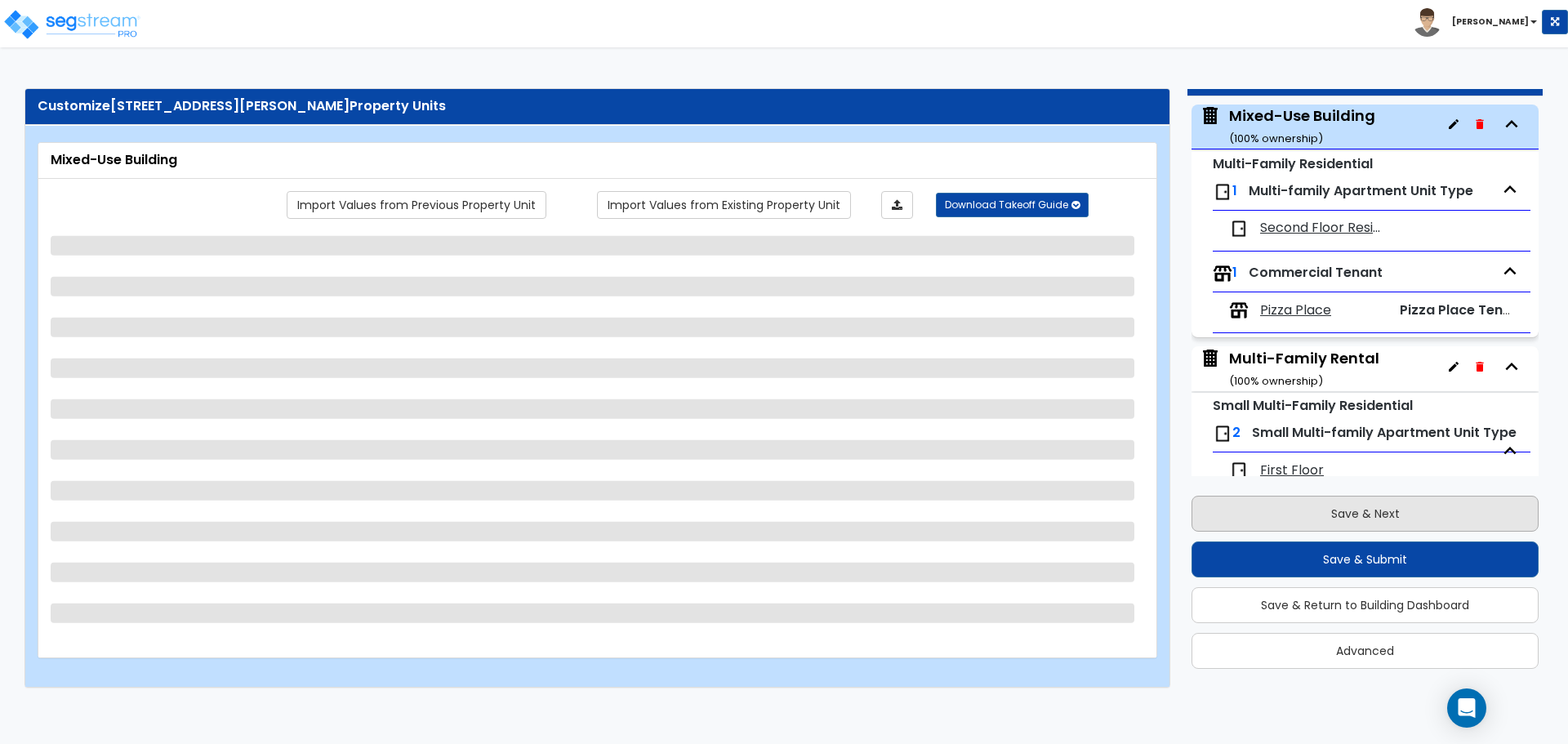
select select "4"
select select "5"
select select "3"
select select "1"
select select "2"
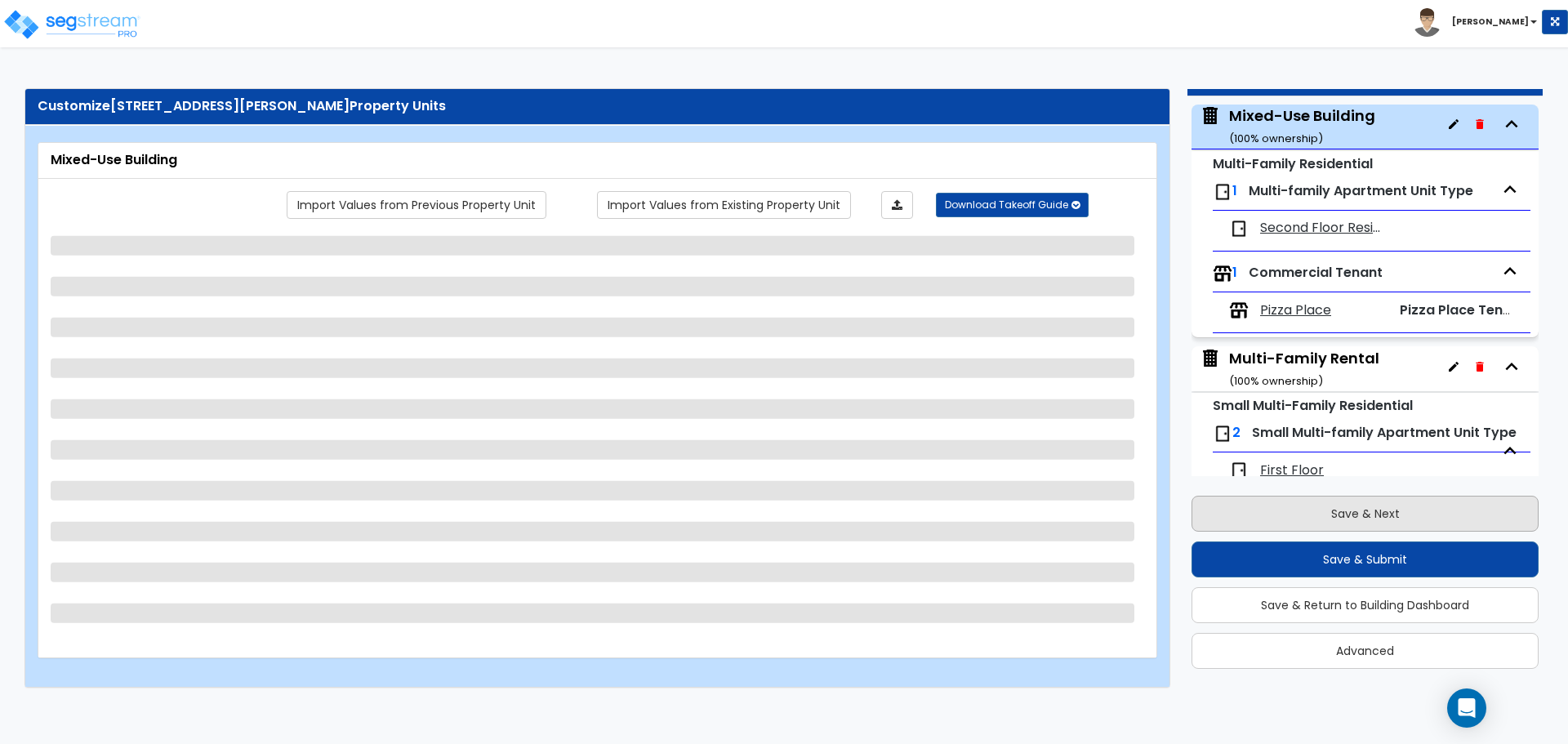
select select "3"
select select "2"
select select "3"
select select "1"
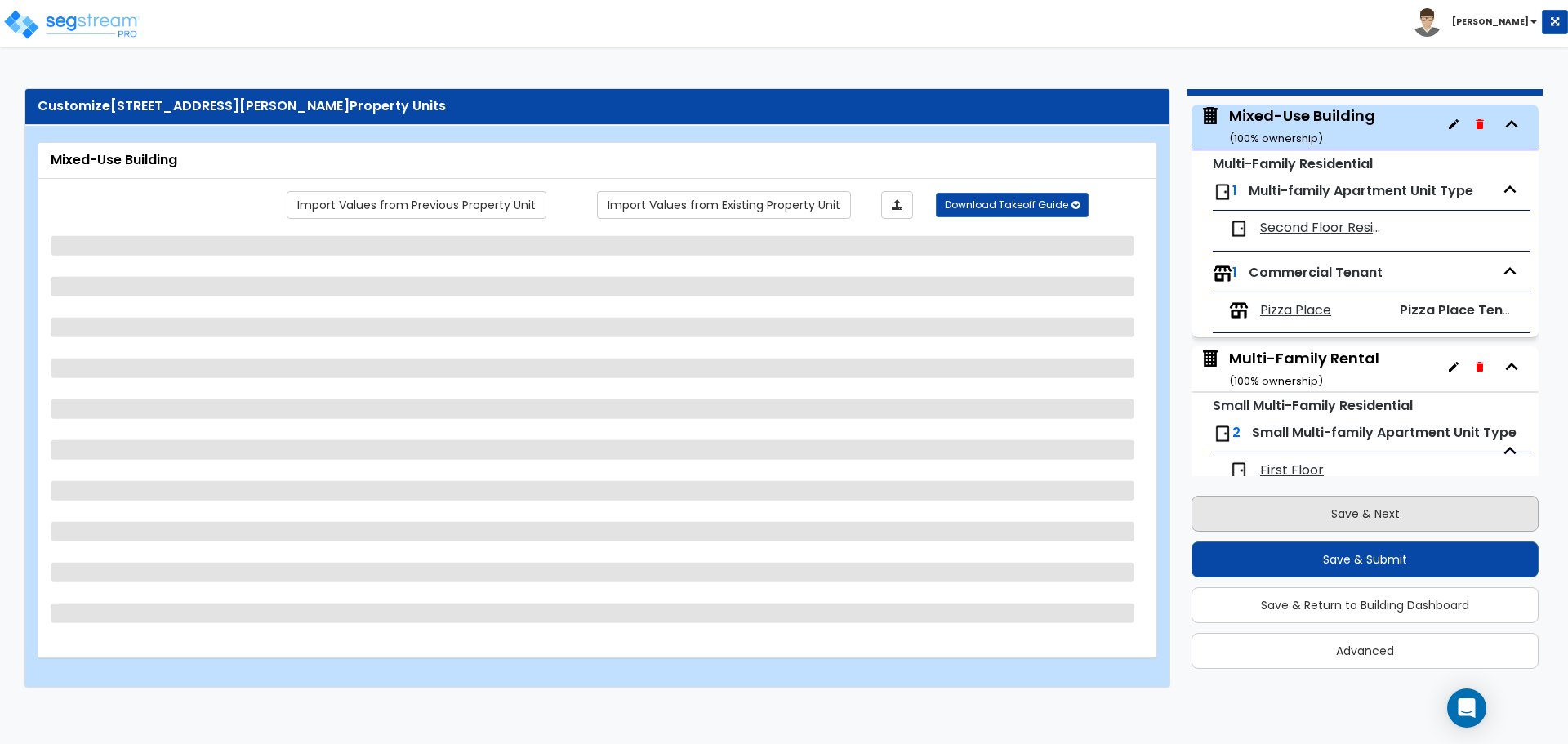
select select "2"
select select "1"
select select "2"
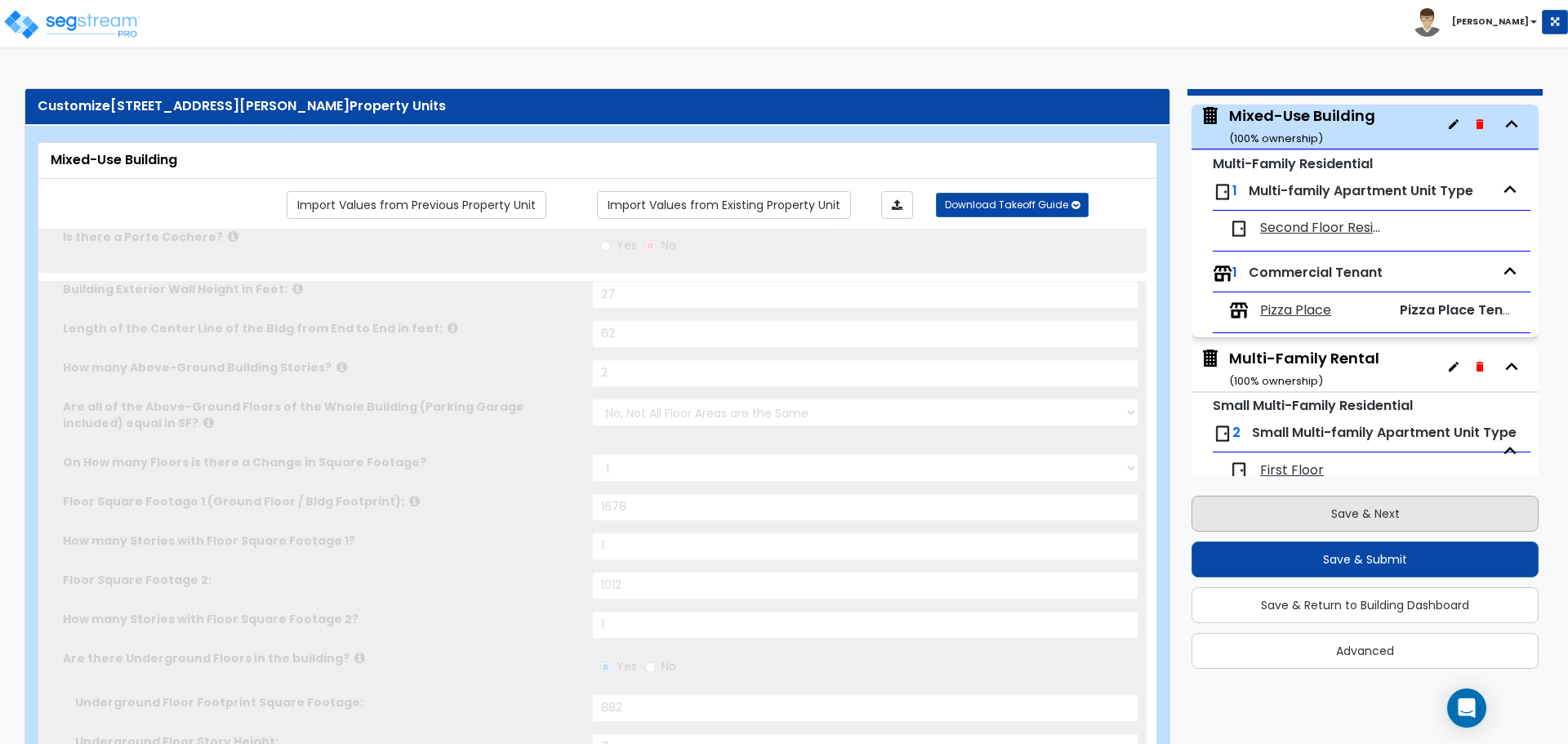
type input "226"
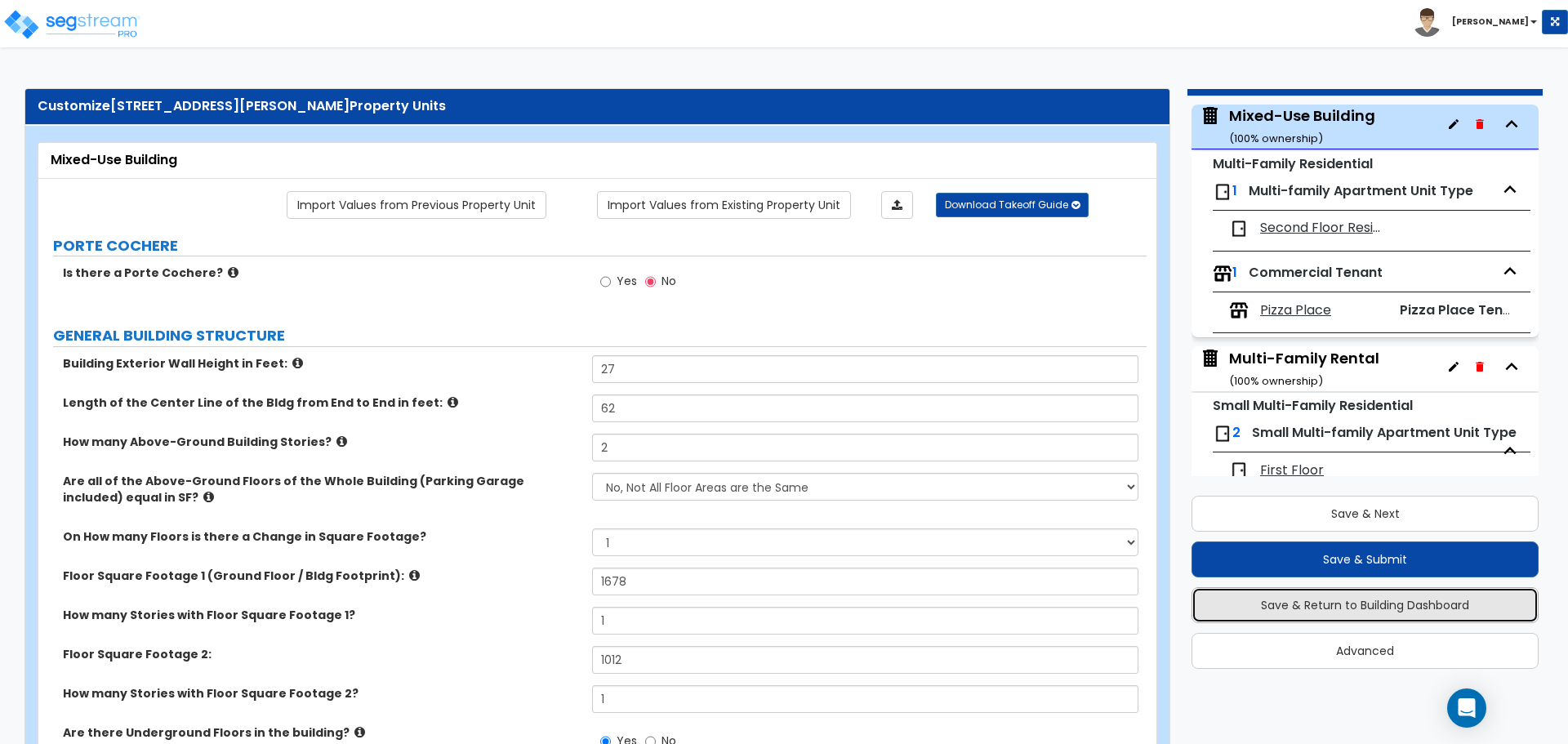
click at [1350, 605] on button "Save & Return to Building Dashboard" at bounding box center [1364, 605] width 347 height 36
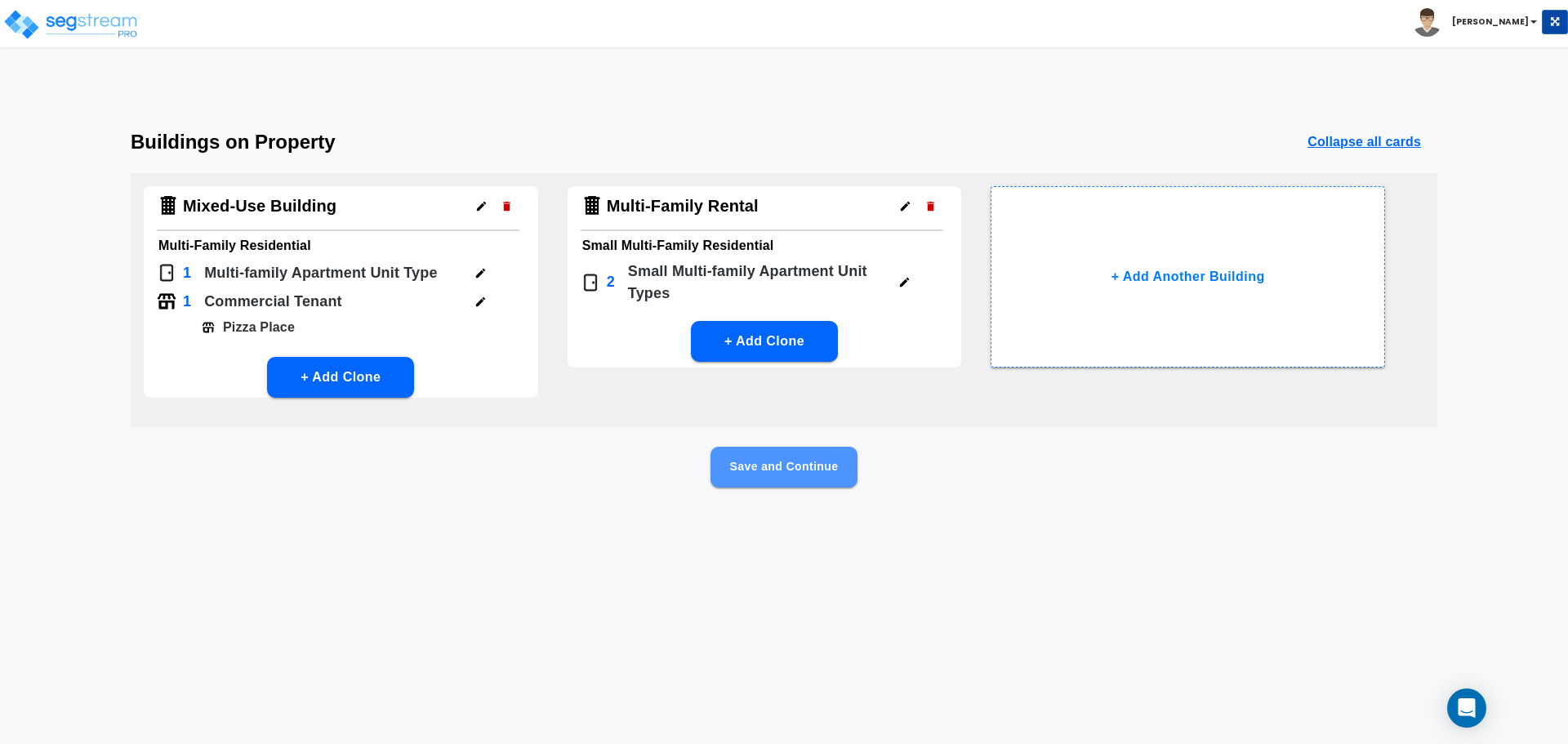
click at [812, 463] on button "Save and Continue" at bounding box center [783, 467] width 147 height 40
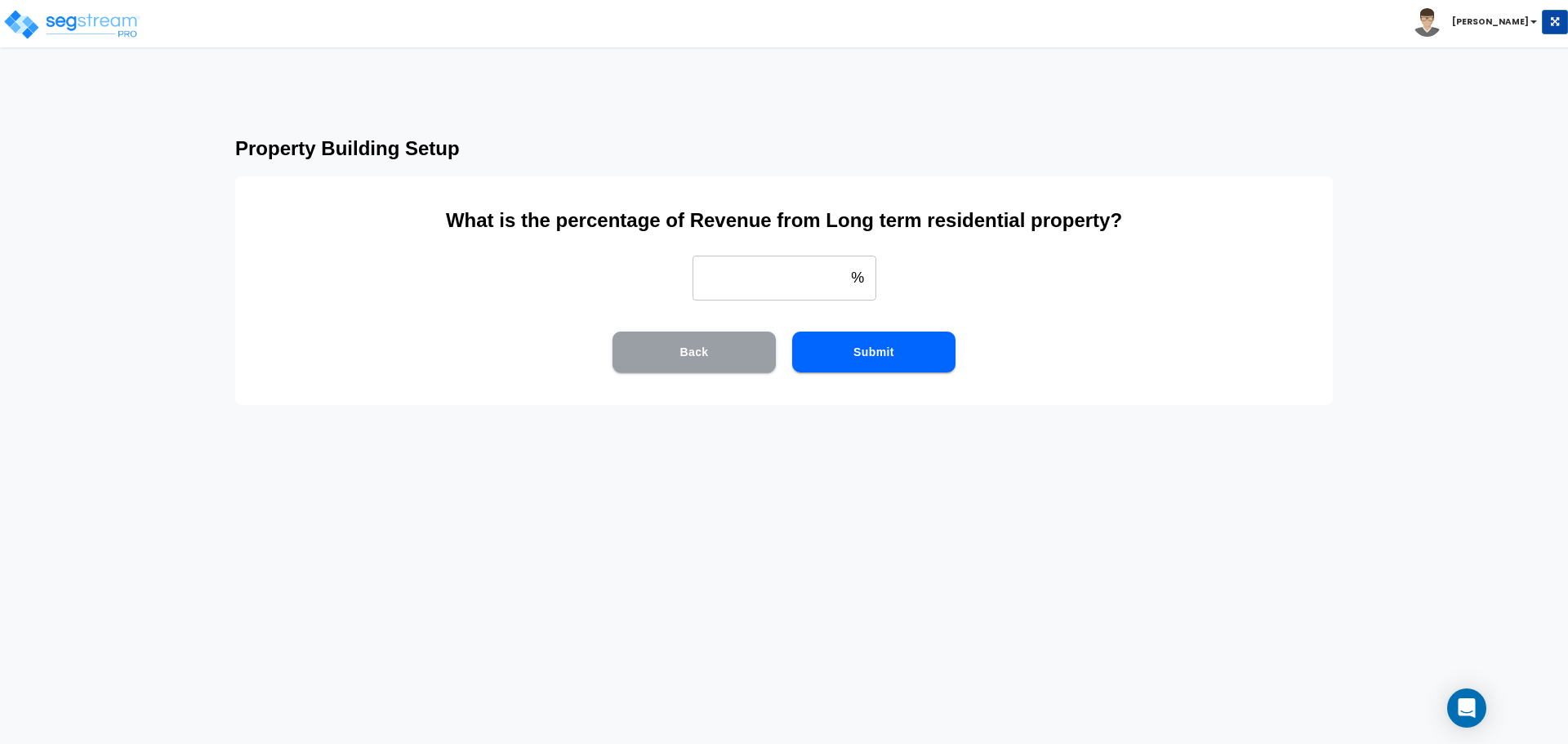
click at [676, 345] on button "Back" at bounding box center [694, 352] width 163 height 40
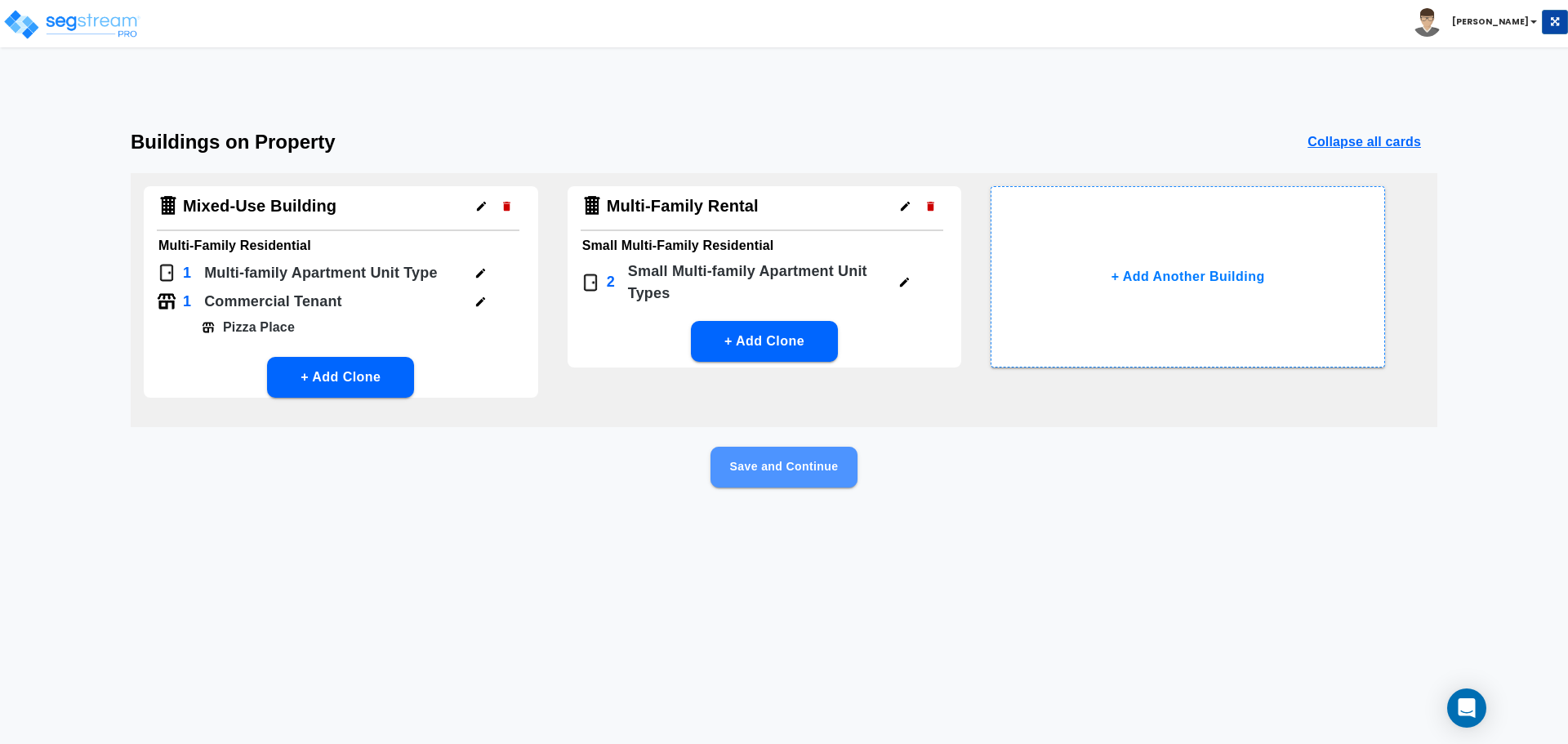
click at [794, 455] on button "Save and Continue" at bounding box center [783, 467] width 147 height 40
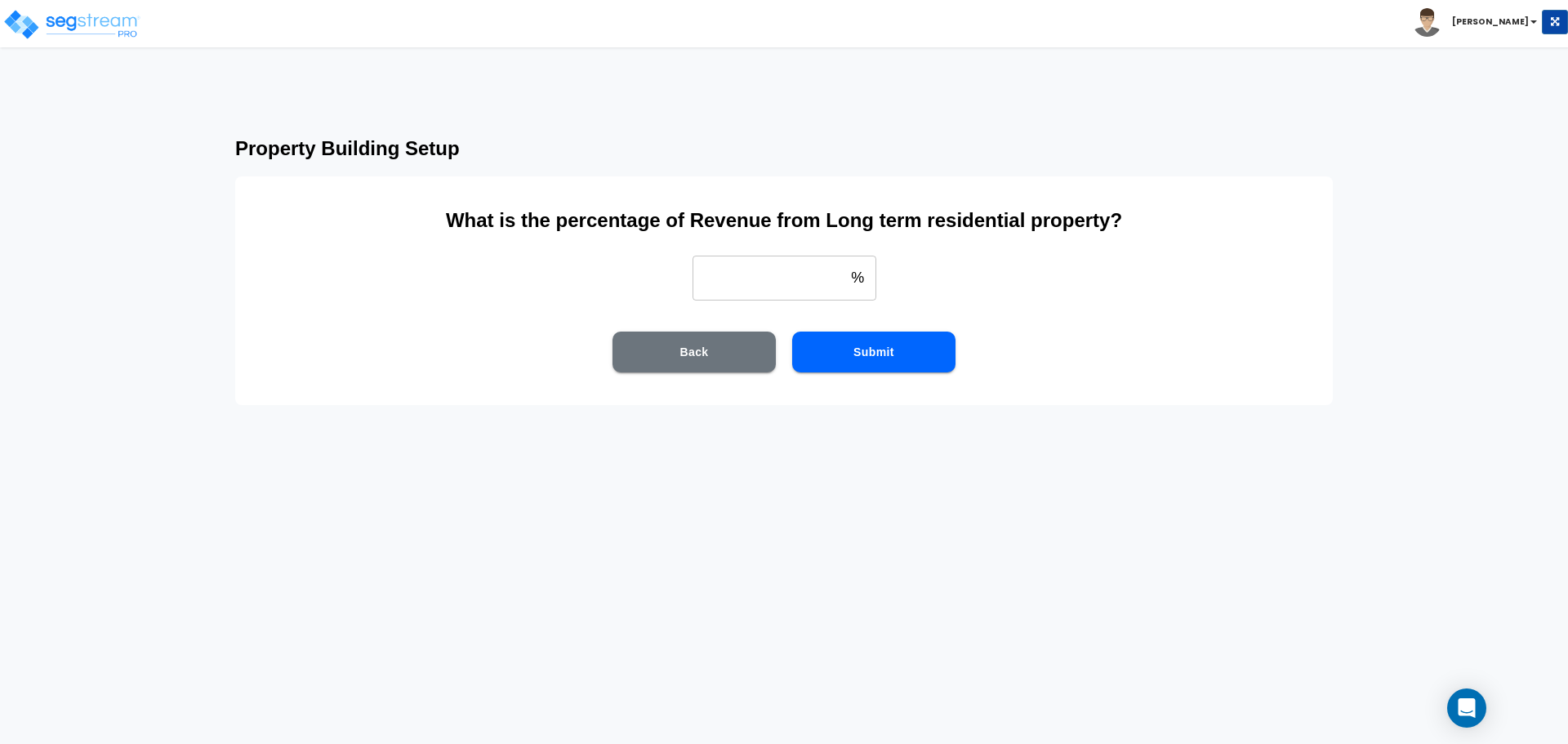
click at [761, 276] on input "weight" at bounding box center [769, 278] width 153 height 46
type input "85"
click at [835, 360] on button "Submit" at bounding box center [874, 352] width 163 height 40
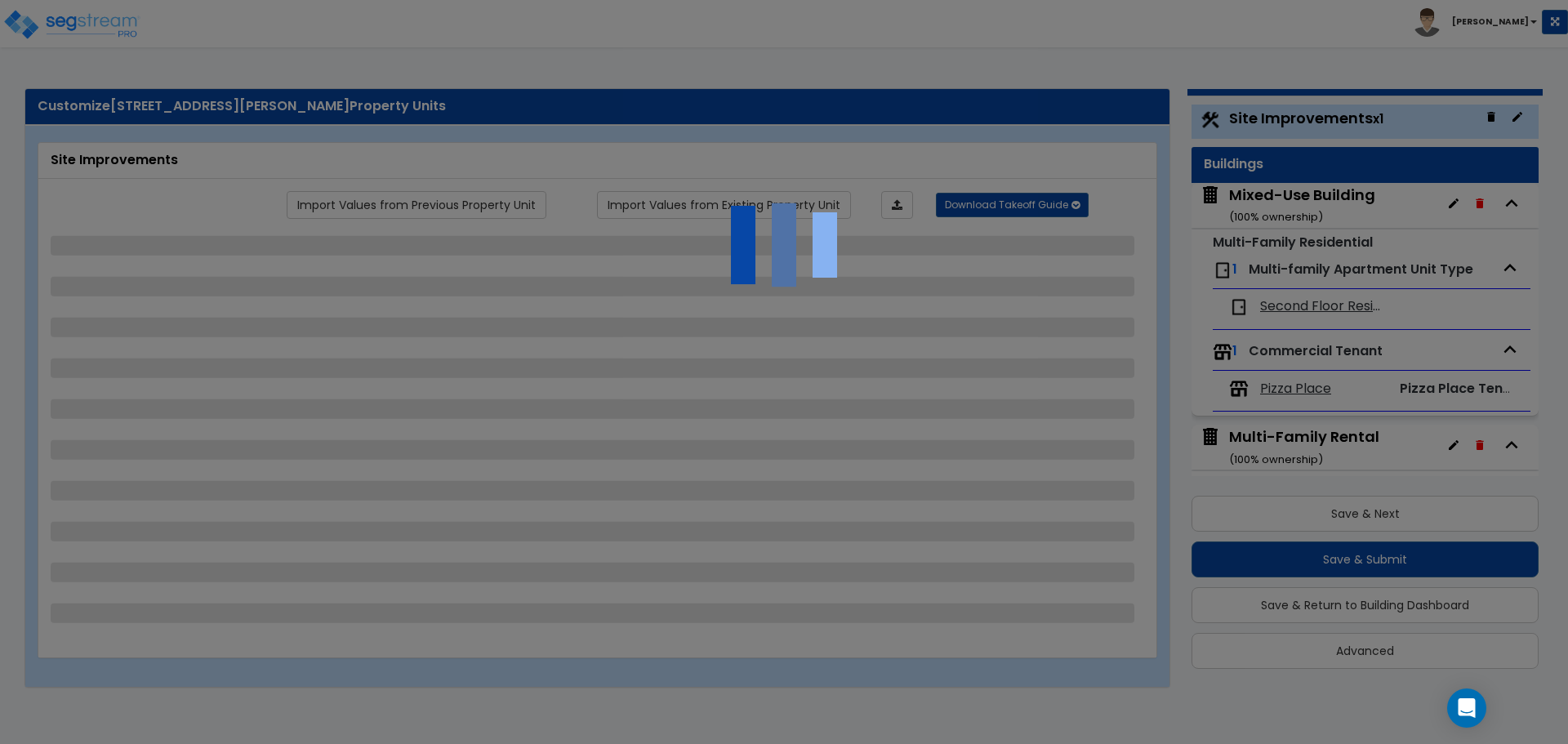
scroll to position [0, 0]
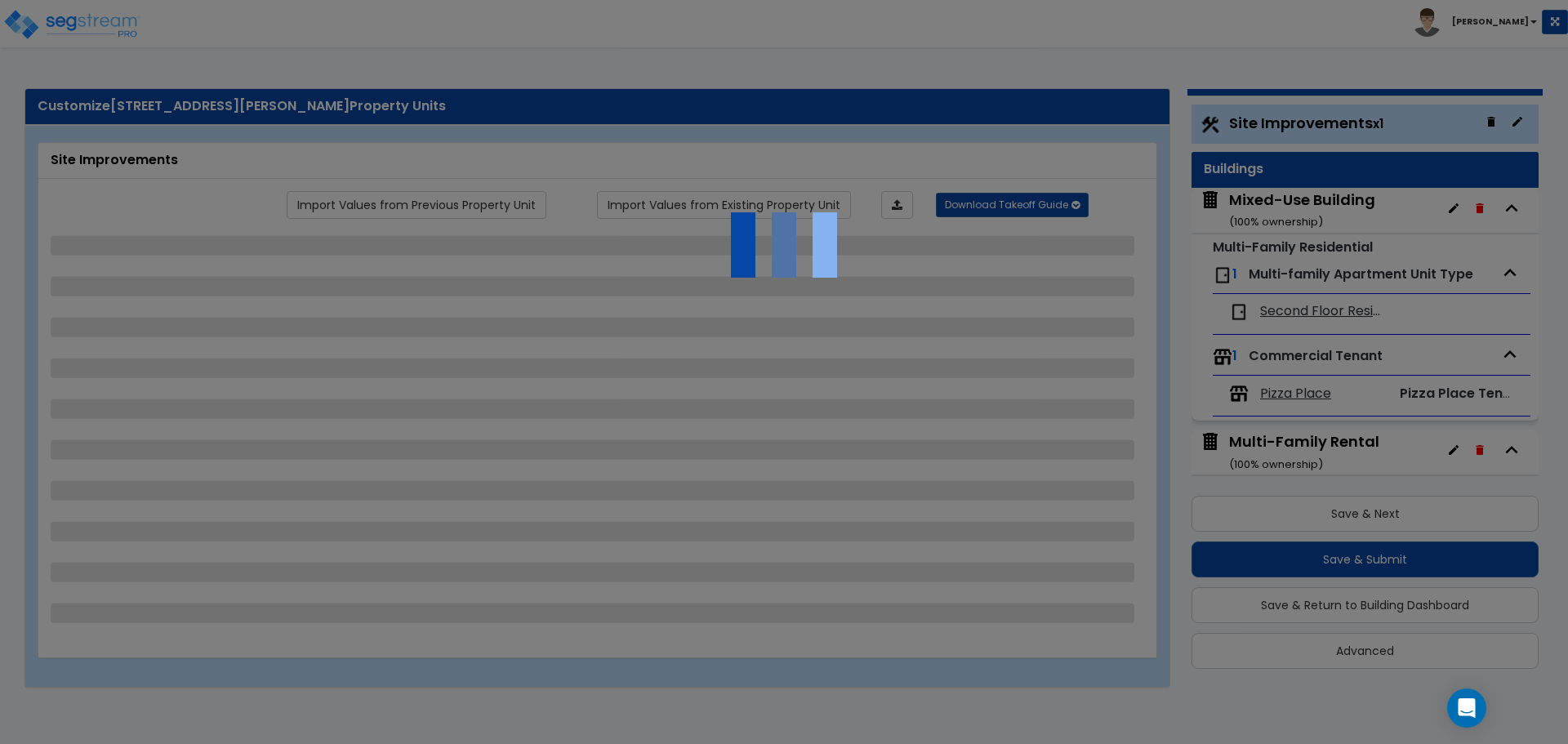
select select "2"
select select "4"
select select "1"
select select "2"
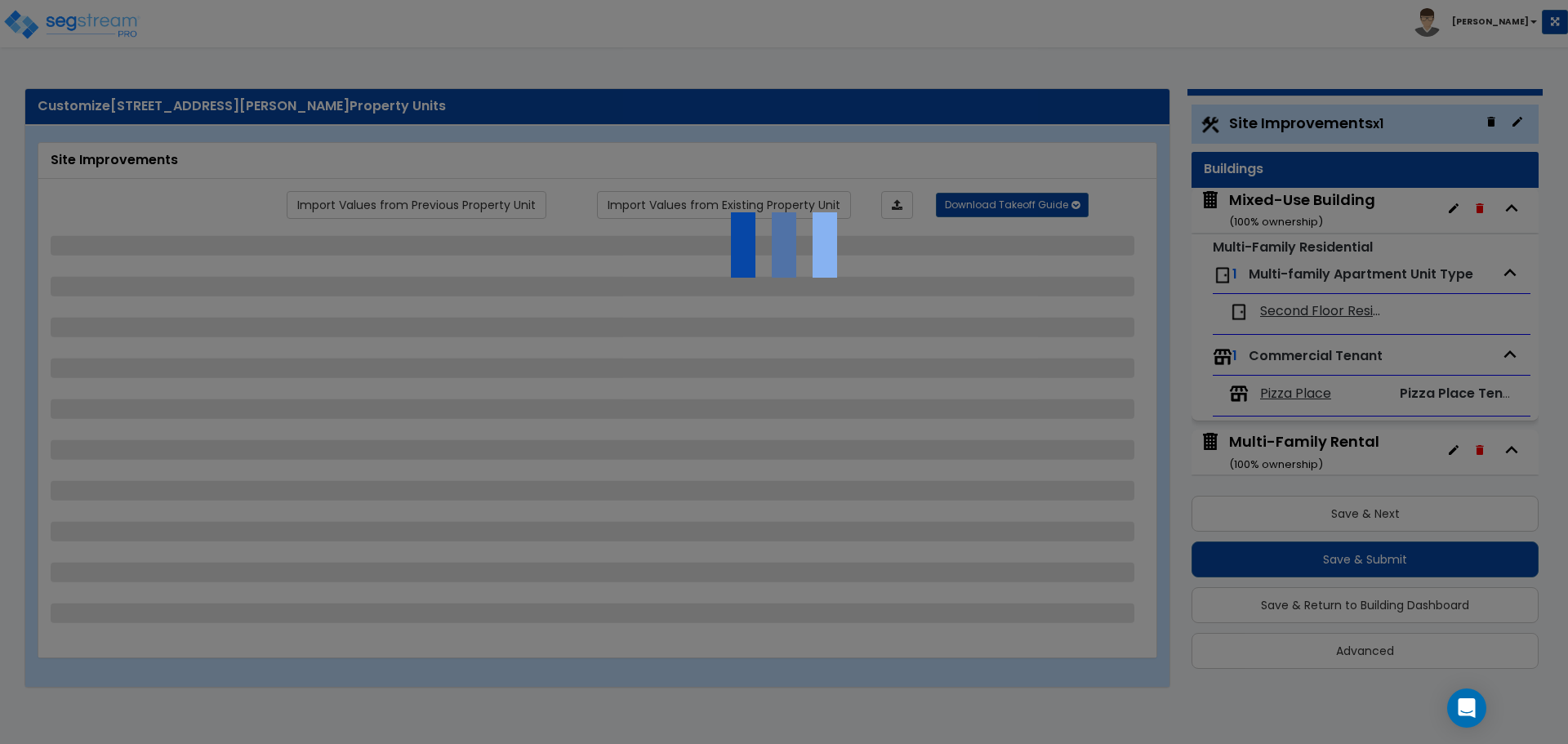
select select "1"
select select "2"
select select "1"
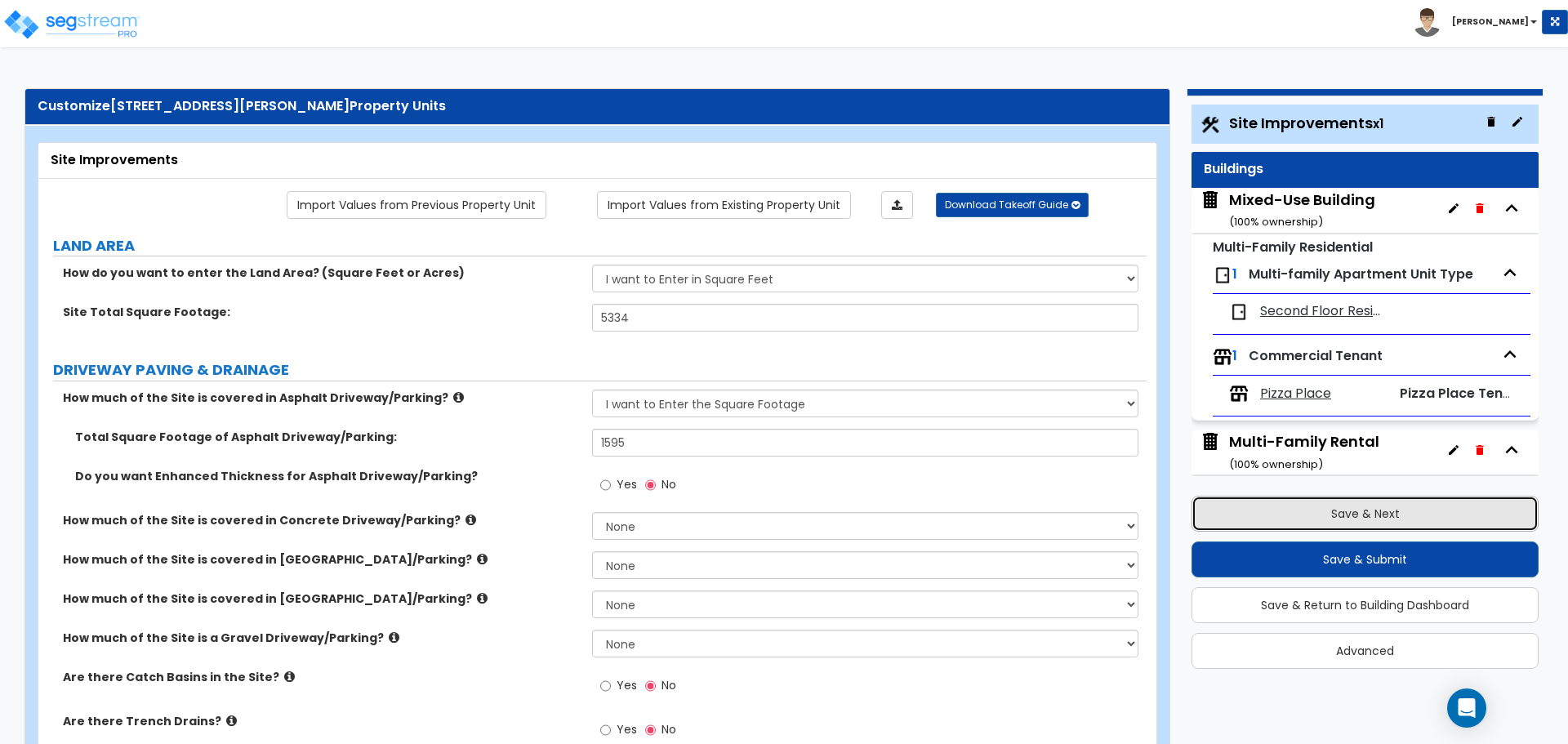
click at [1350, 518] on button "Save & Next" at bounding box center [1364, 514] width 347 height 36
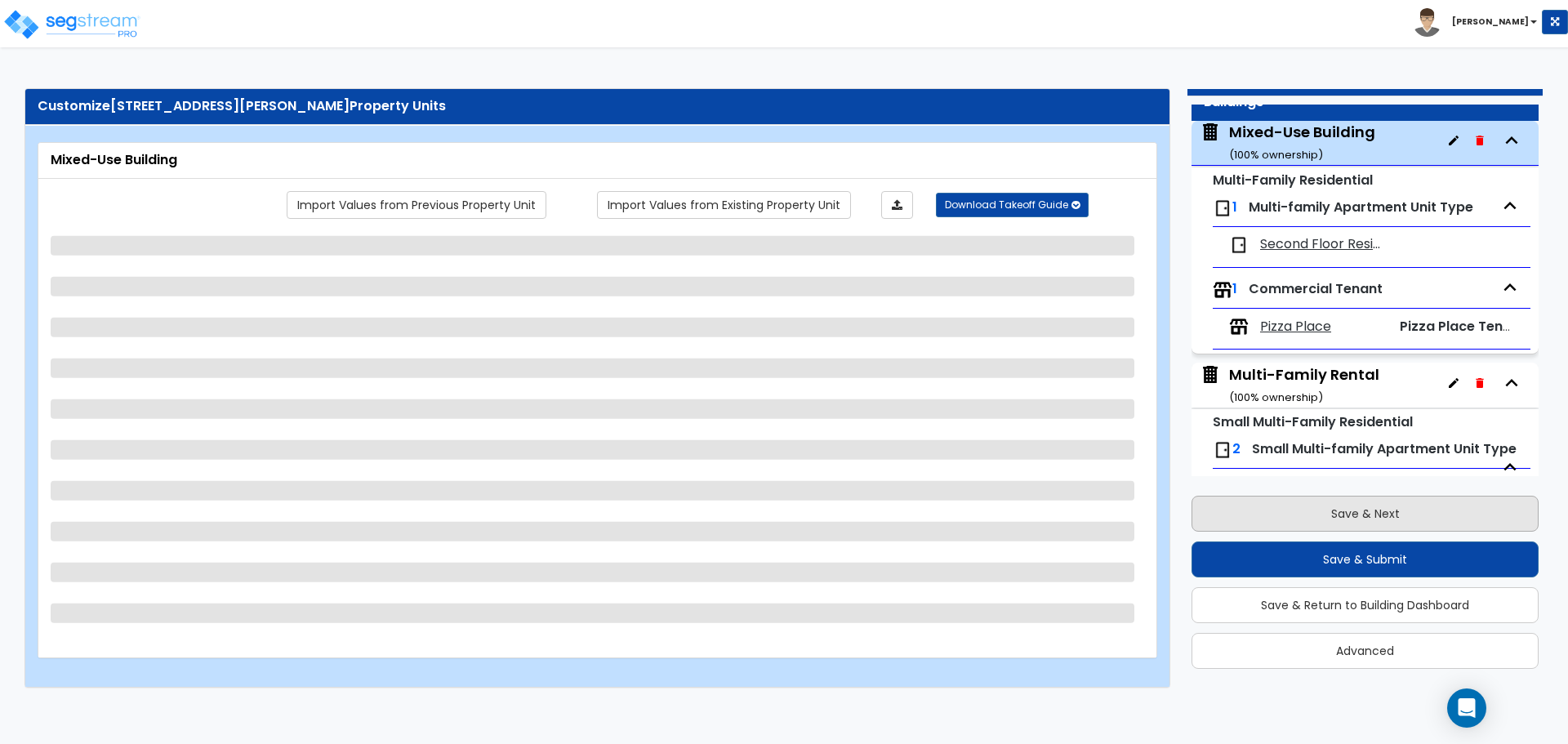
scroll to position [84, 0]
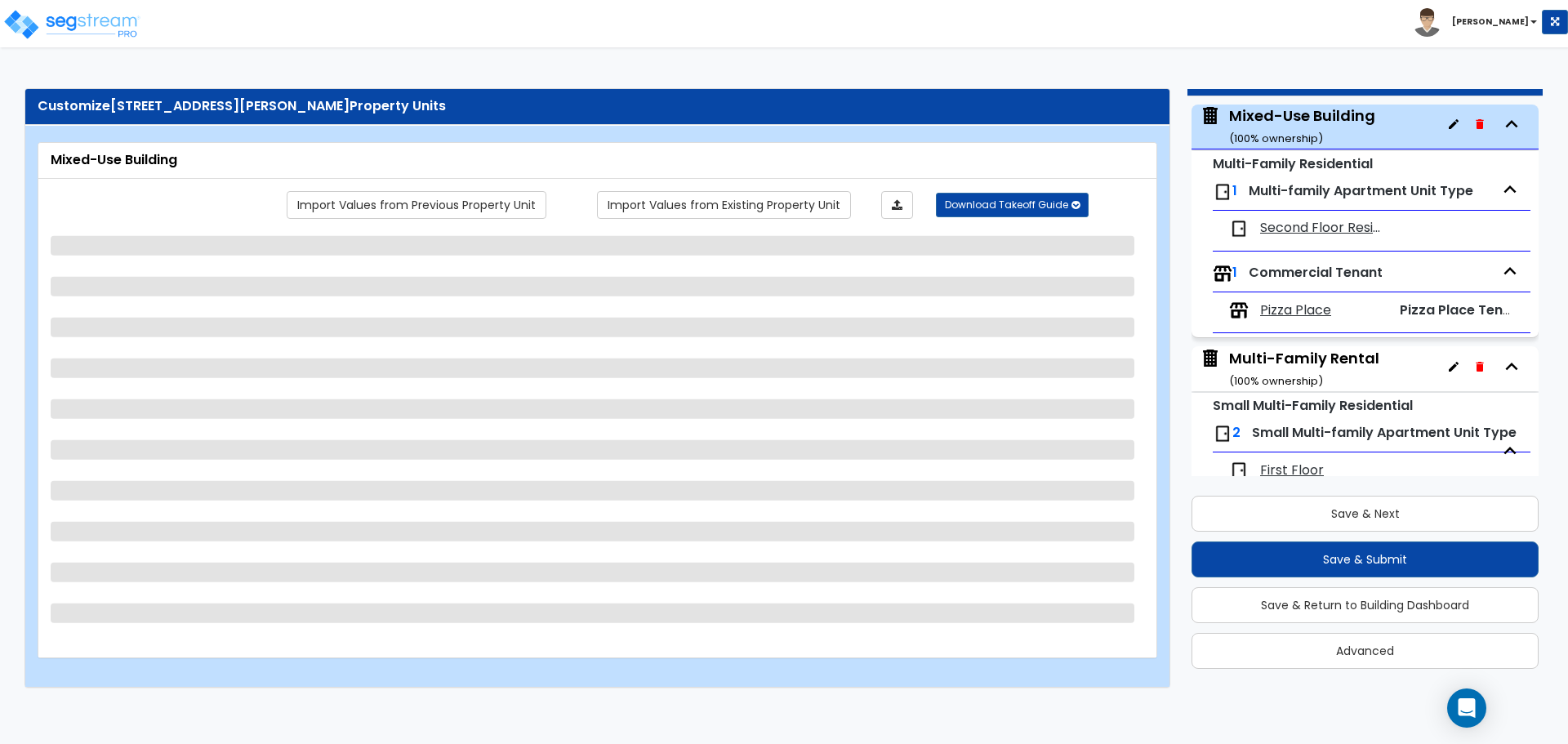
select select "1"
select select "2"
select select "7"
select select "2"
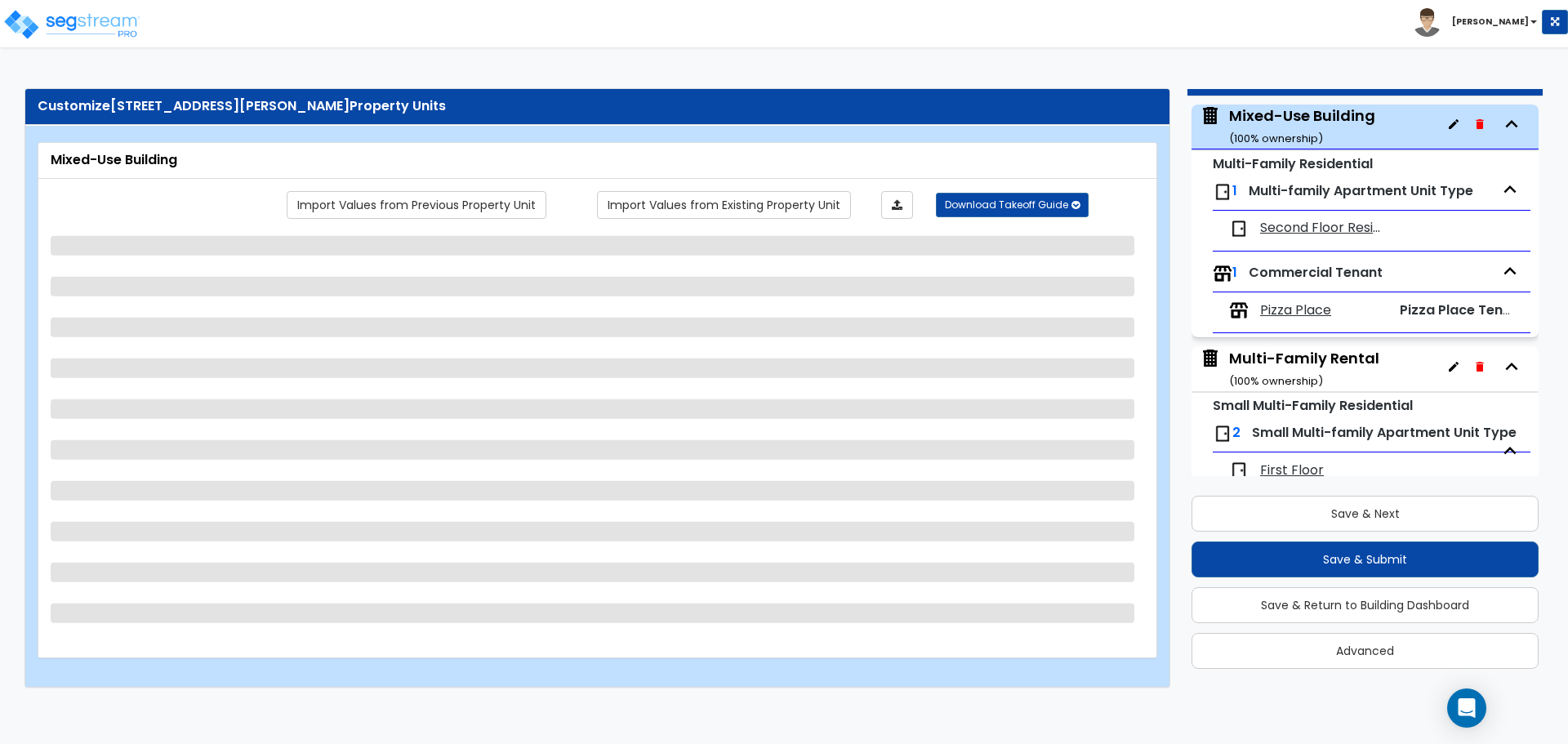
select select "4"
select select "5"
select select "3"
select select "1"
select select "2"
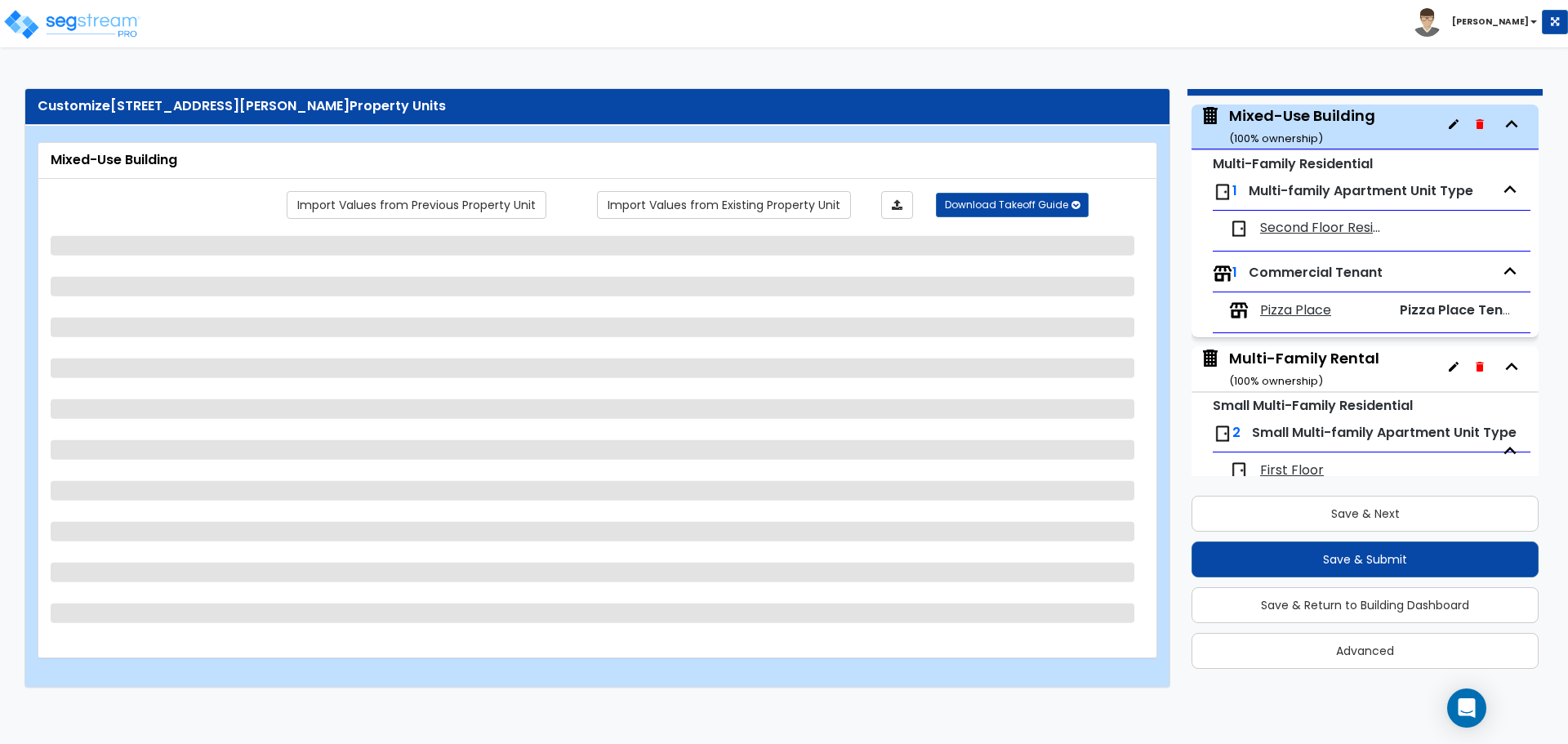
select select "3"
select select "2"
select select "3"
select select "1"
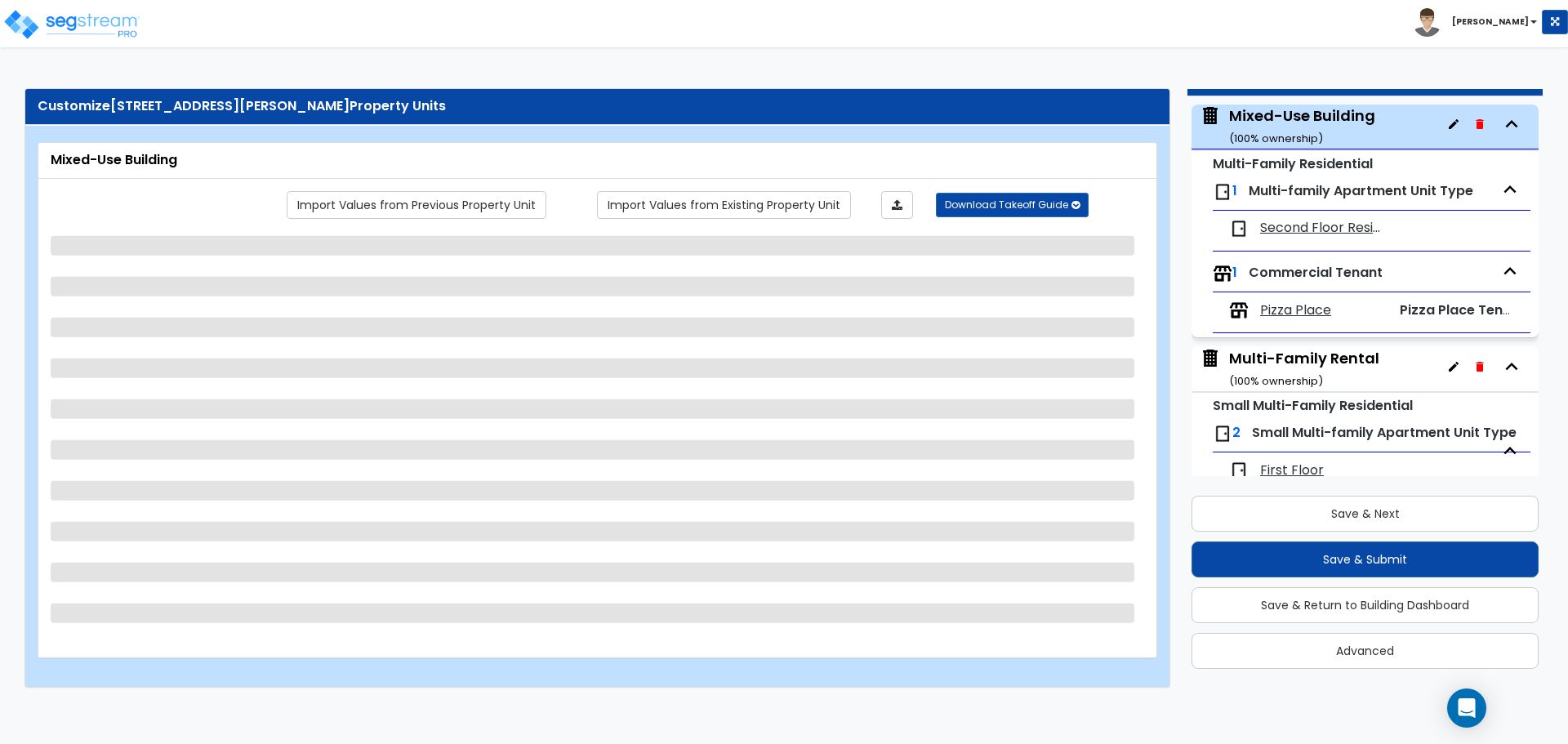
select select "2"
select select "1"
select select "2"
